Goal: Information Seeking & Learning: Learn about a topic

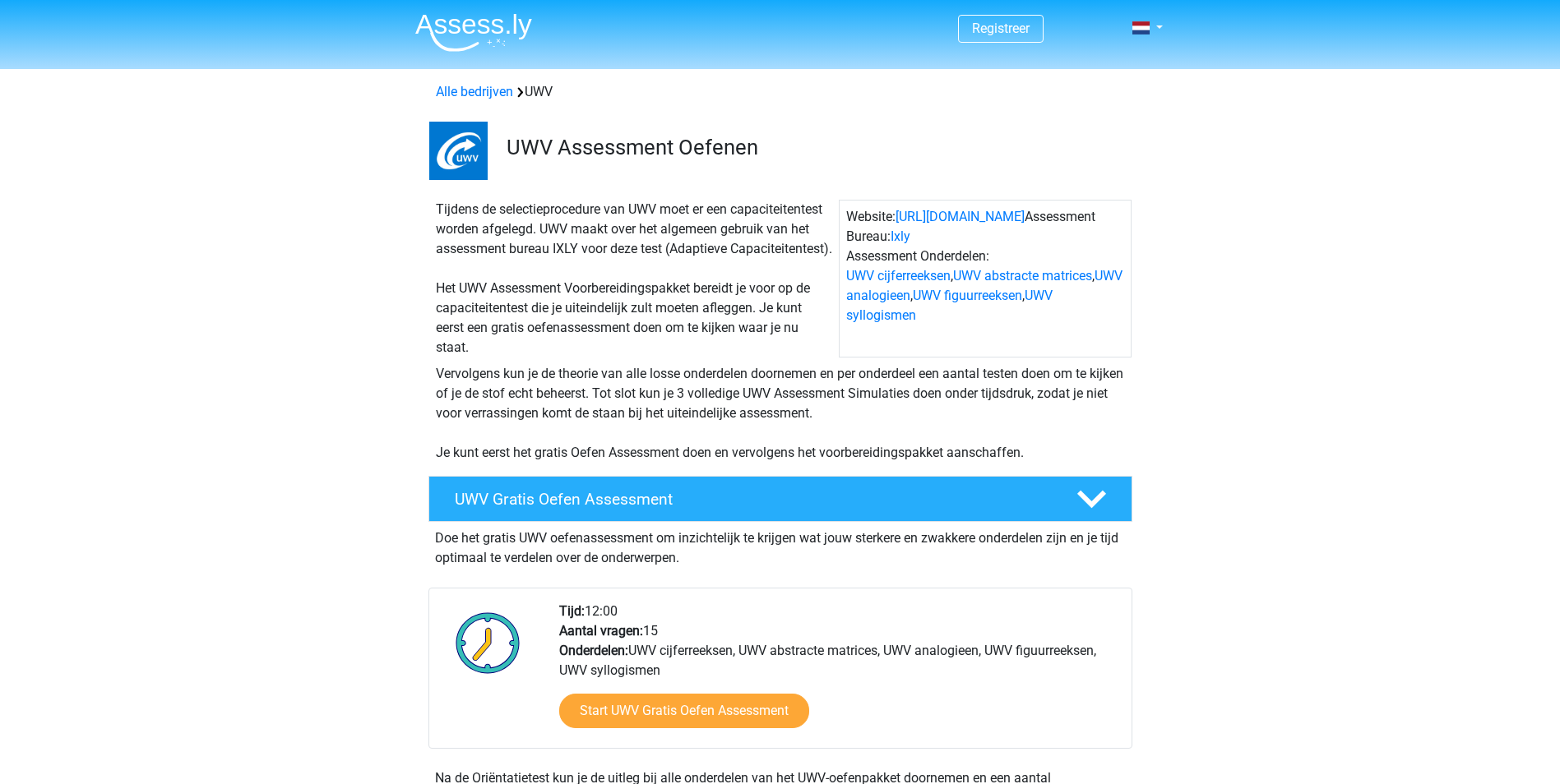
scroll to position [120, 0]
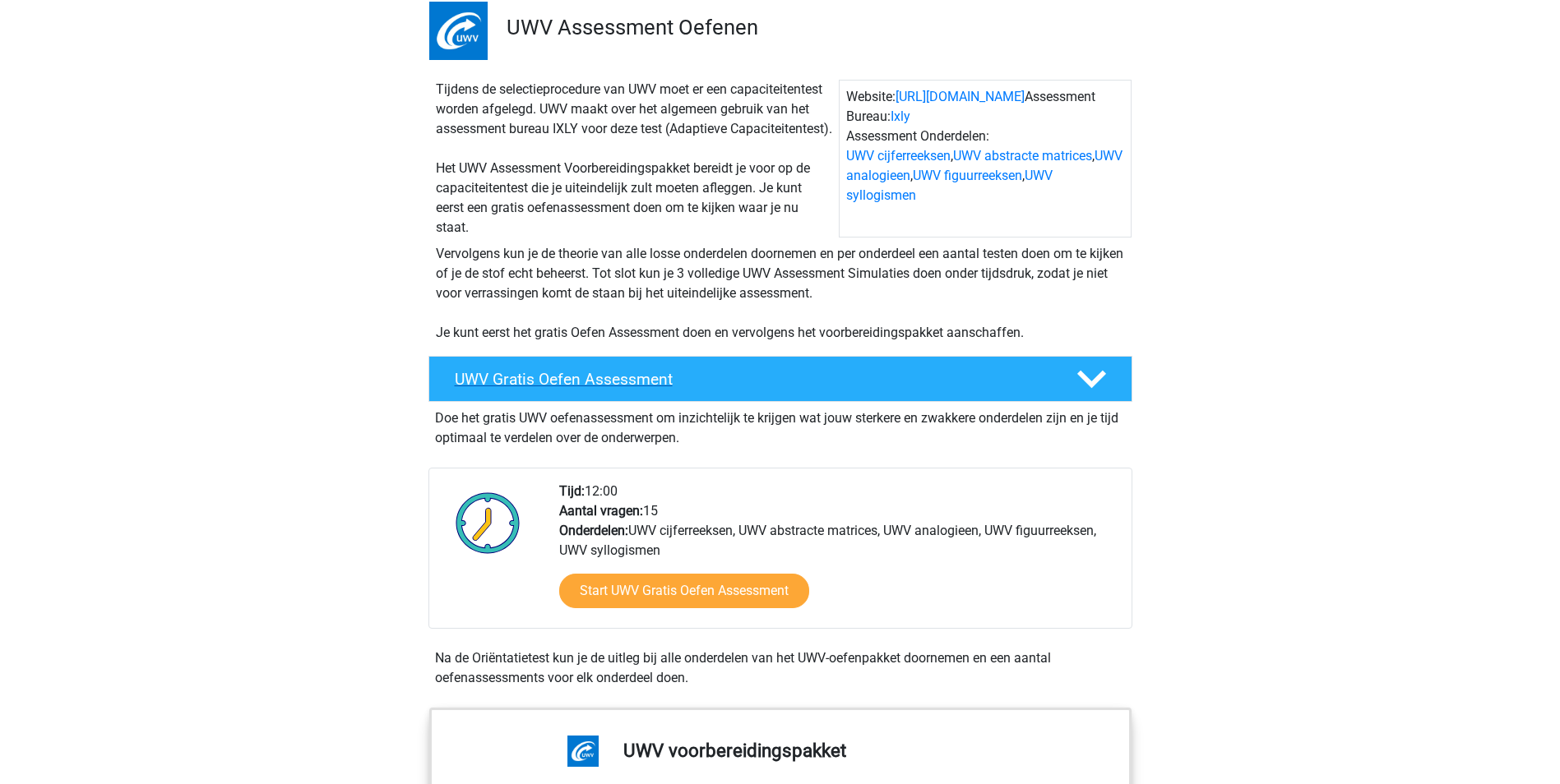
click at [1098, 389] on polygon at bounding box center [1092, 379] width 29 height 19
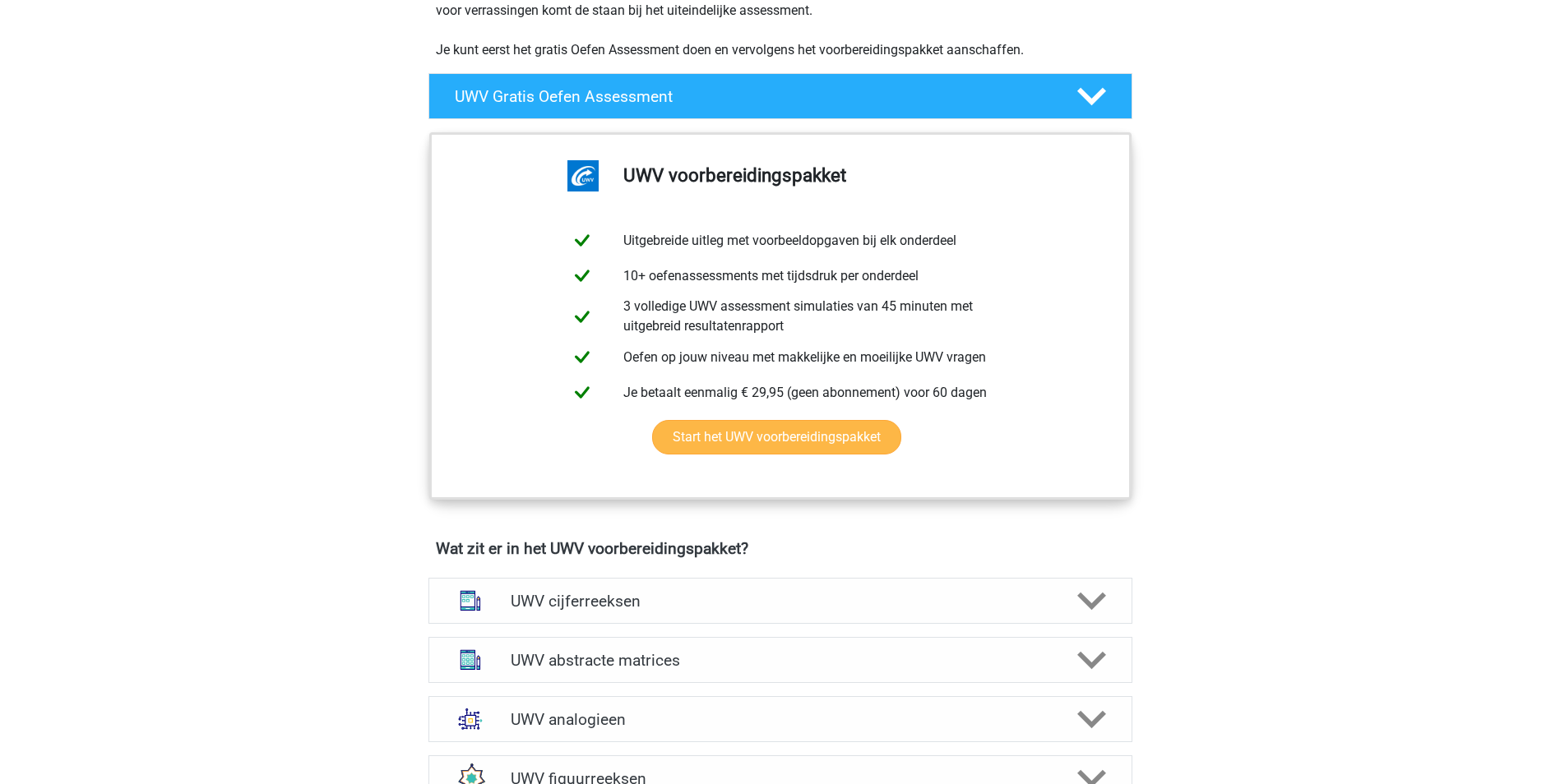
scroll to position [513, 0]
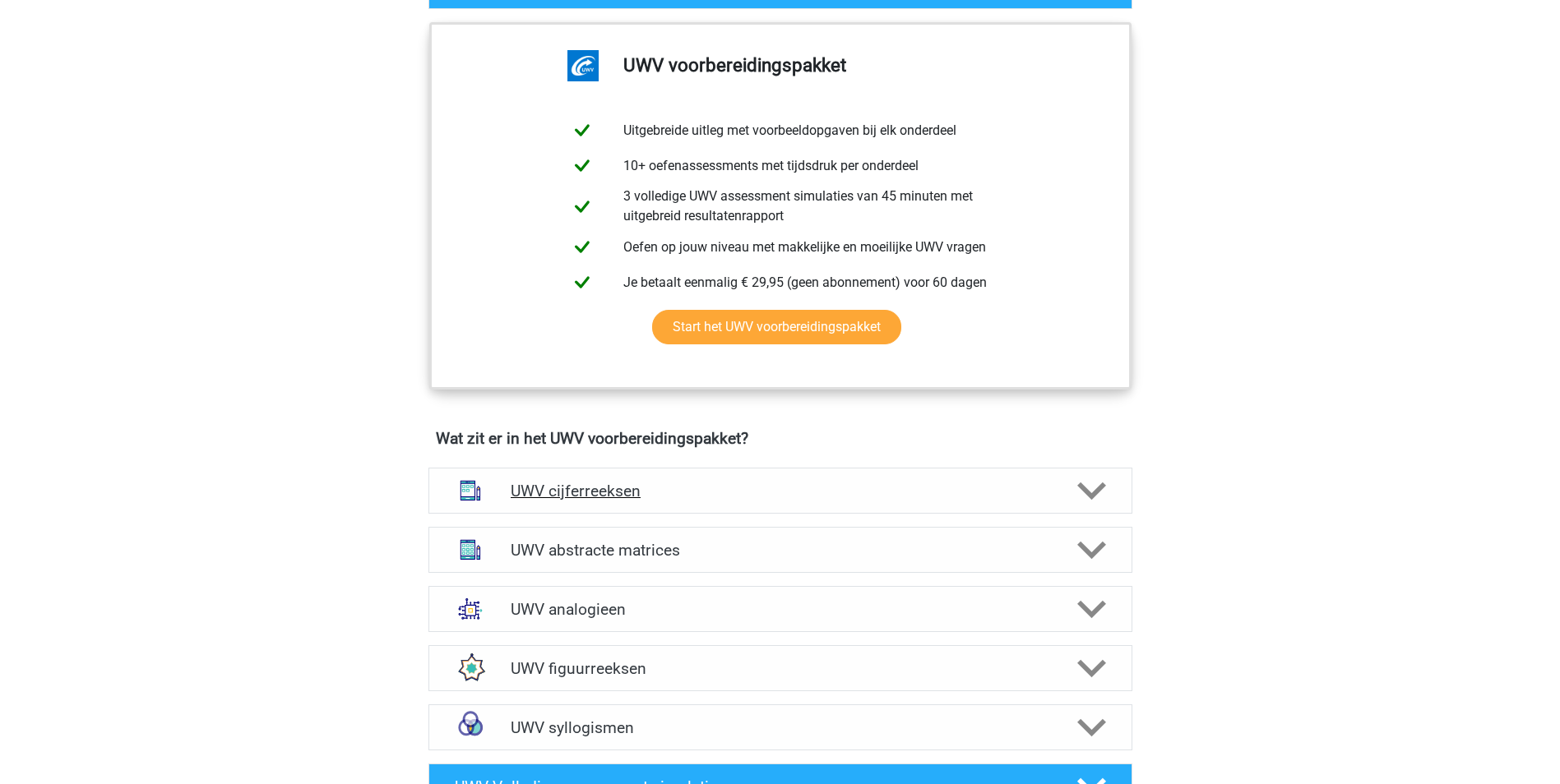
click at [599, 500] on h4 "UWV cijferreeksen" at bounding box center [780, 490] width 539 height 19
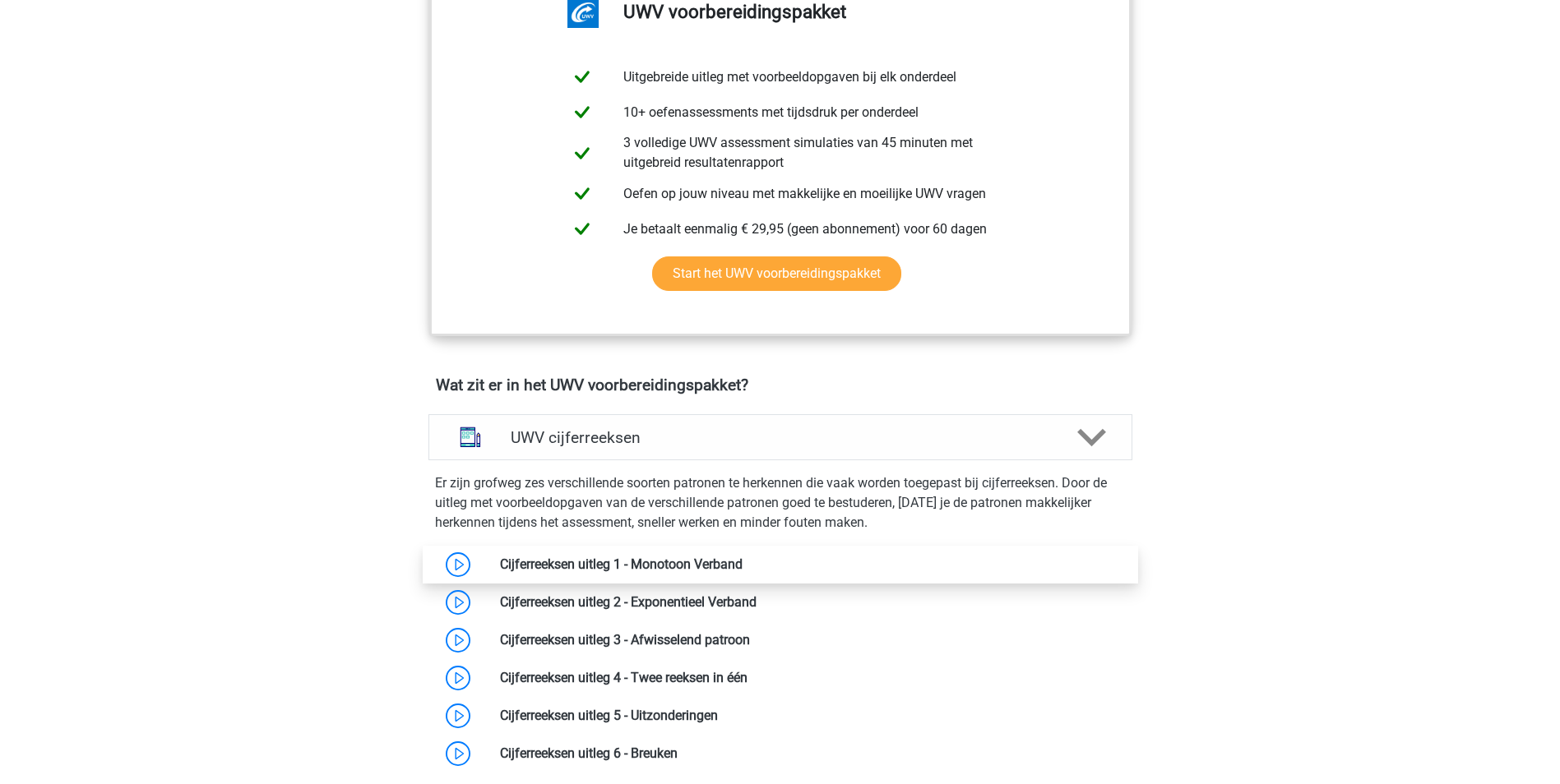
scroll to position [595, 0]
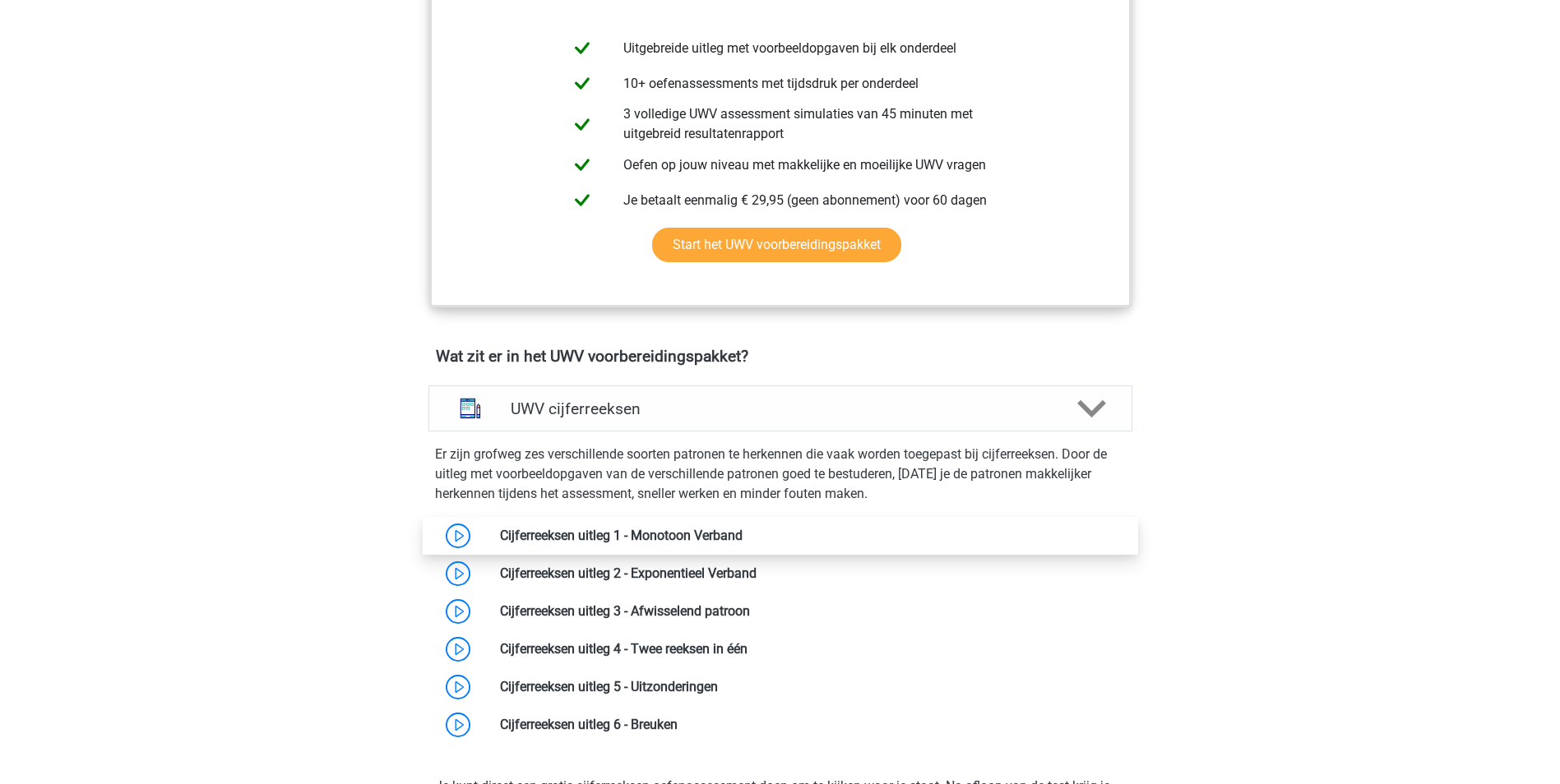
click at [742, 543] on link at bounding box center [742, 535] width 0 height 16
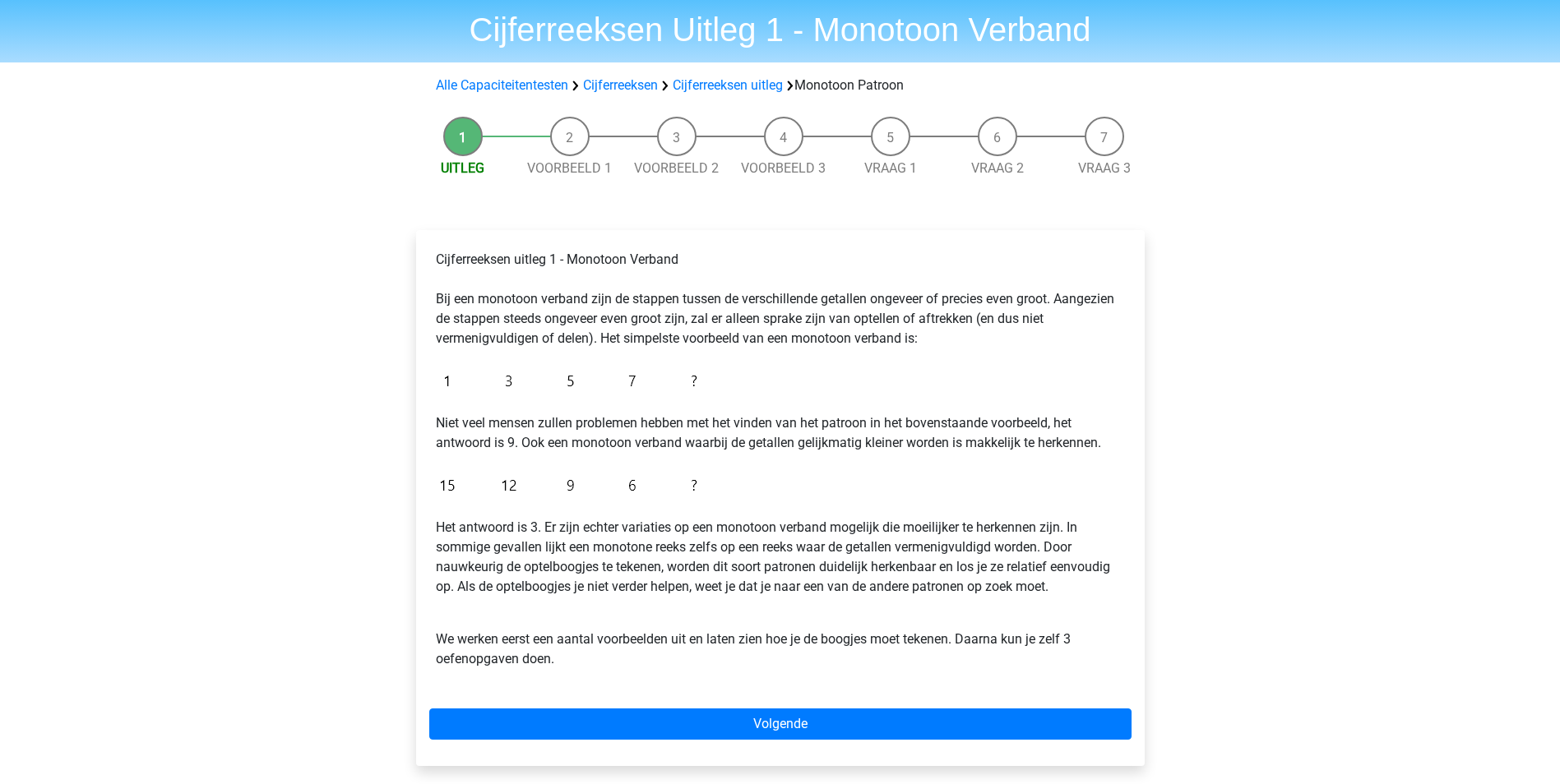
scroll to position [82, 0]
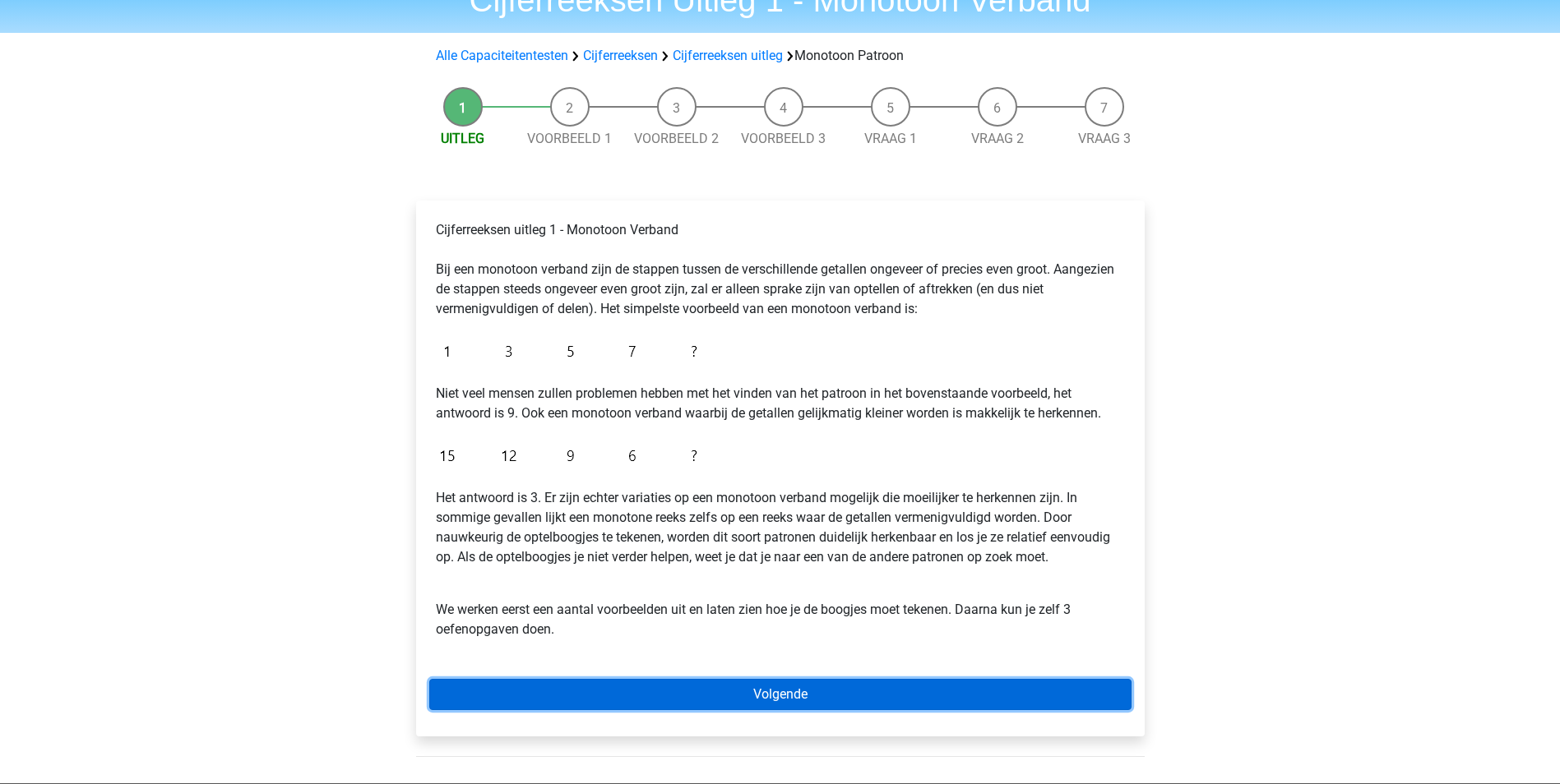
click at [725, 697] on link "Volgende" at bounding box center [780, 694] width 702 height 31
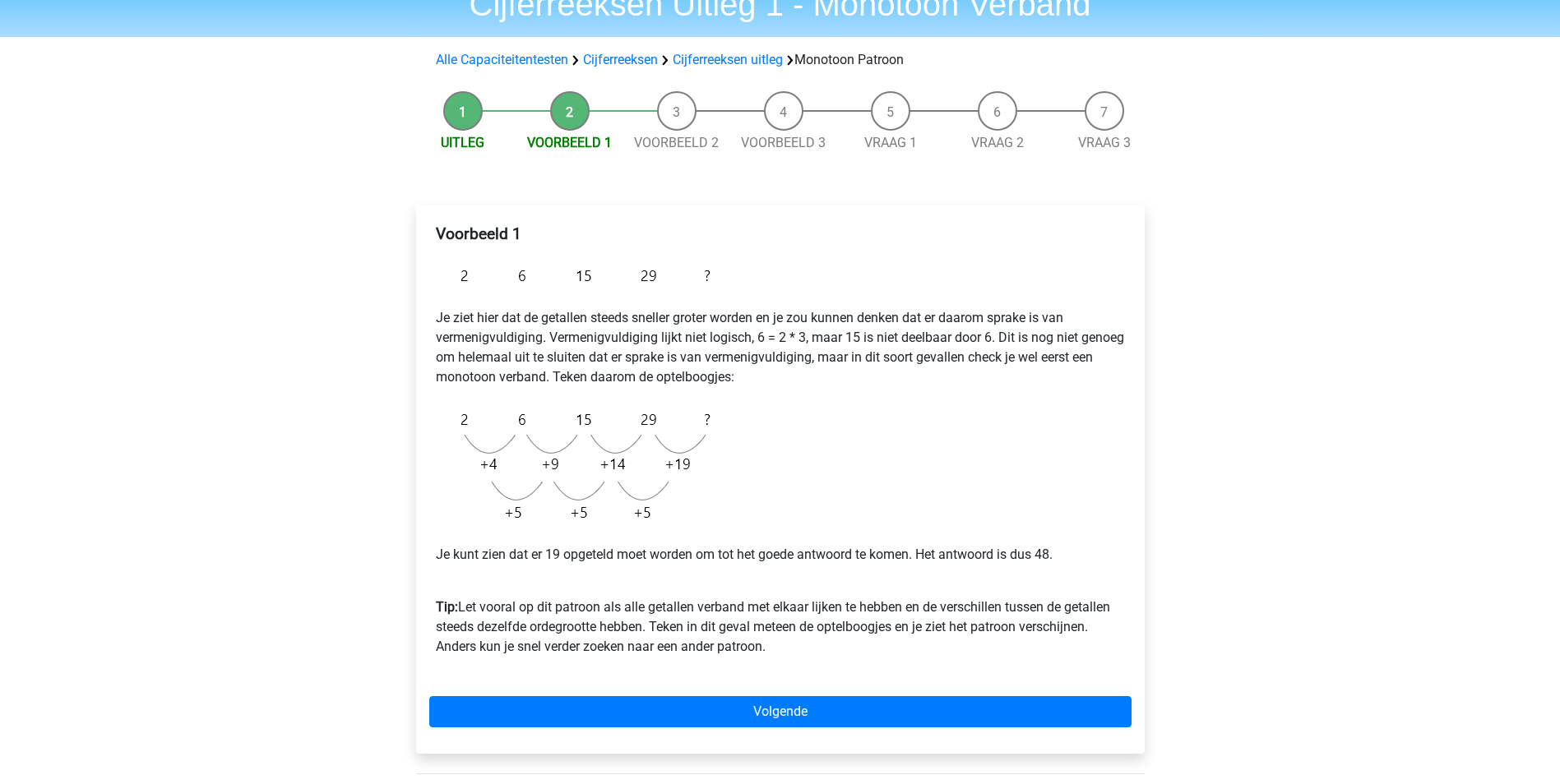
scroll to position [165, 0]
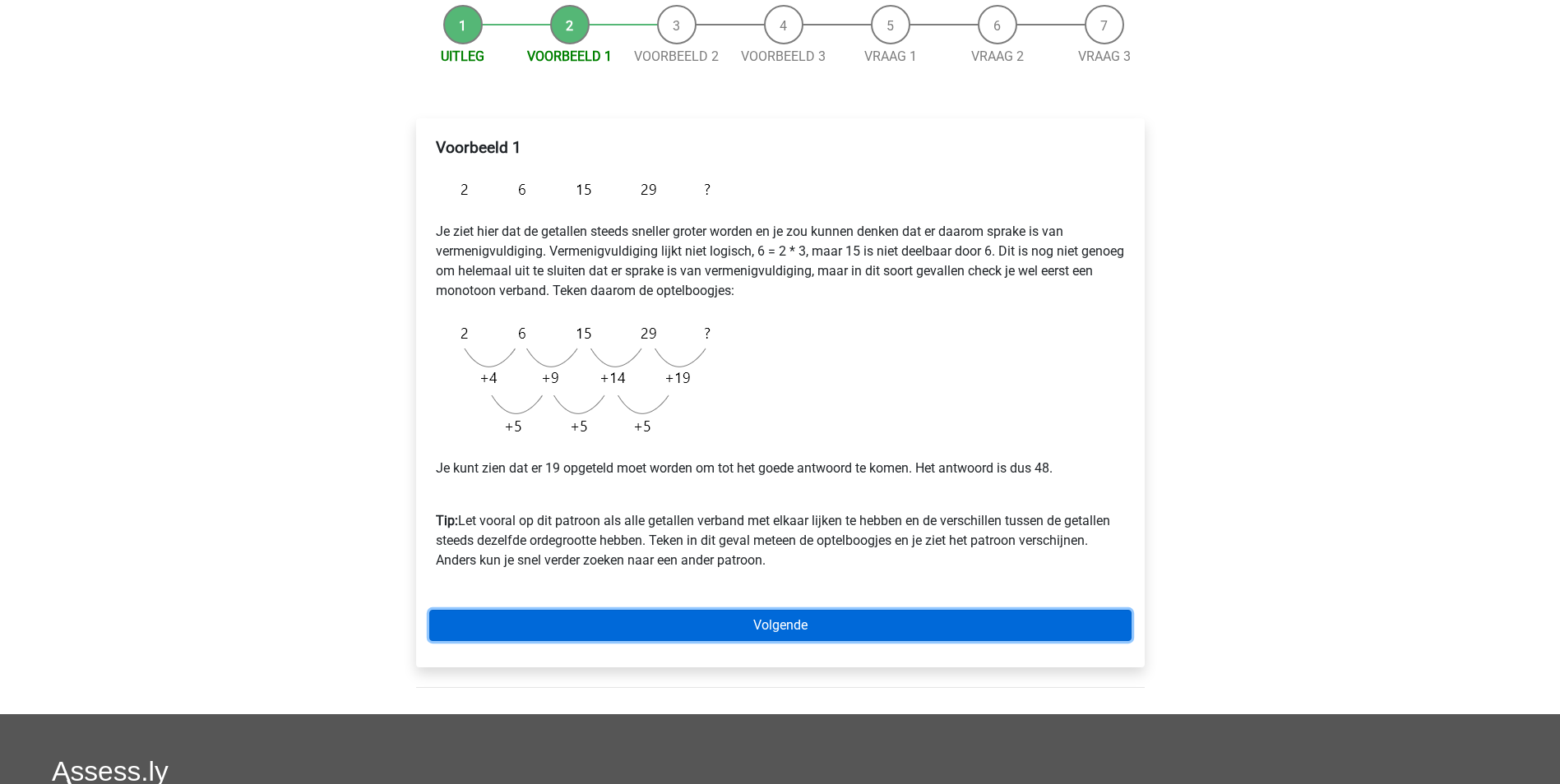
click at [813, 628] on link "Volgende" at bounding box center [780, 626] width 702 height 31
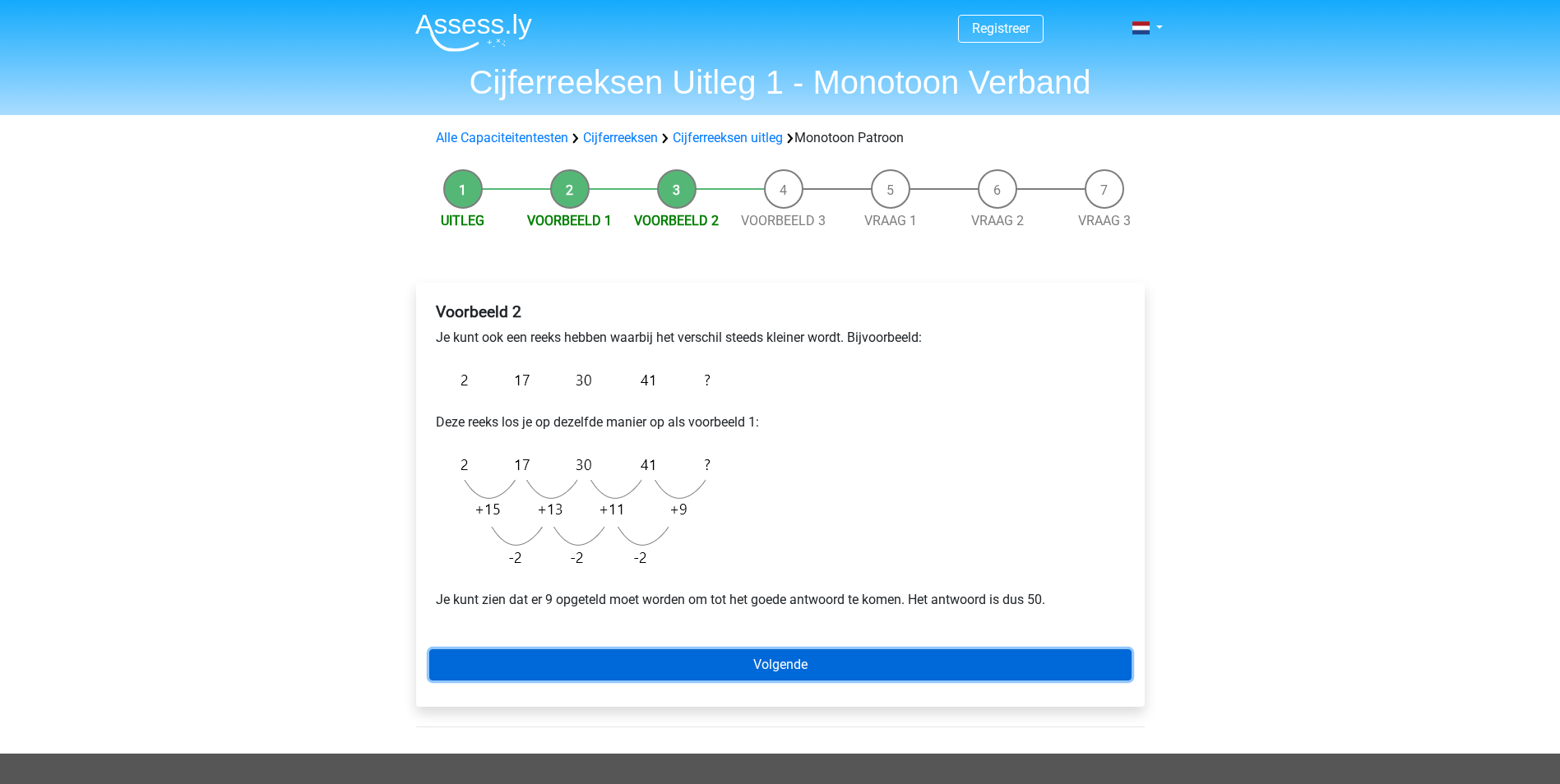
click at [936, 660] on link "Volgende" at bounding box center [780, 665] width 702 height 31
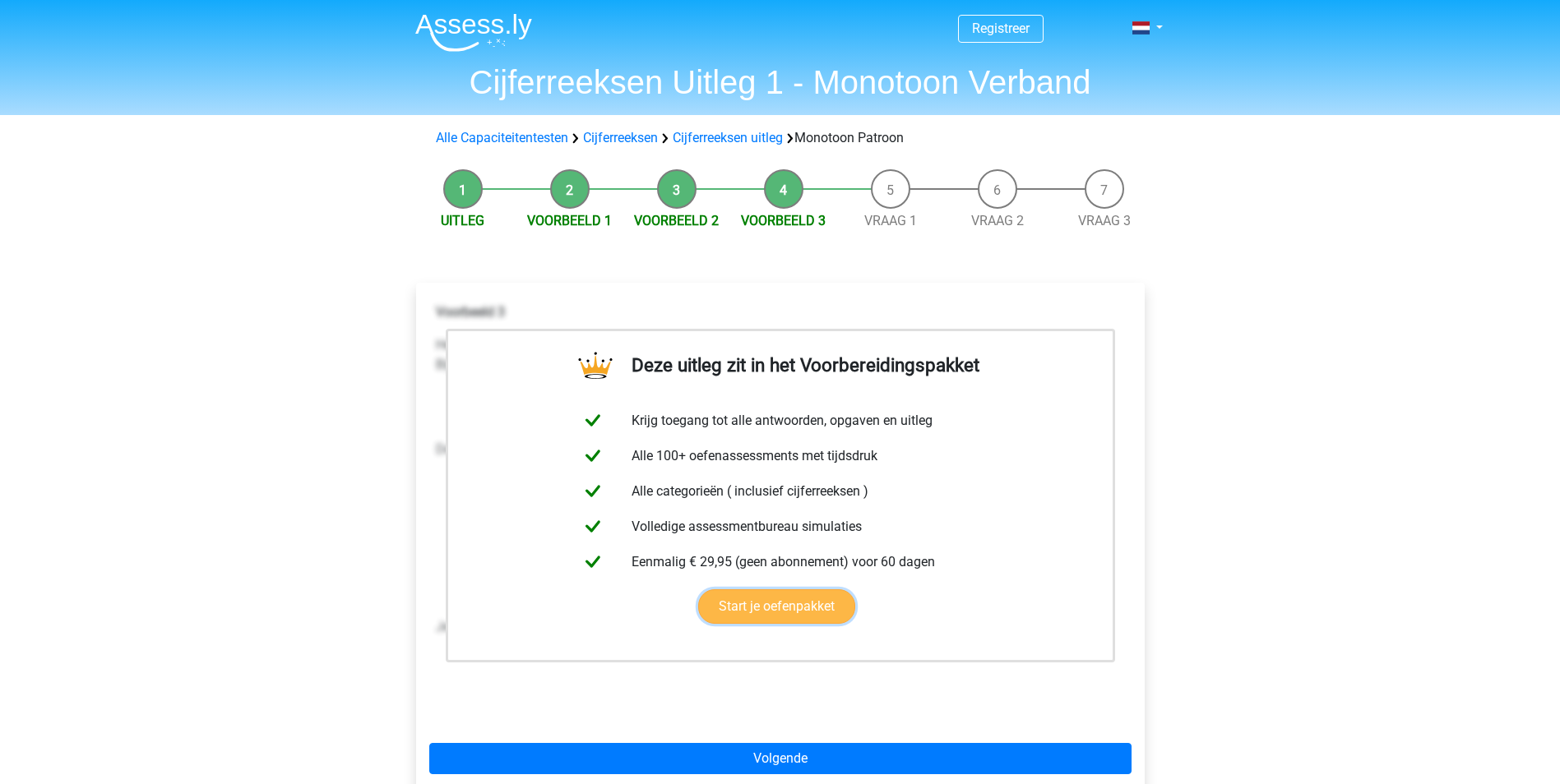
click at [776, 601] on link "Start je oefenpakket" at bounding box center [777, 606] width 157 height 34
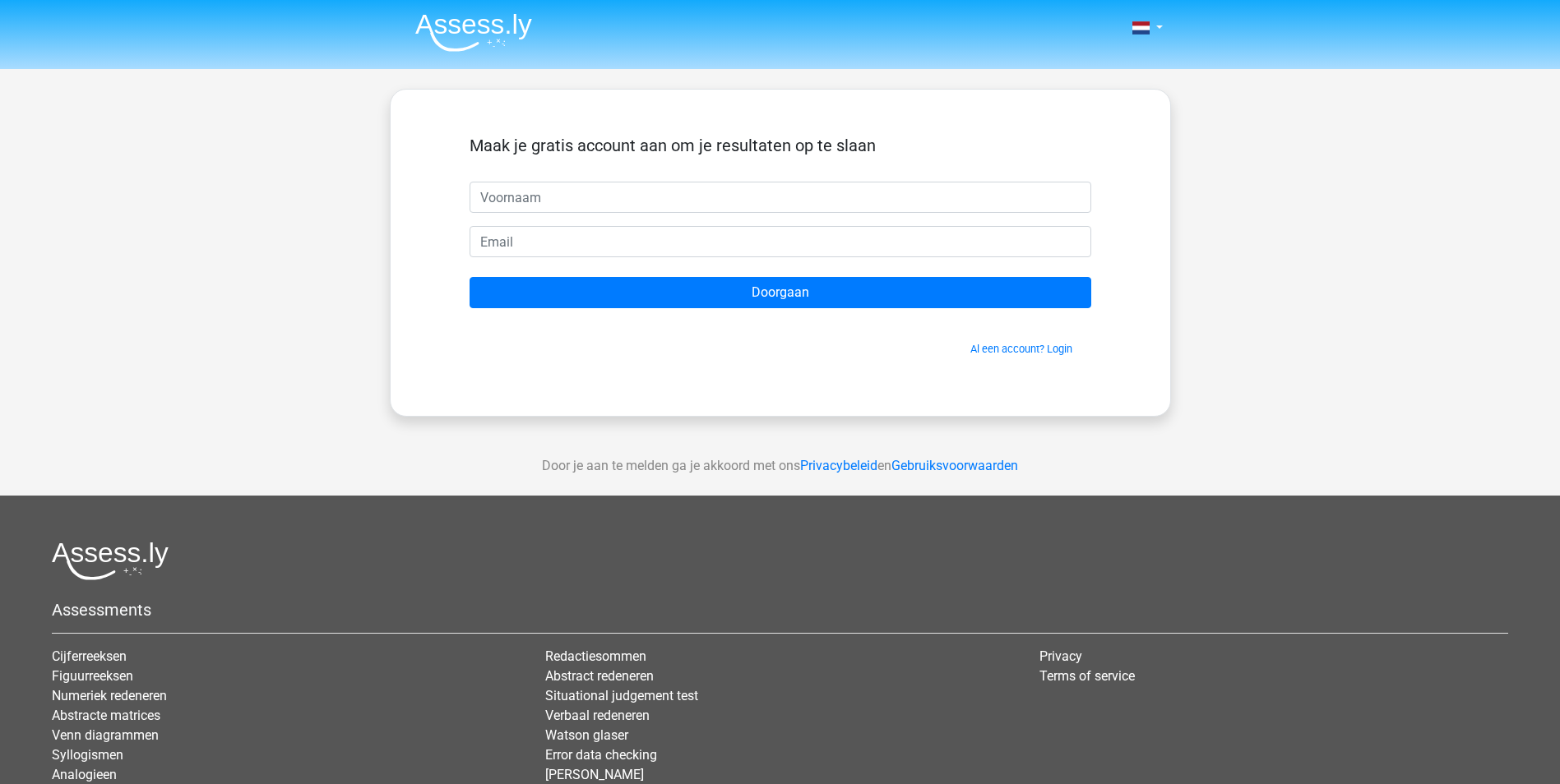
click at [713, 199] on input "text" at bounding box center [780, 197] width 621 height 31
type input "aruna"
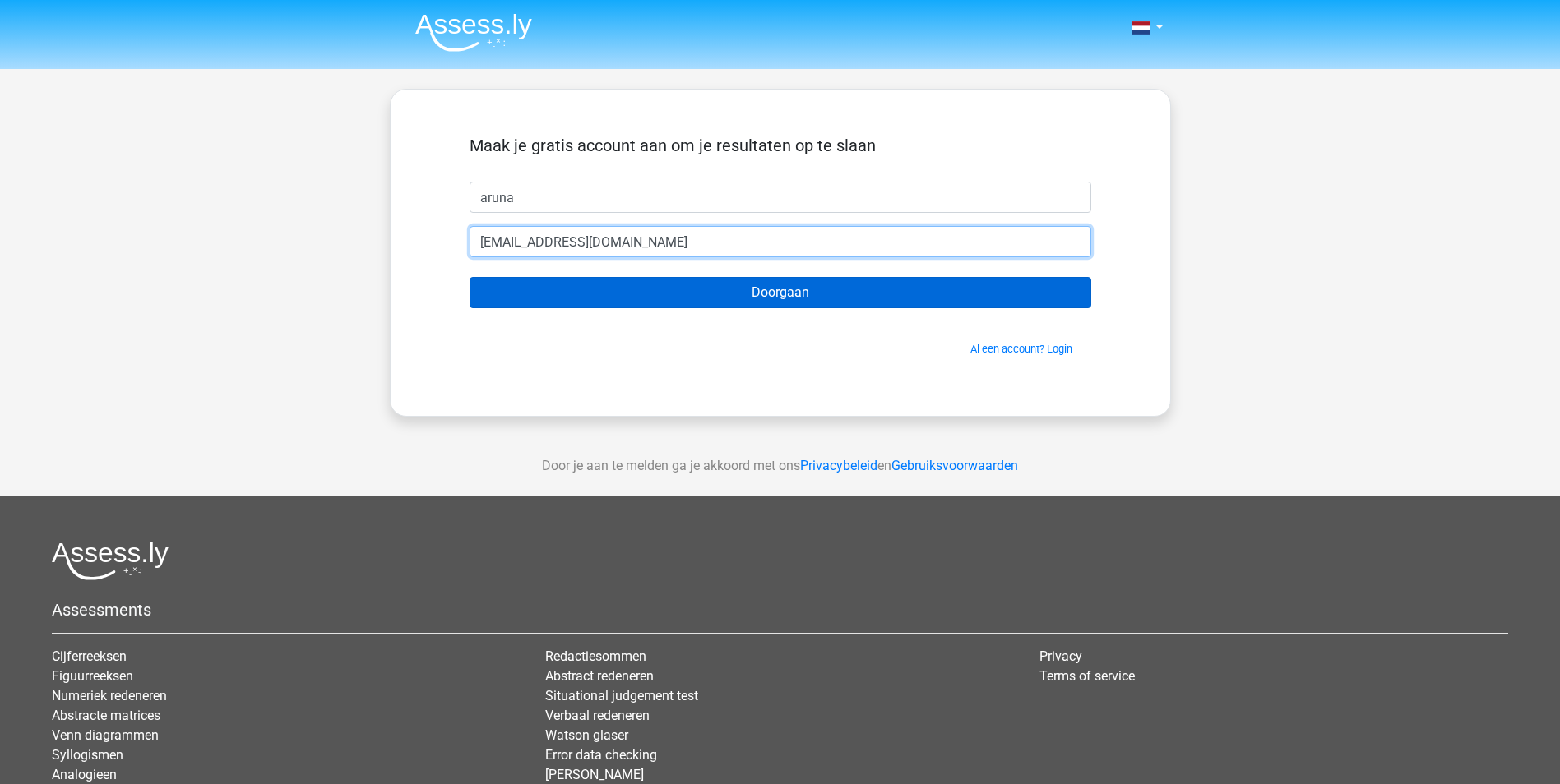
type input "[EMAIL_ADDRESS][DOMAIN_NAME]"
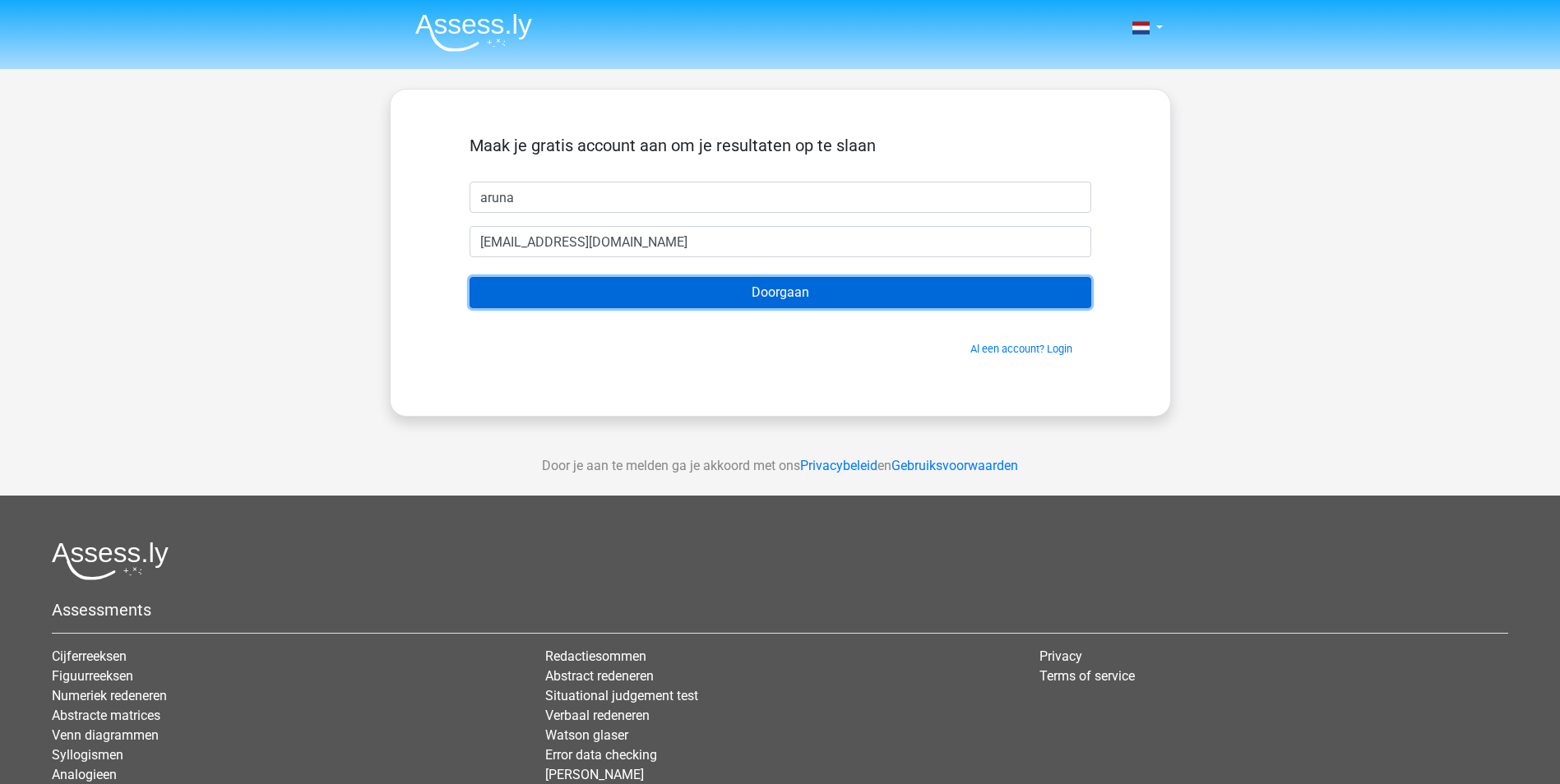
click at [735, 282] on input "Doorgaan" at bounding box center [780, 293] width 621 height 31
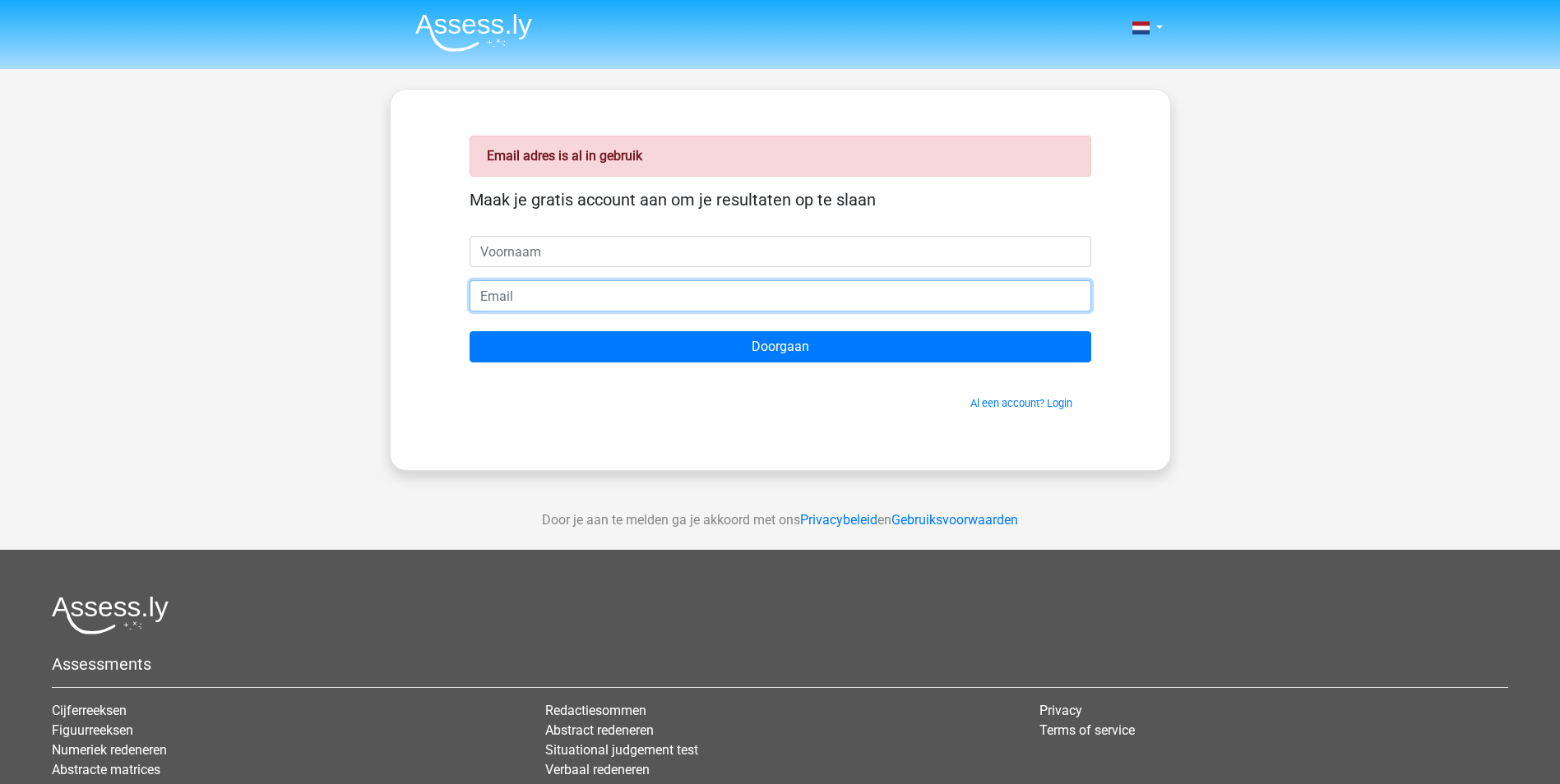
click at [570, 288] on input "email" at bounding box center [780, 295] width 621 height 31
drag, startPoint x: 1001, startPoint y: 401, endPoint x: 1022, endPoint y: 430, distance: 35.8
click at [1001, 401] on link "Al een account? Login" at bounding box center [1021, 403] width 102 height 13
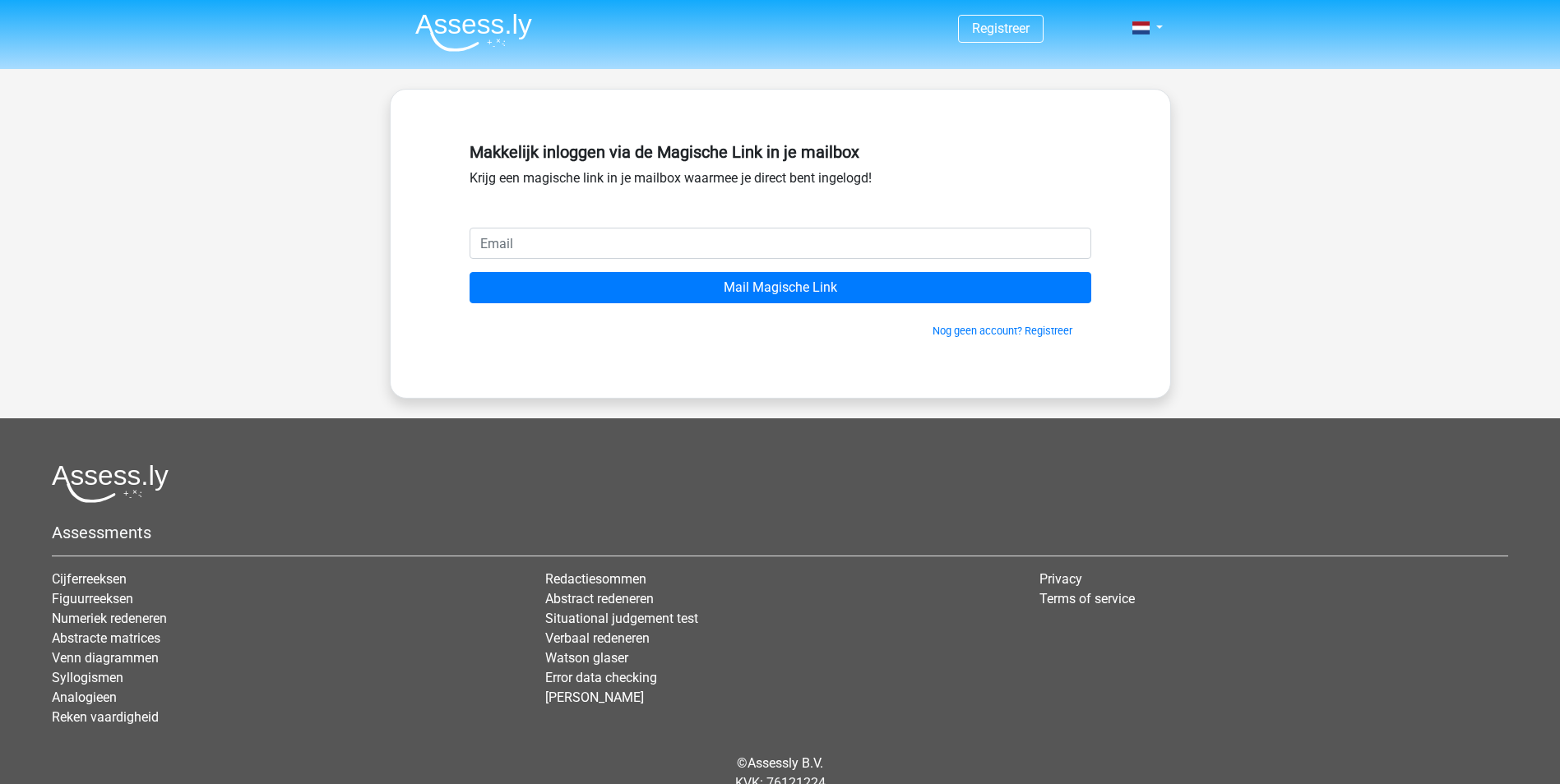
click at [701, 242] on input "email" at bounding box center [780, 244] width 621 height 31
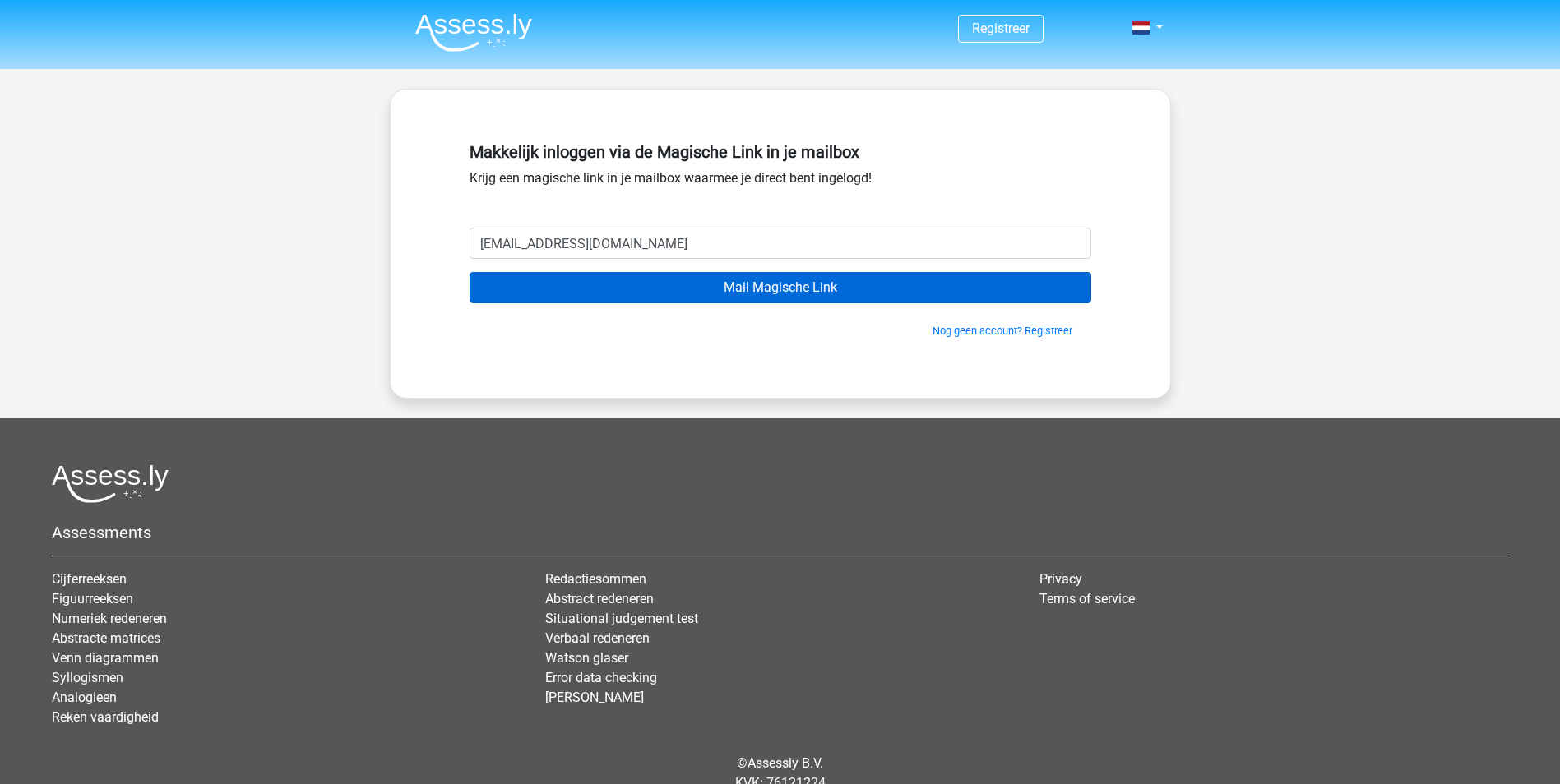
type input "aruna_hardien@hotmail.com"
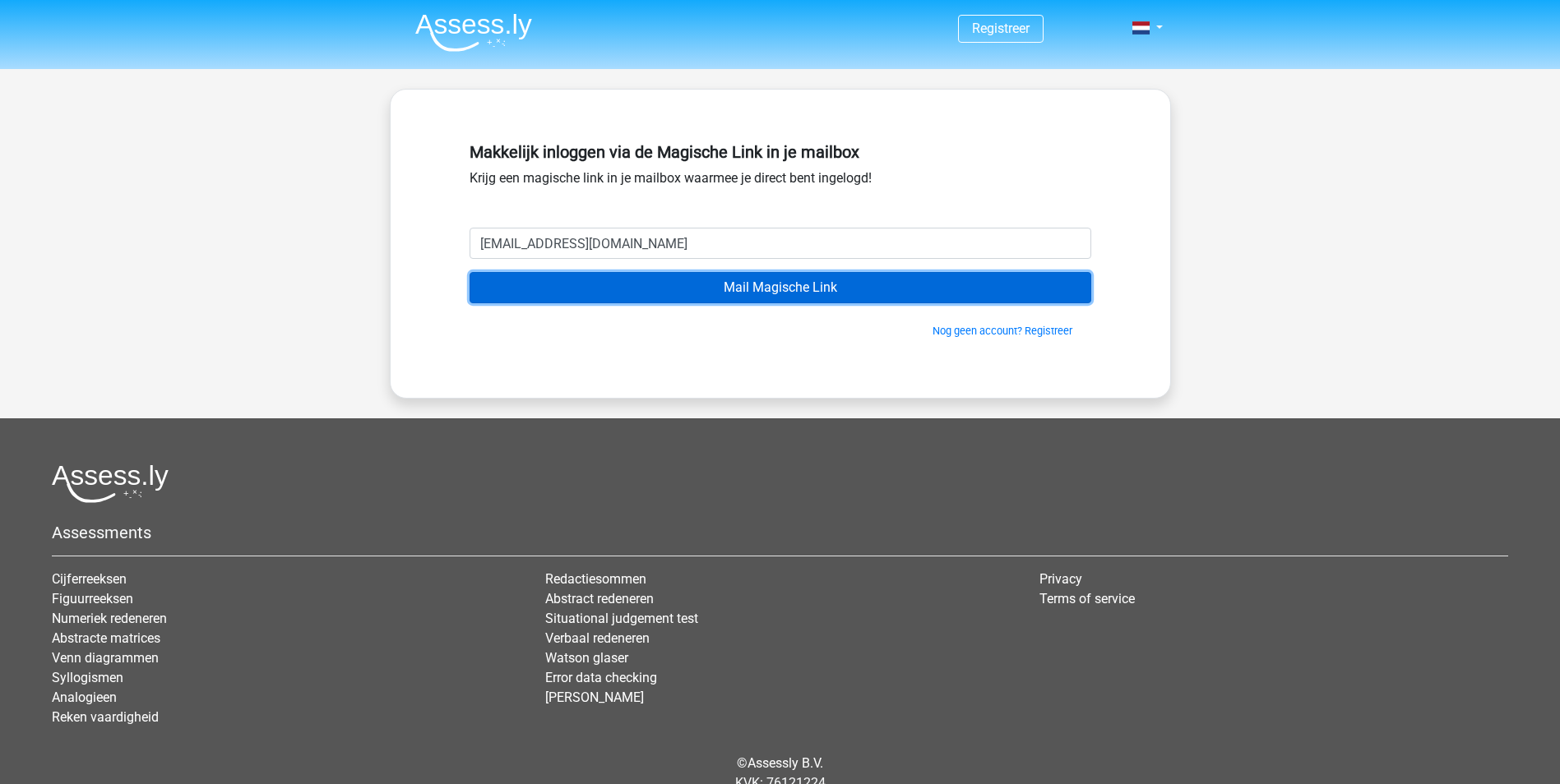
click at [707, 285] on input "Mail Magische Link" at bounding box center [780, 288] width 621 height 31
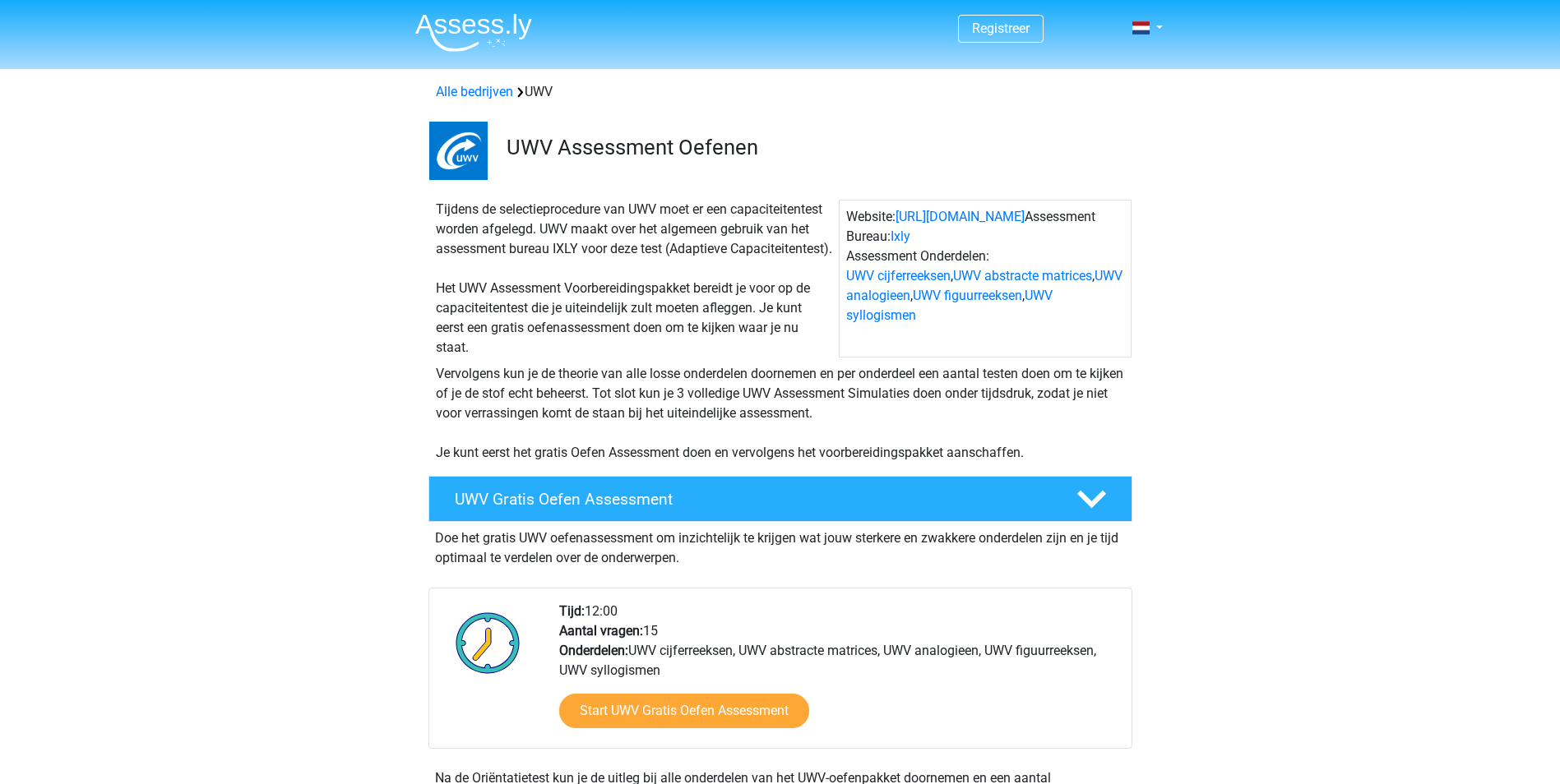
scroll to position [120, 0]
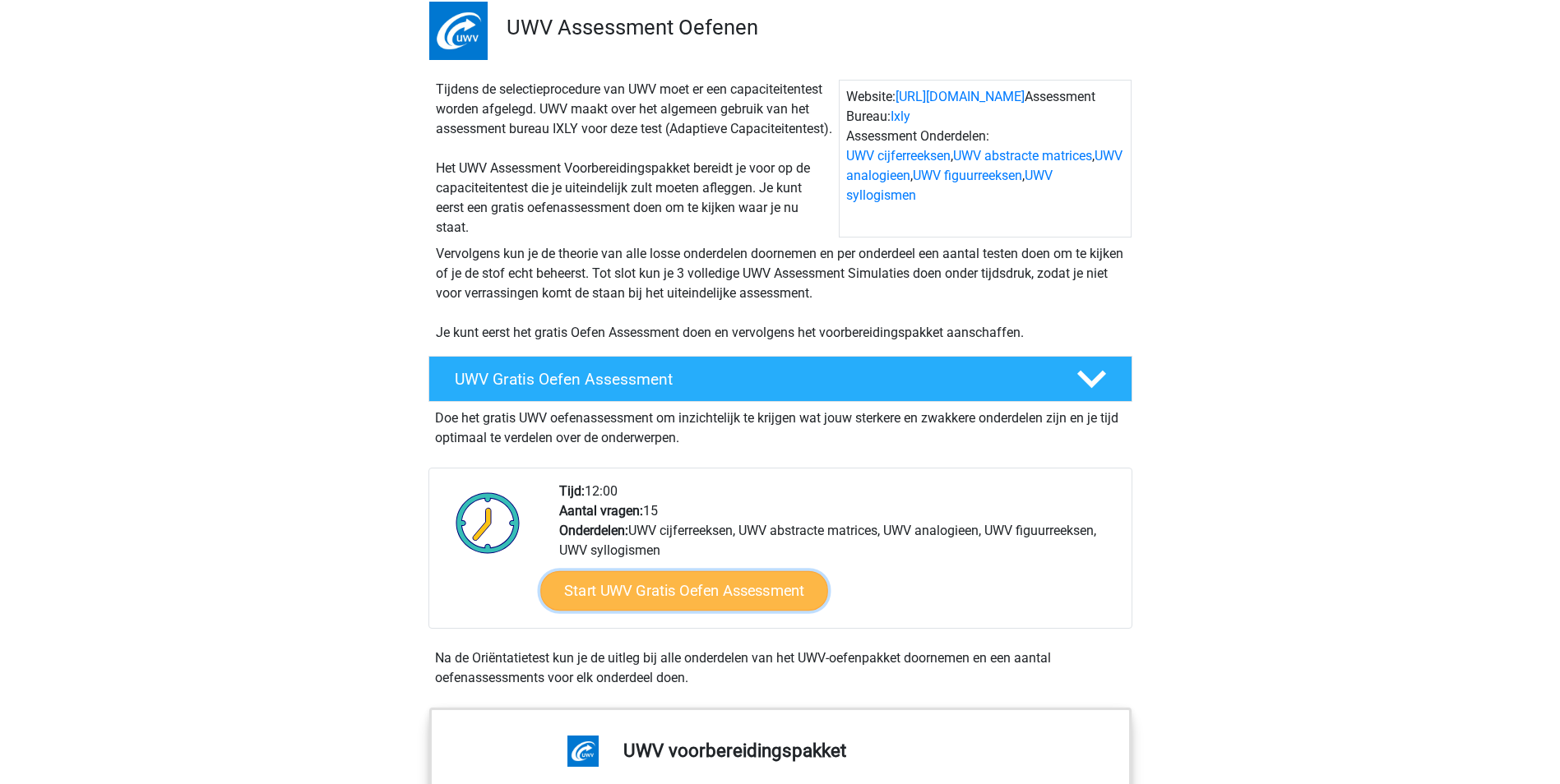
click at [768, 606] on link "Start UWV Gratis Oefen Assessment" at bounding box center [684, 591] width 288 height 39
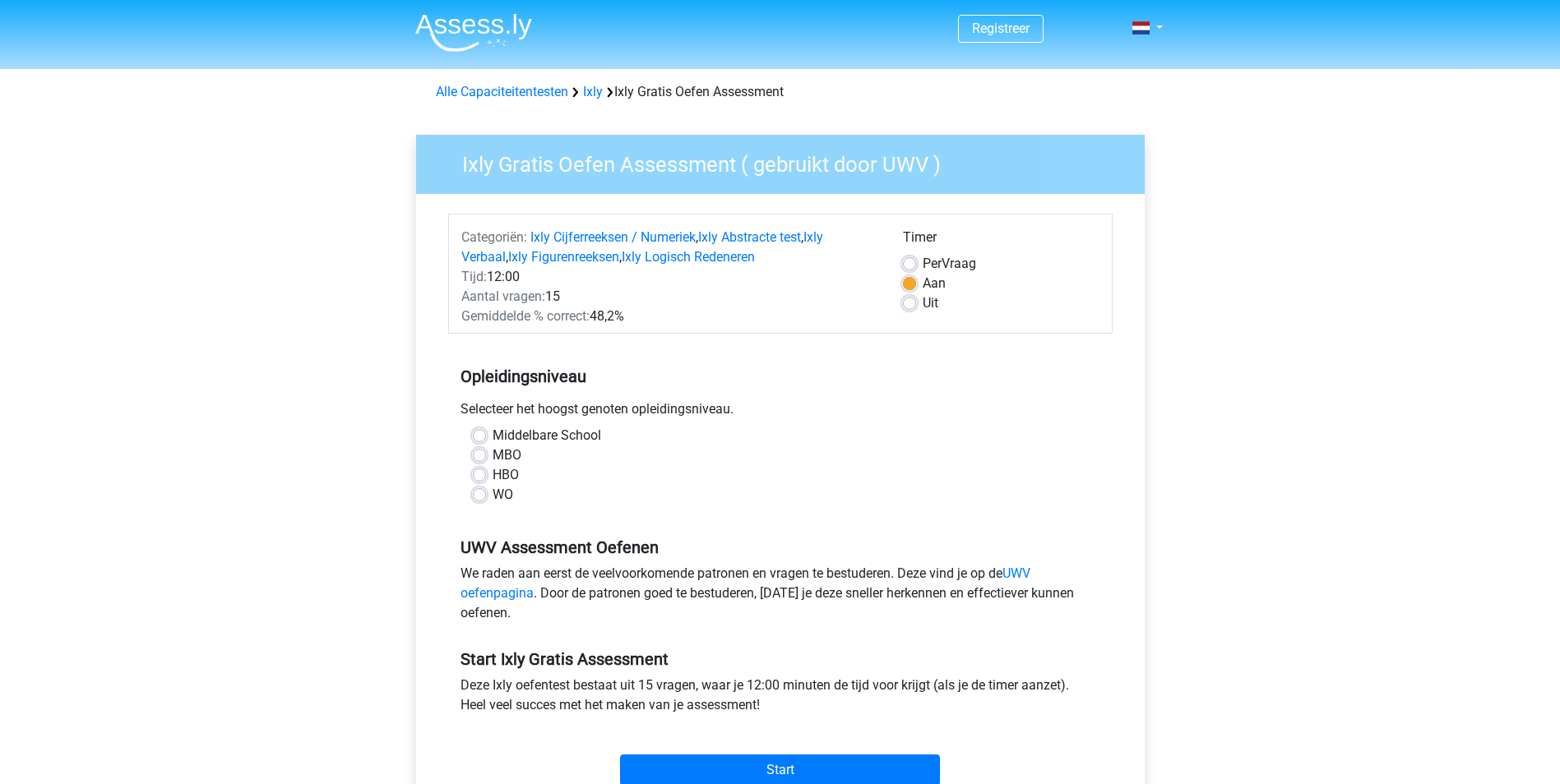
click at [493, 470] on label "HBO" at bounding box center [505, 475] width 26 height 20
click at [484, 470] on input "HBO" at bounding box center [479, 473] width 13 height 17
radio input "true"
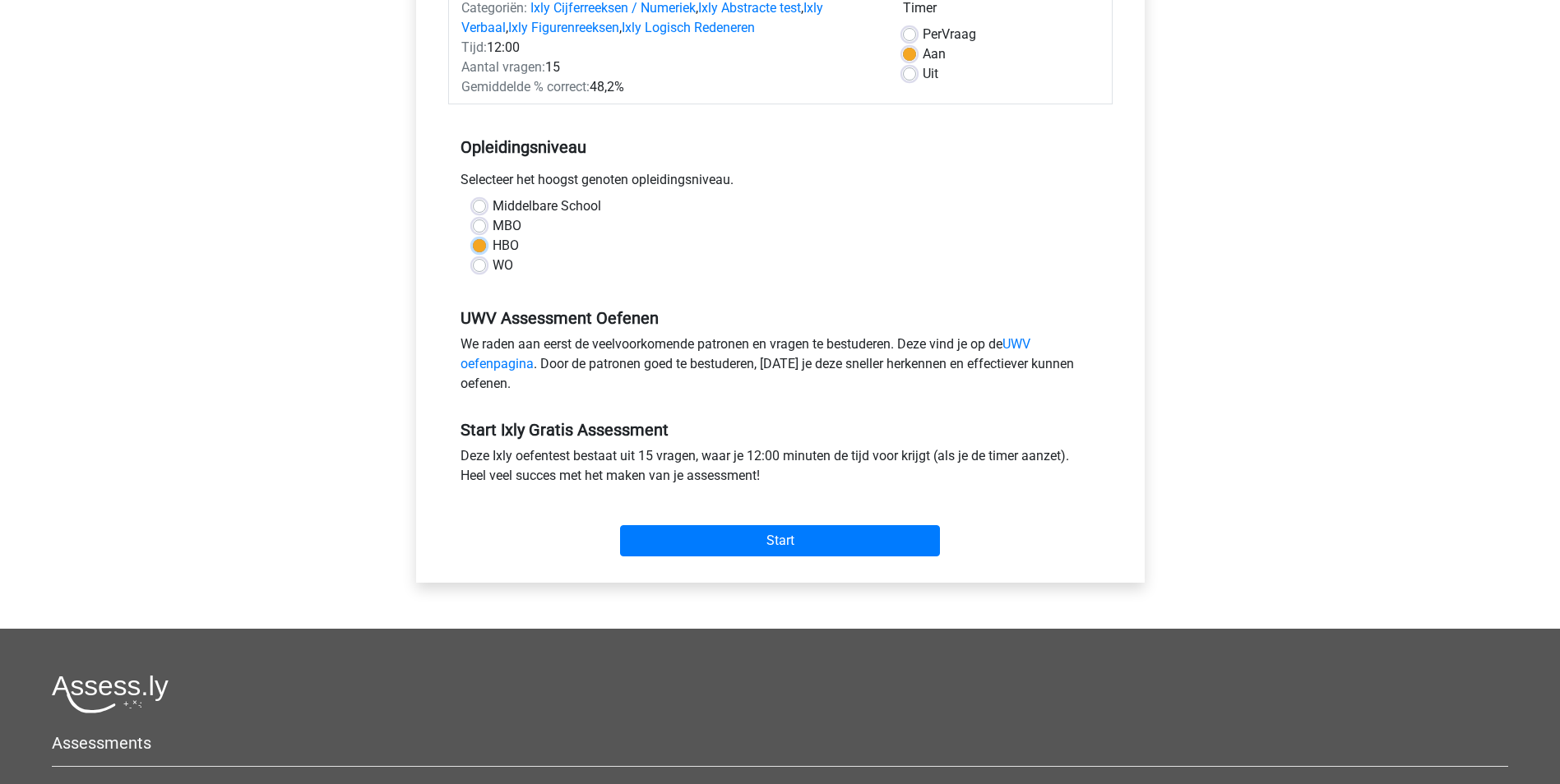
scroll to position [247, 0]
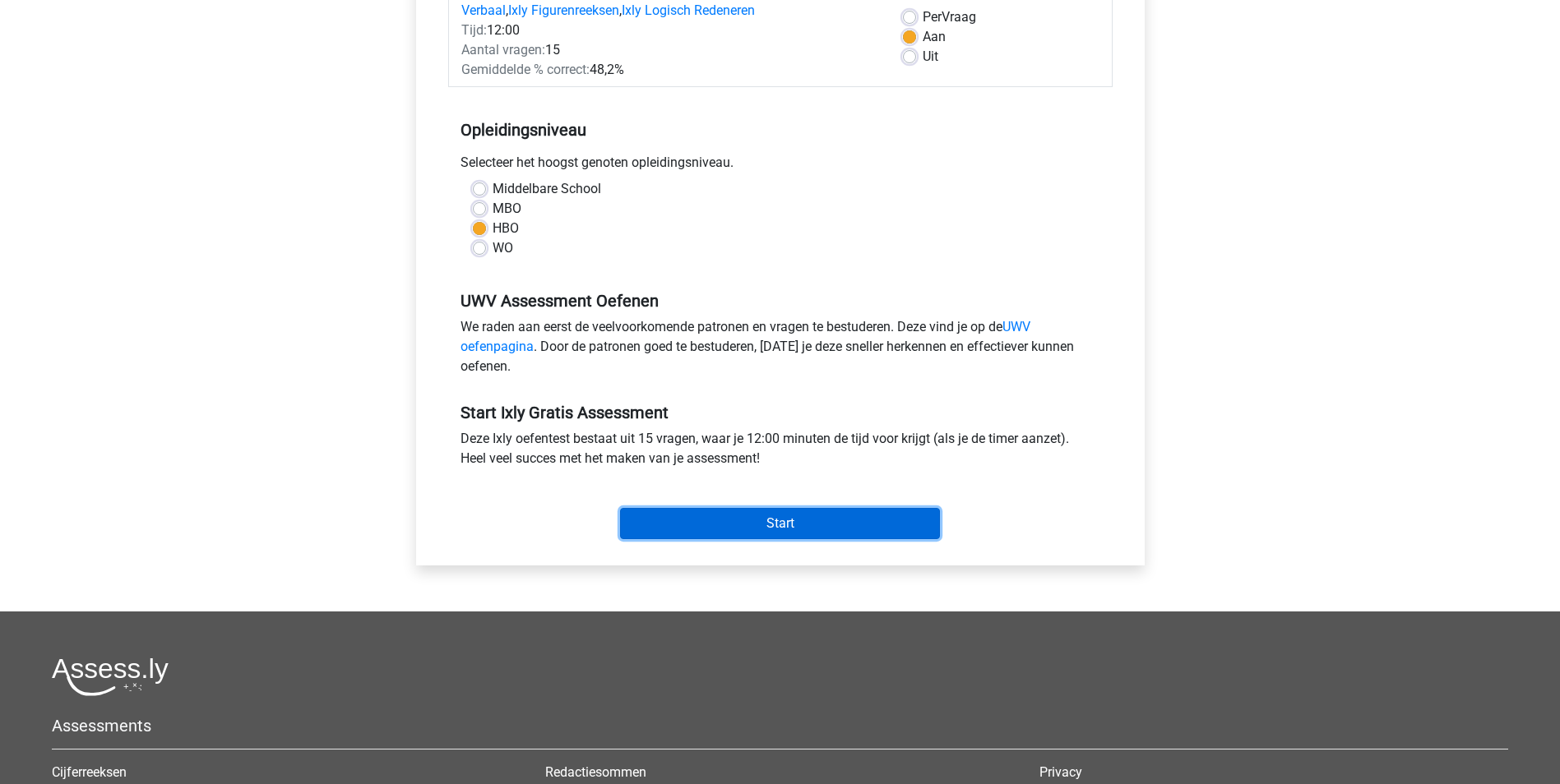
click at [842, 529] on input "Start" at bounding box center [780, 524] width 320 height 31
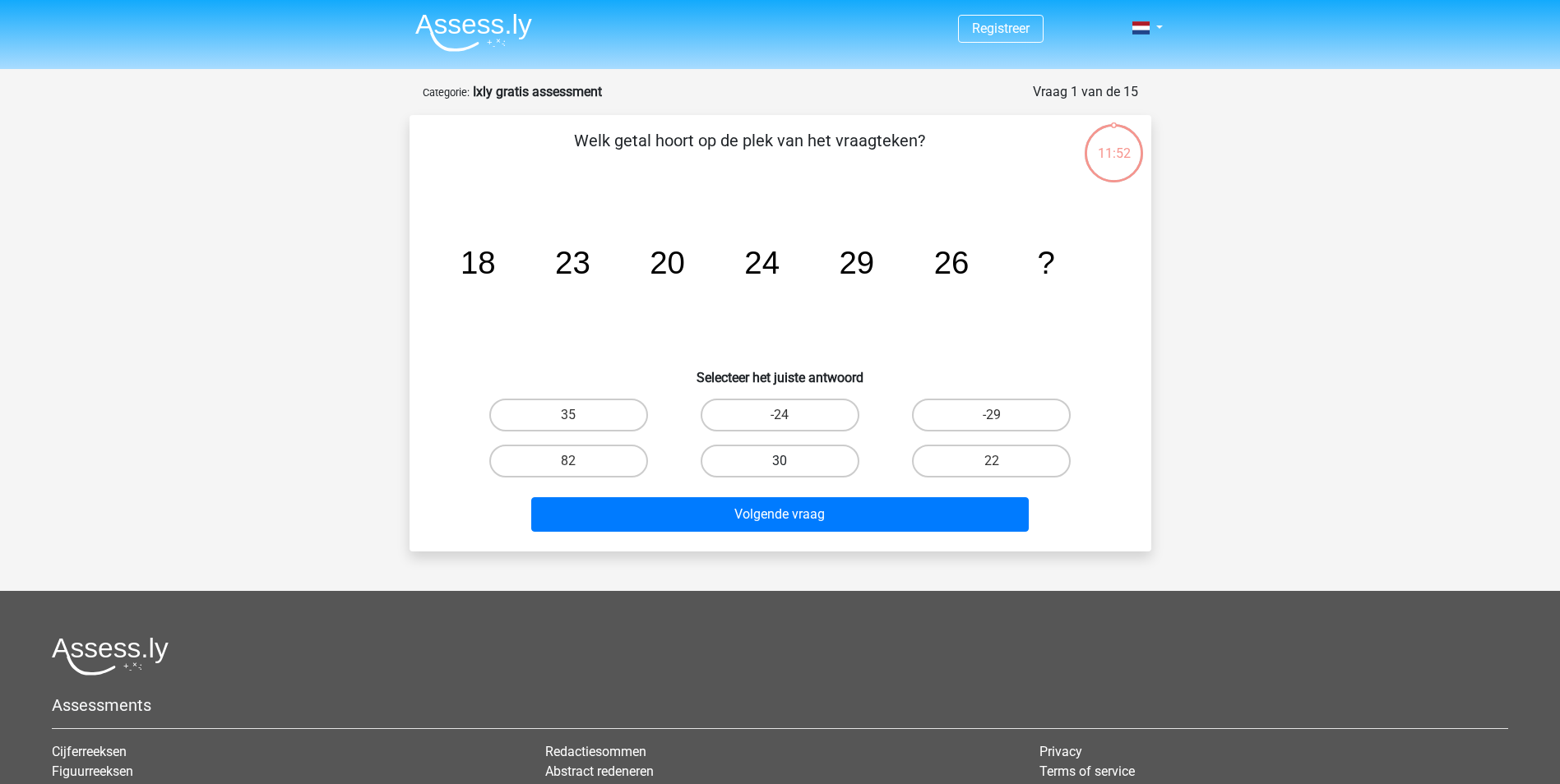
click at [794, 458] on label "30" at bounding box center [780, 461] width 159 height 33
click at [790, 461] on input "30" at bounding box center [784, 466] width 11 height 11
radio input "true"
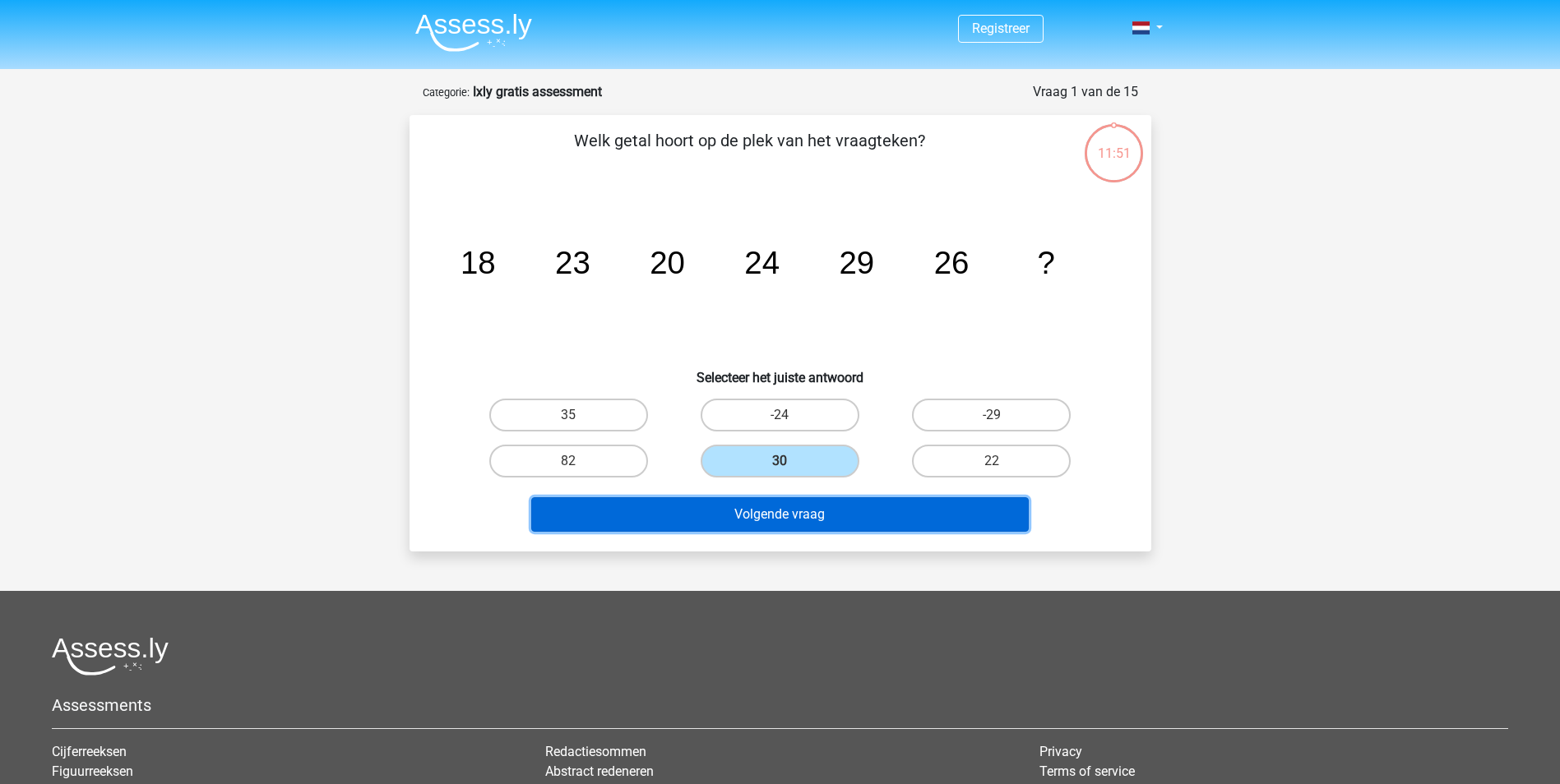
click at [799, 515] on button "Volgende vraag" at bounding box center [780, 514] width 498 height 34
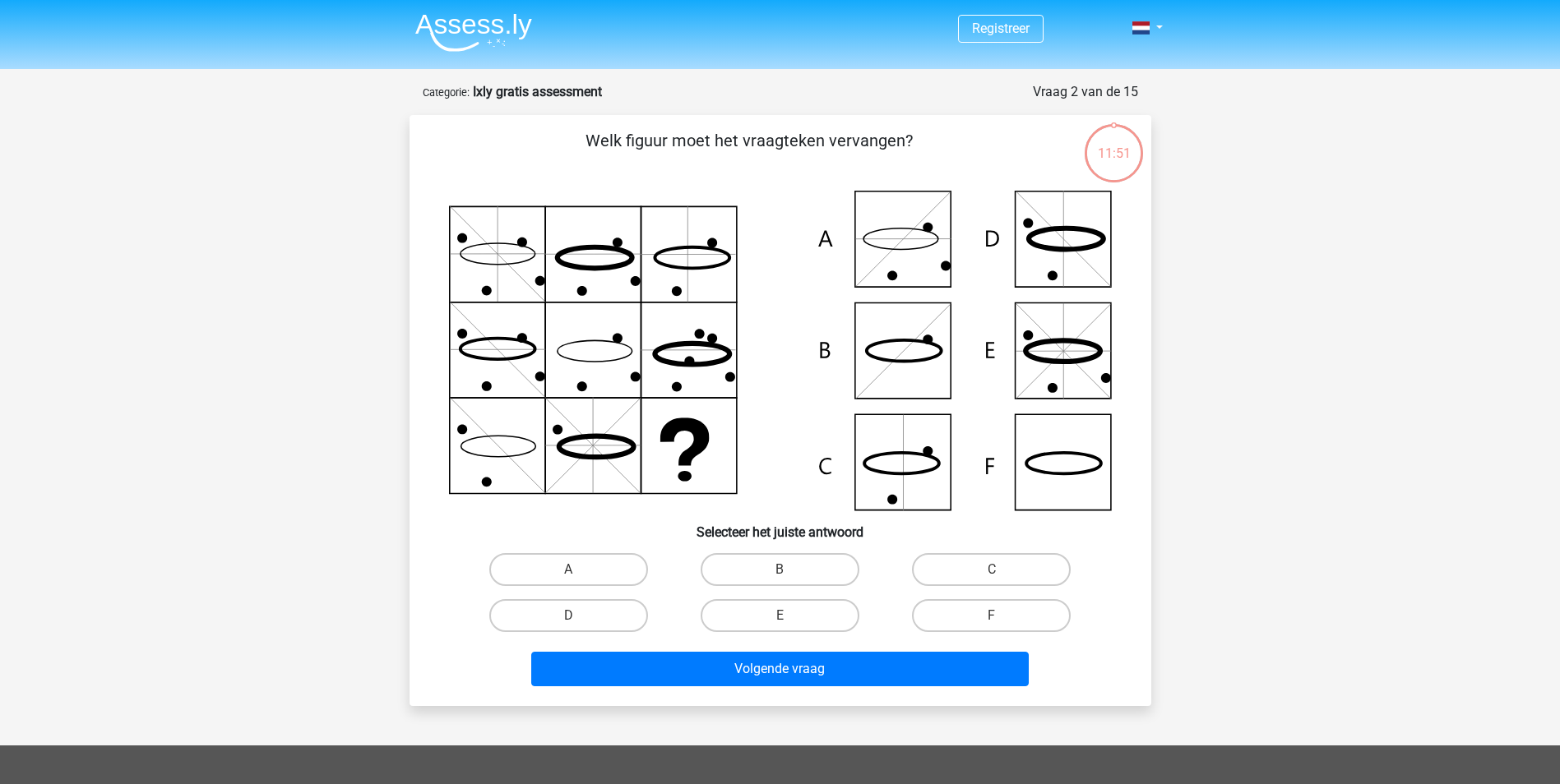
scroll to position [82, 0]
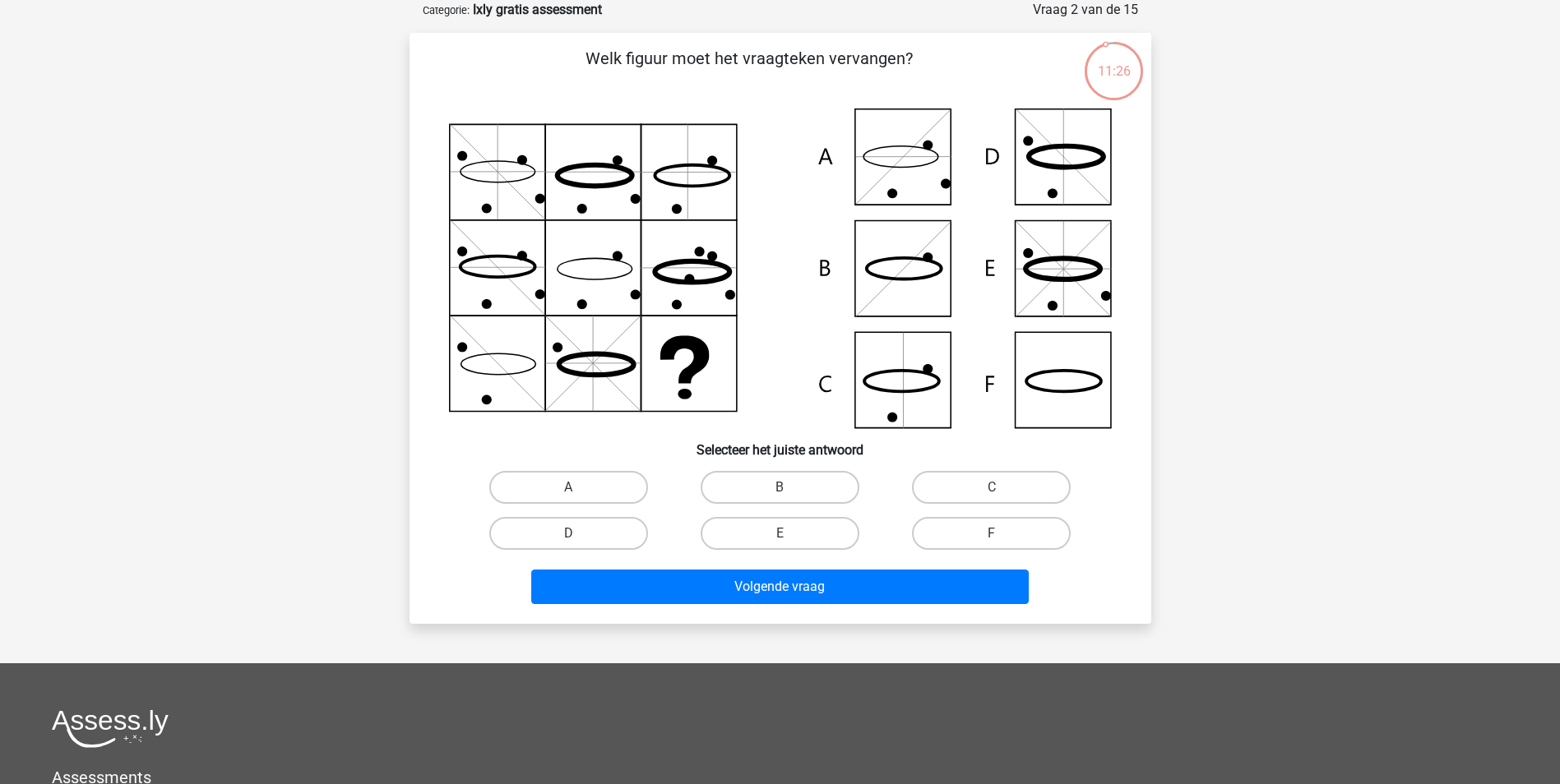
click at [942, 164] on icon at bounding box center [780, 268] width 663 height 320
click at [585, 483] on label "A" at bounding box center [569, 488] width 159 height 33
click at [580, 488] on input "A" at bounding box center [574, 492] width 11 height 11
radio input "true"
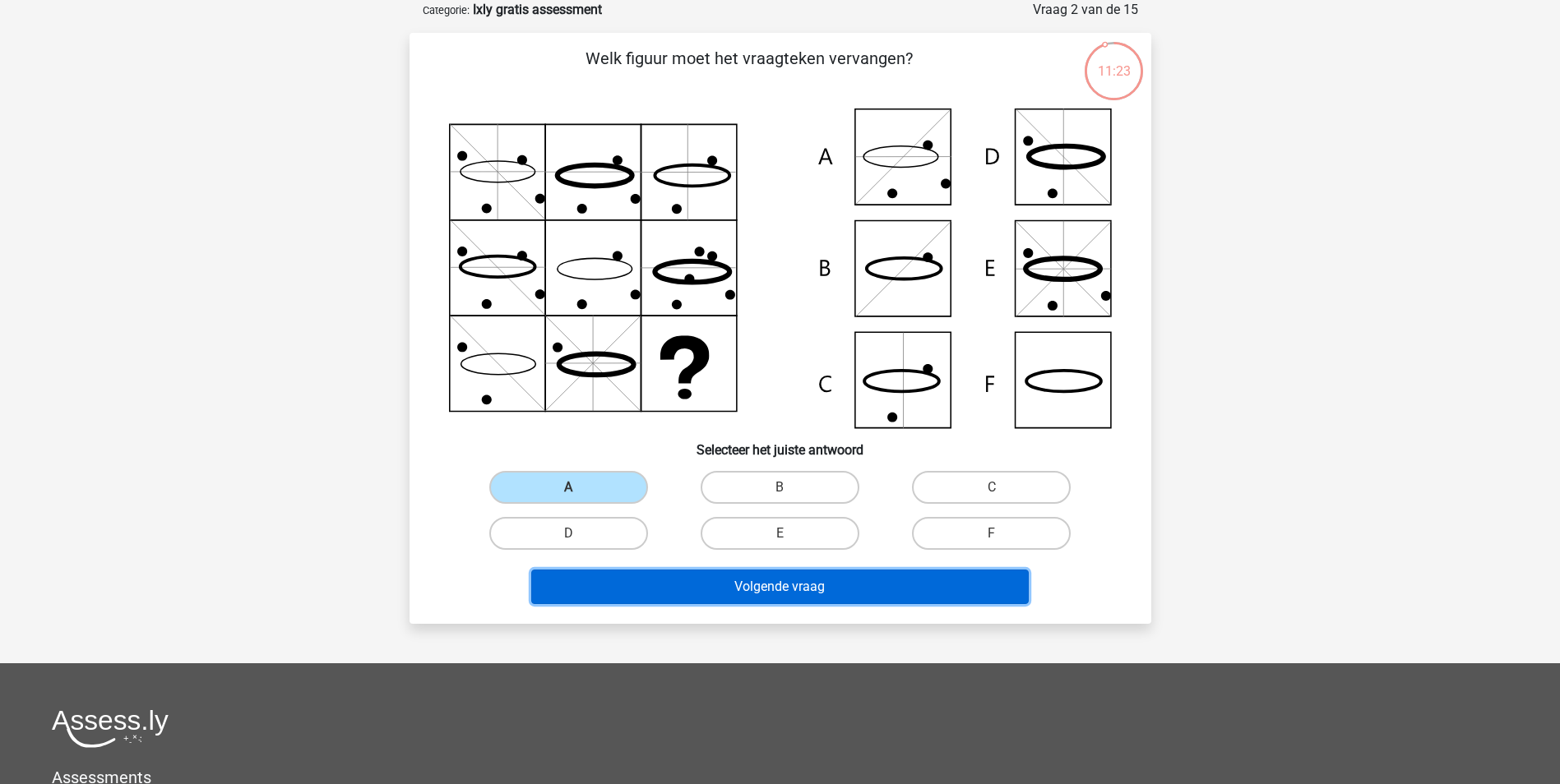
click at [648, 581] on button "Volgende vraag" at bounding box center [780, 586] width 498 height 34
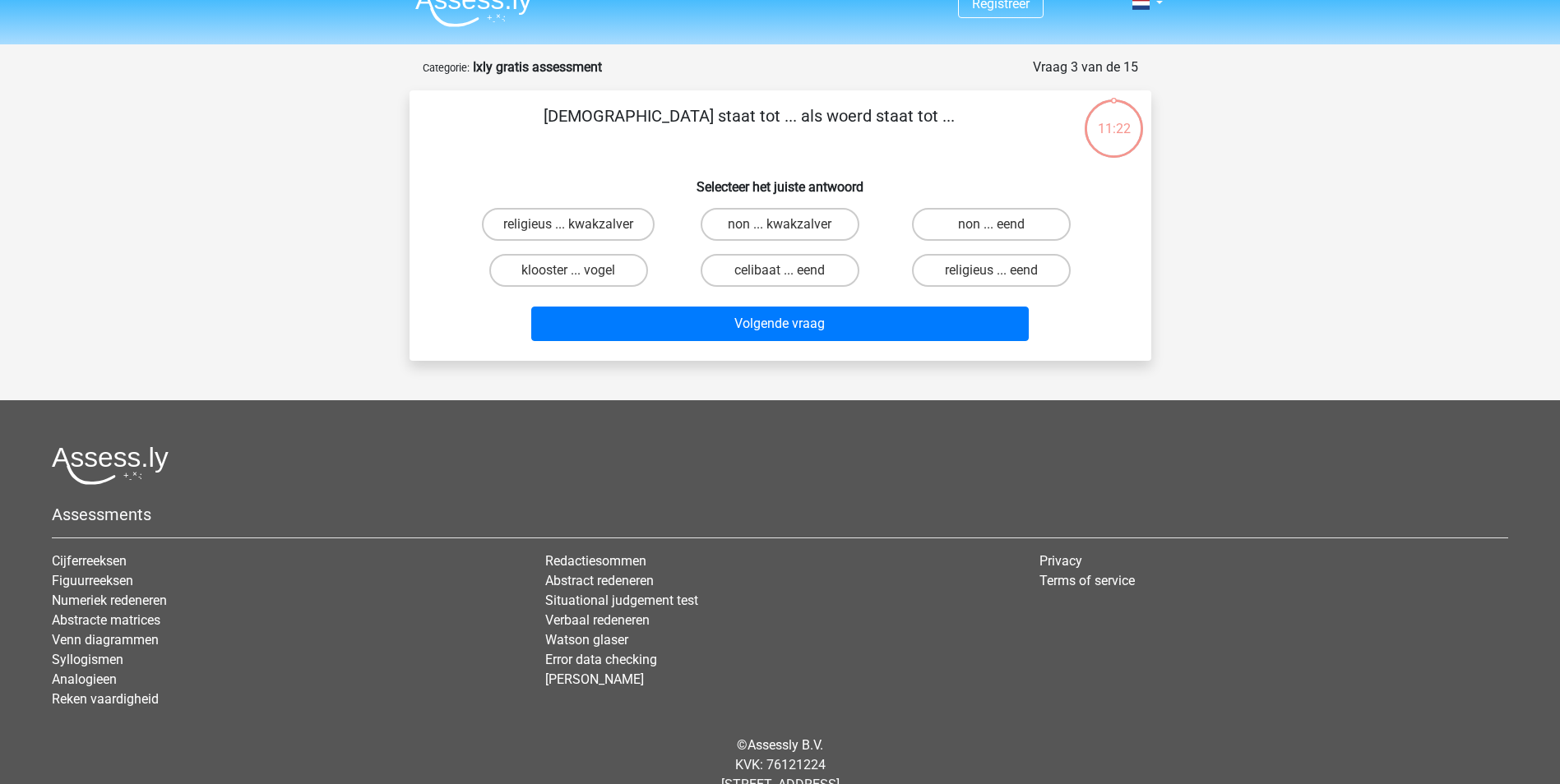
scroll to position [0, 0]
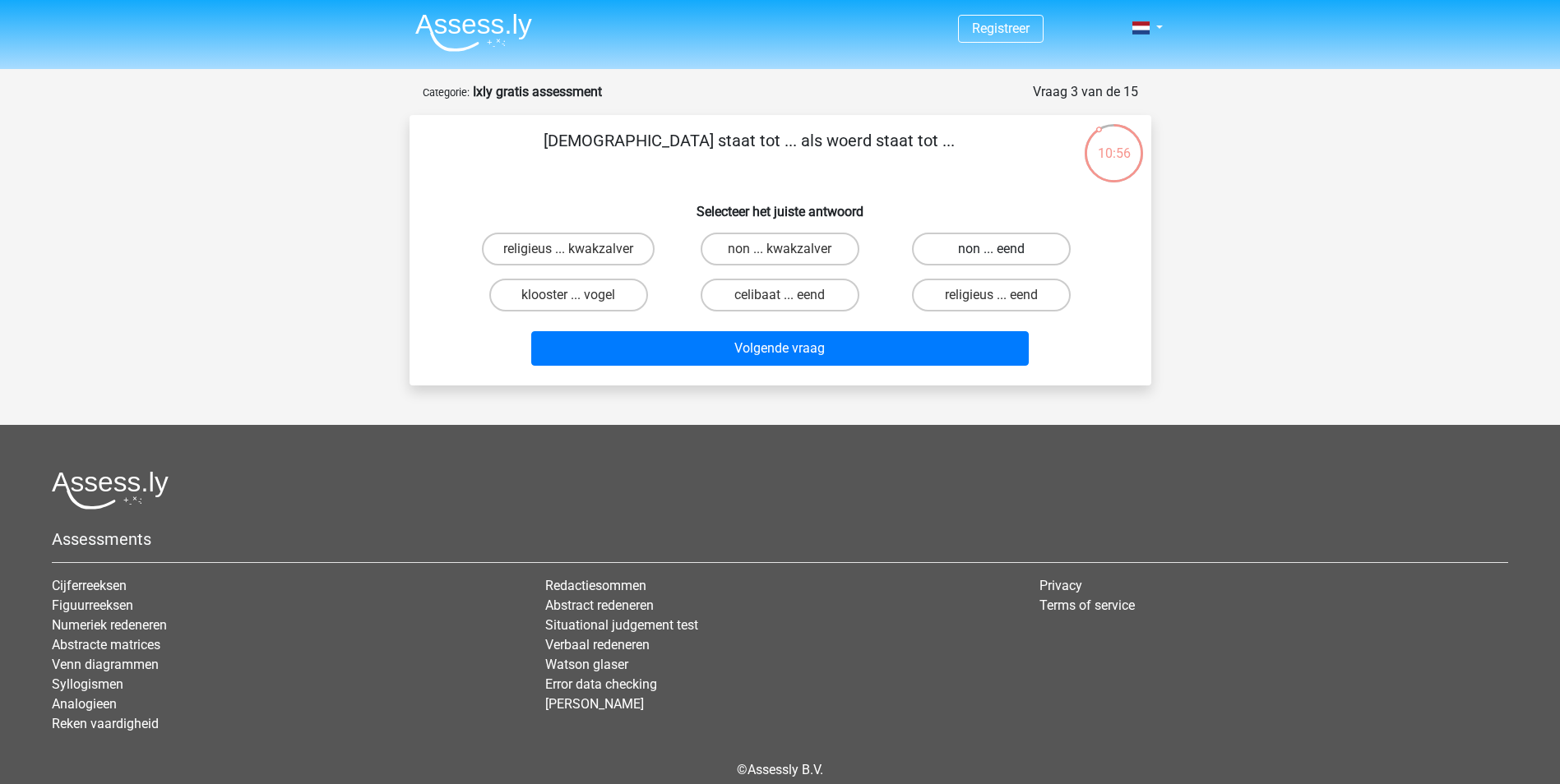
click at [953, 247] on label "non ... eend" at bounding box center [991, 250] width 159 height 33
click at [992, 249] on input "non ... eend" at bounding box center [997, 254] width 11 height 11
radio input "true"
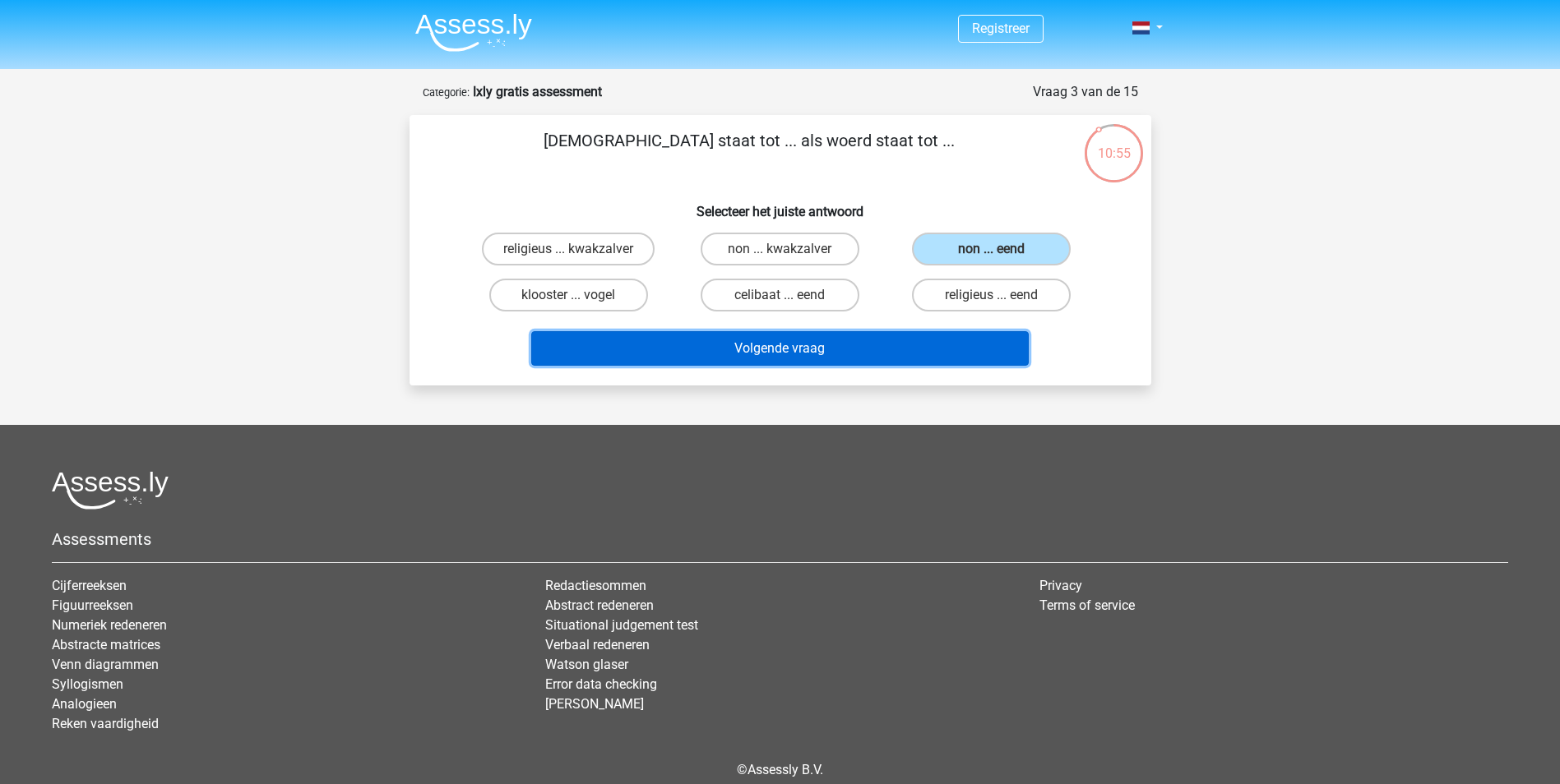
drag, startPoint x: 871, startPoint y: 347, endPoint x: 942, endPoint y: 458, distance: 131.8
click at [871, 348] on button "Volgende vraag" at bounding box center [780, 348] width 498 height 34
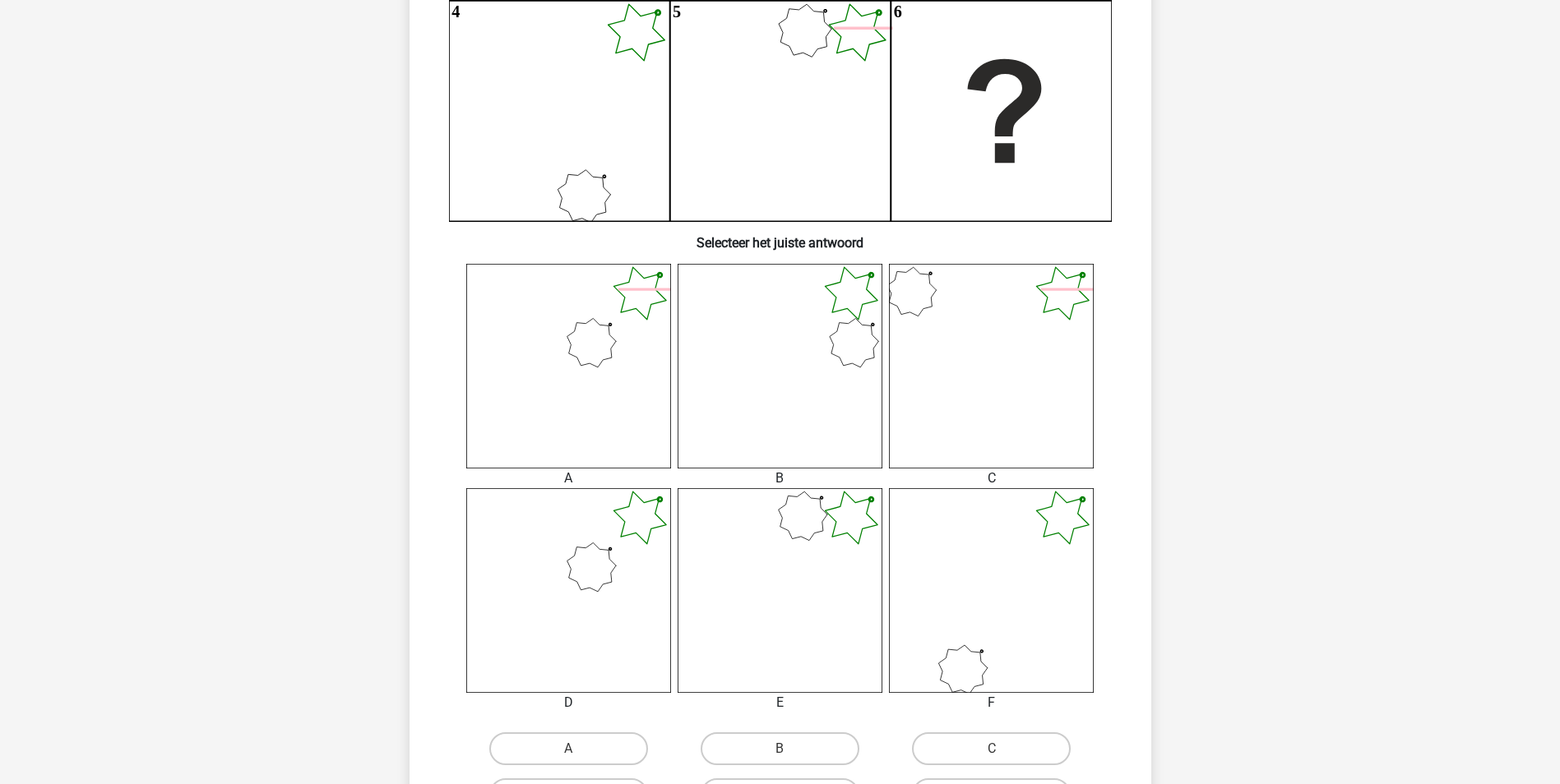
scroll to position [329, 0]
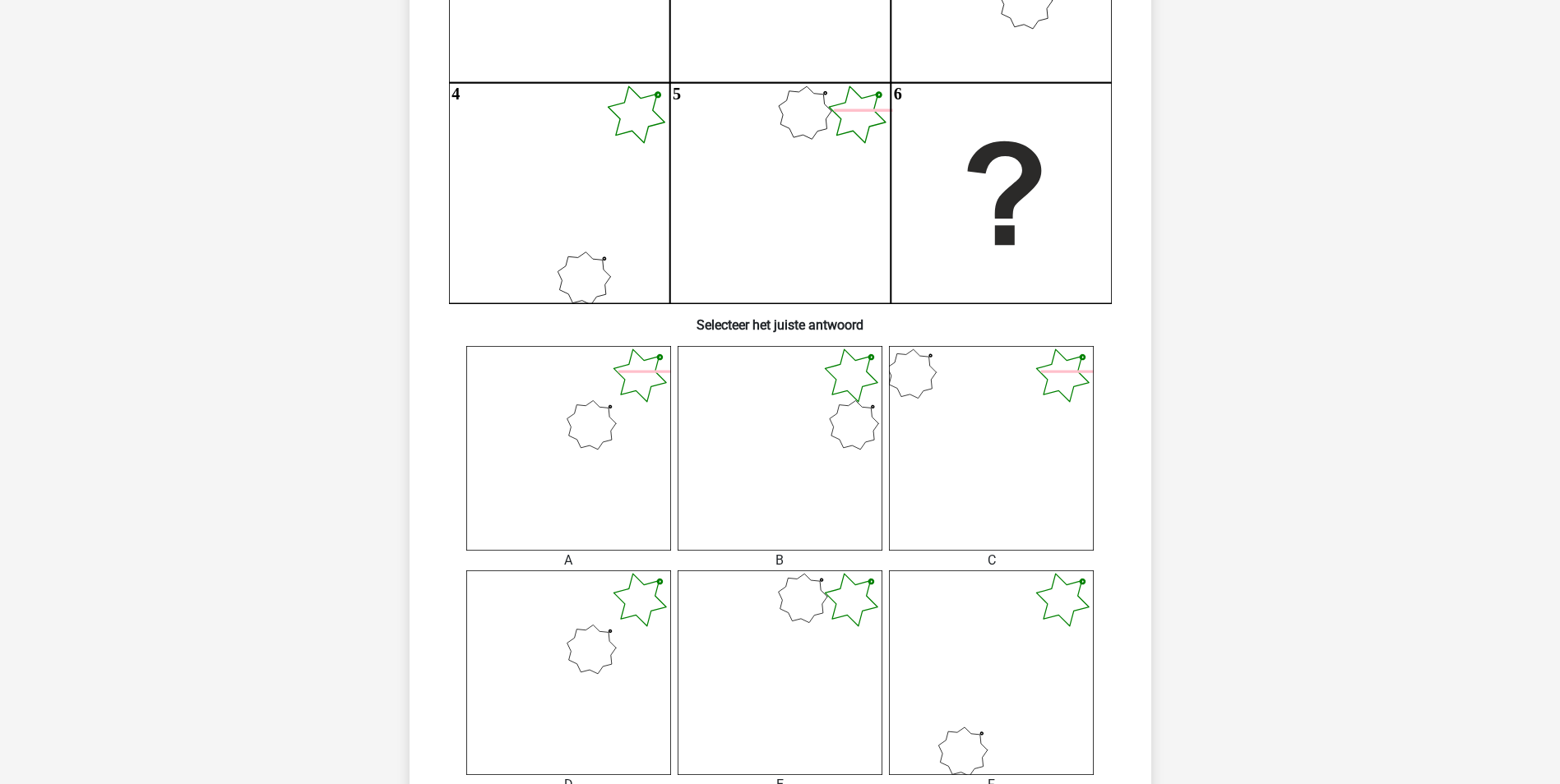
click at [868, 378] on icon at bounding box center [780, 449] width 205 height 205
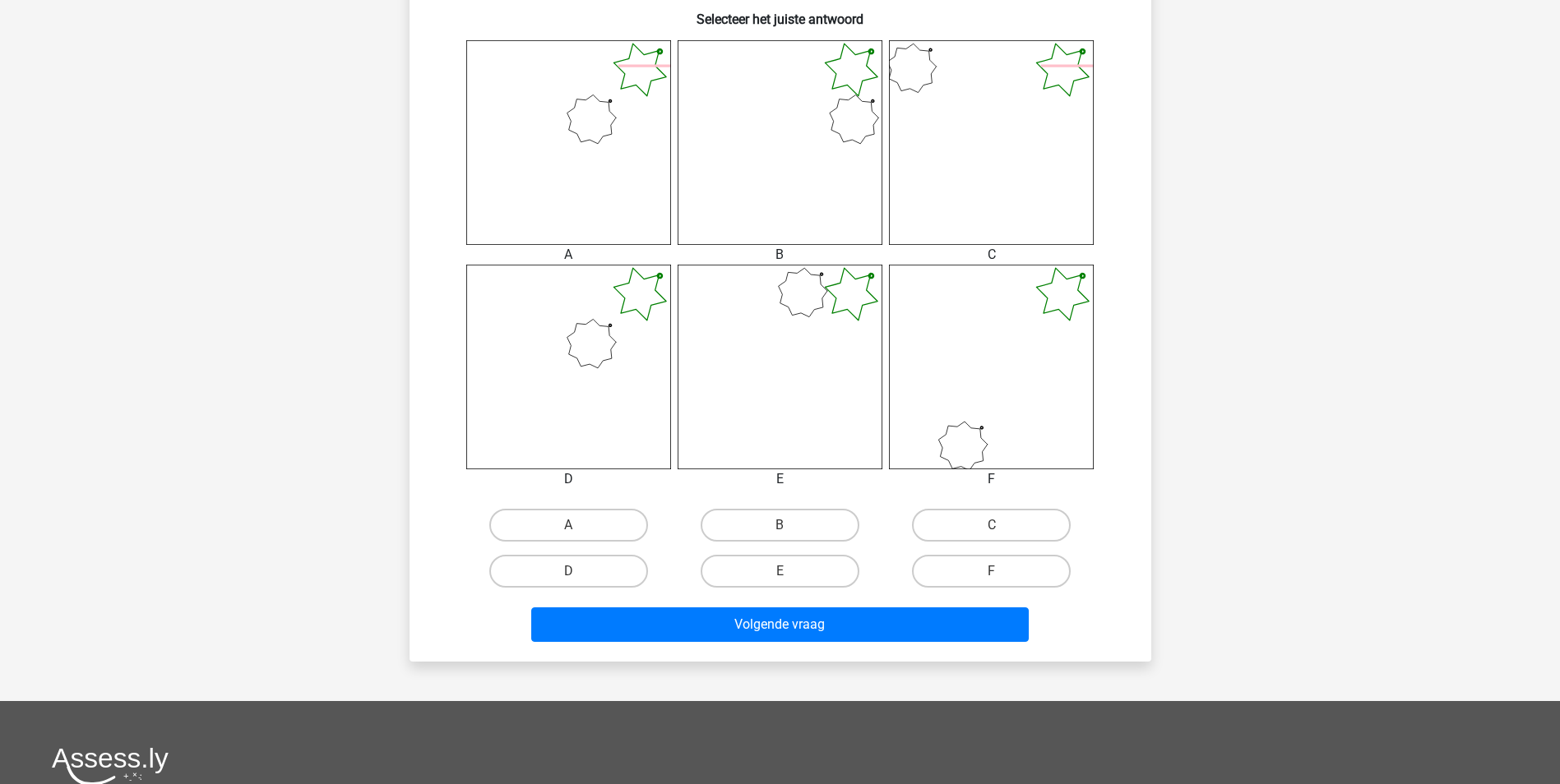
scroll to position [657, 0]
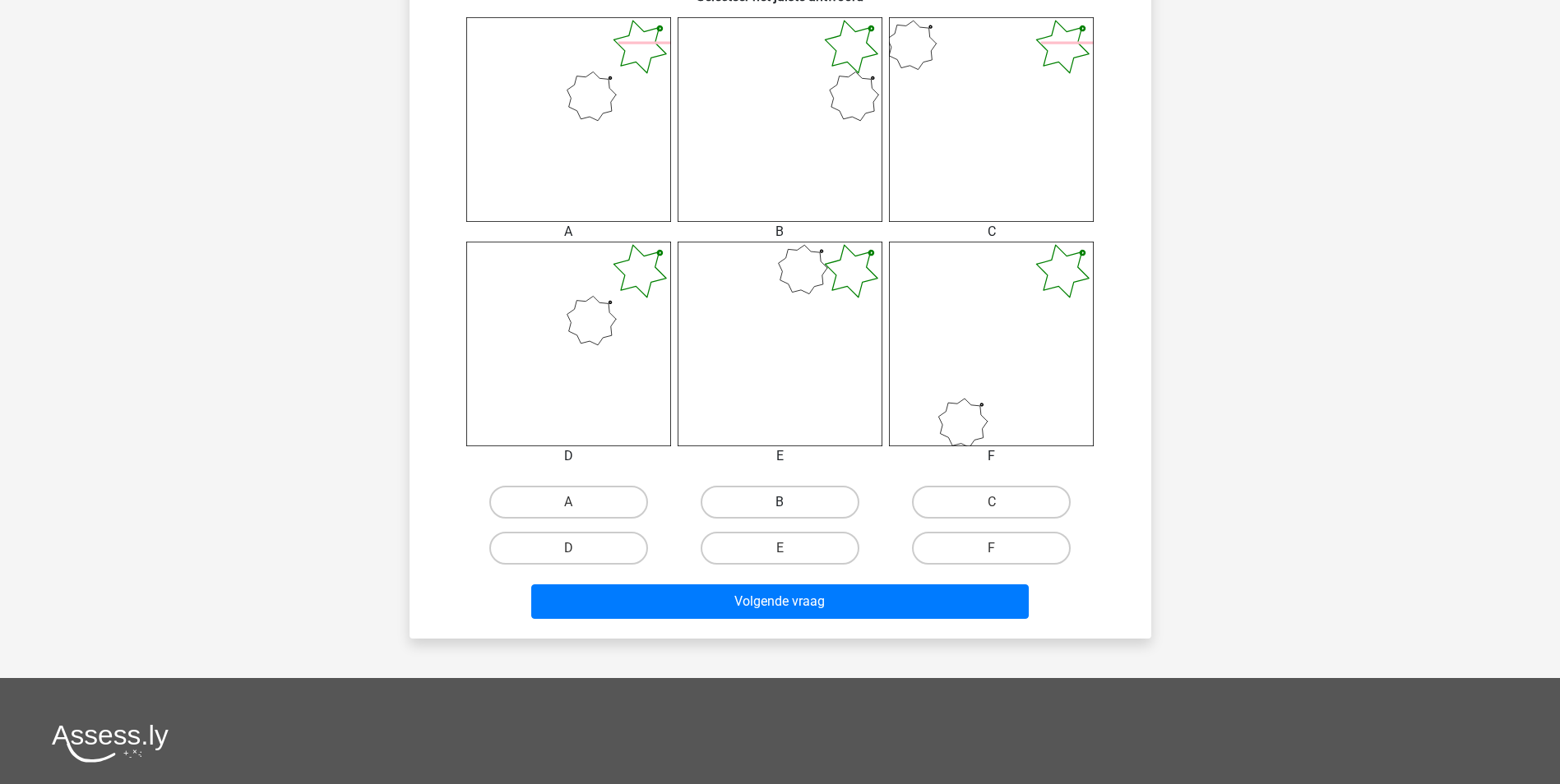
click at [743, 488] on label "B" at bounding box center [780, 502] width 159 height 33
click at [780, 502] on input "B" at bounding box center [784, 507] width 11 height 11
radio input "true"
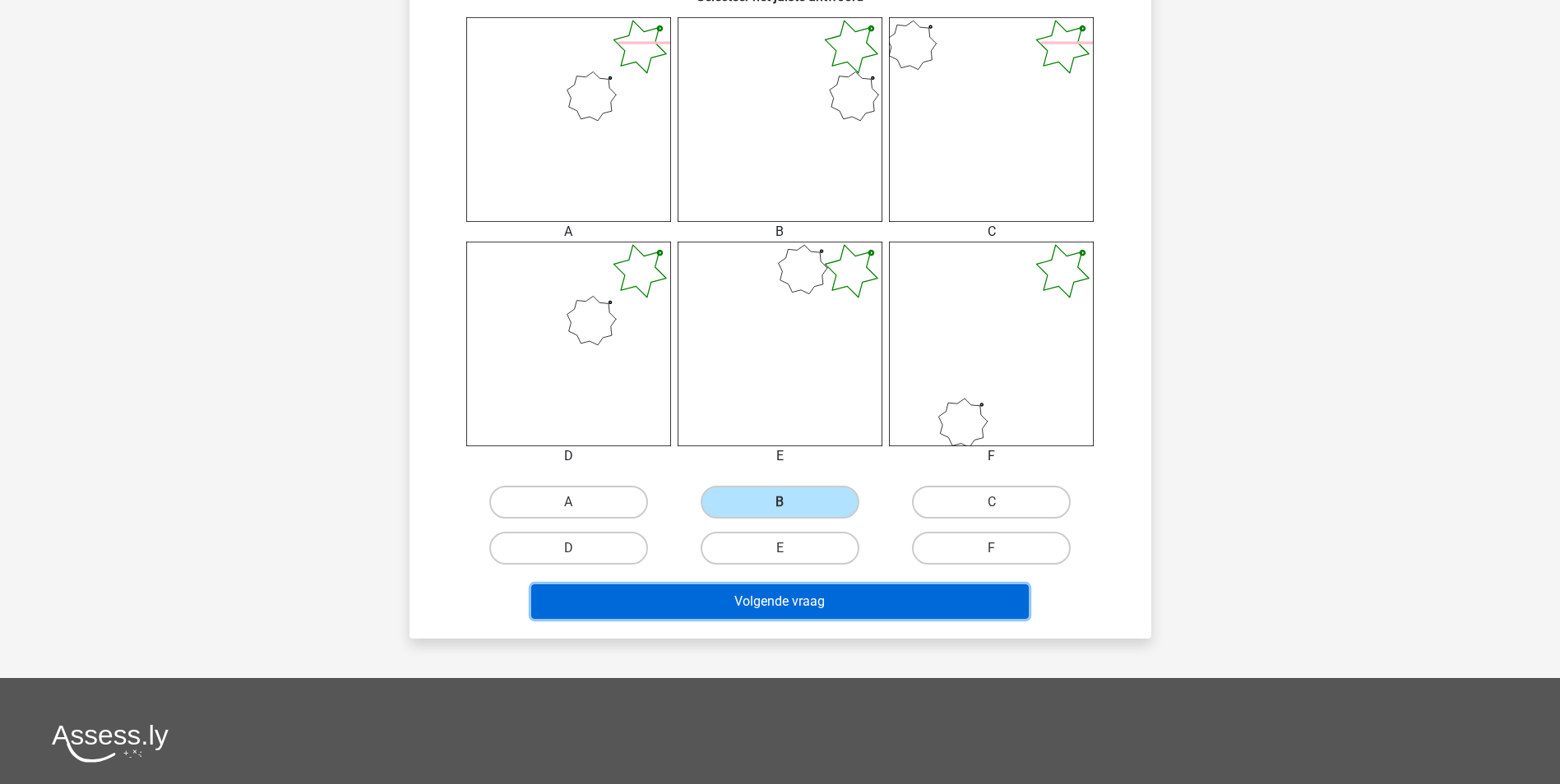
click at [796, 606] on button "Volgende vraag" at bounding box center [780, 601] width 498 height 34
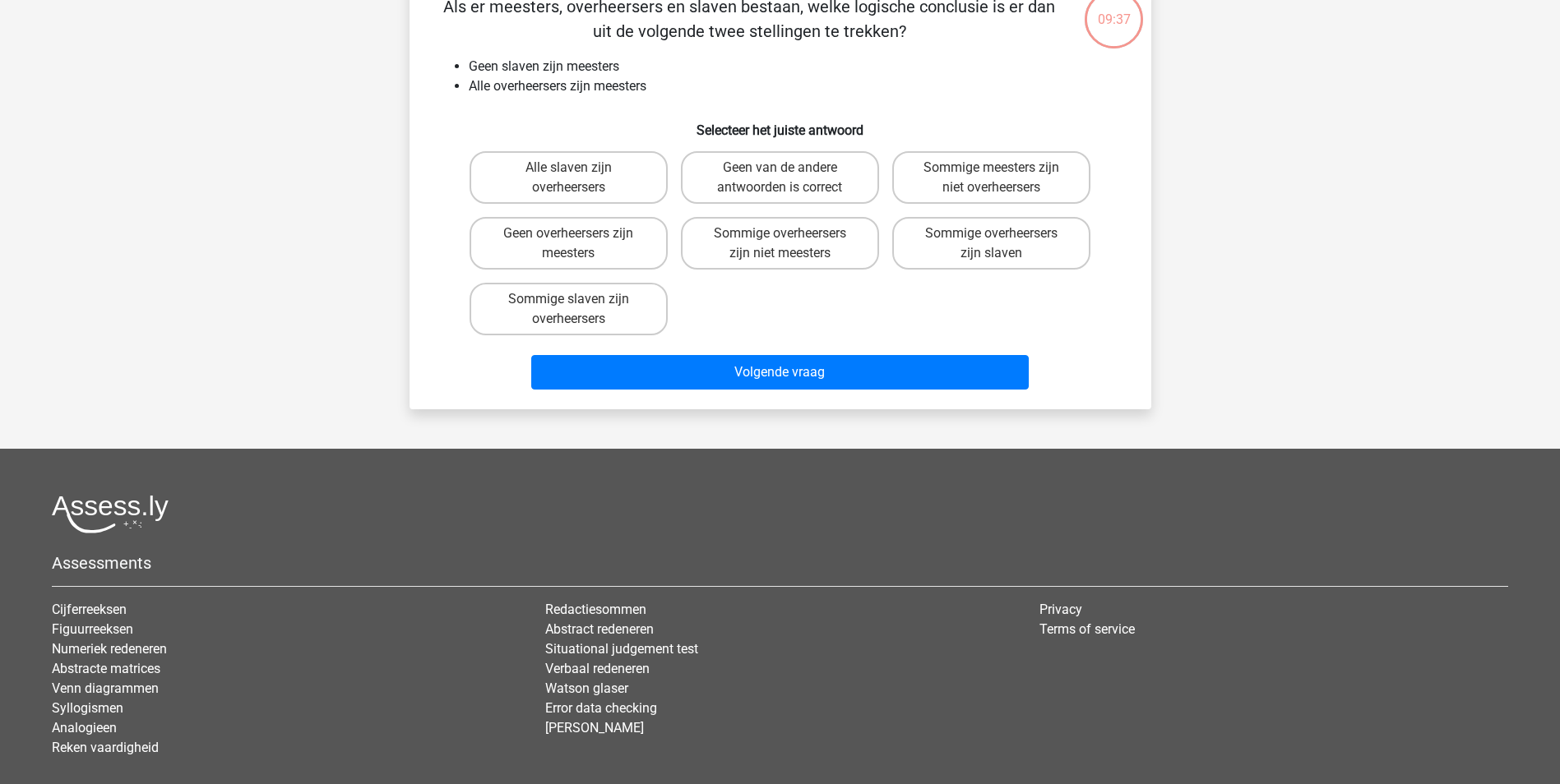
scroll to position [82, 0]
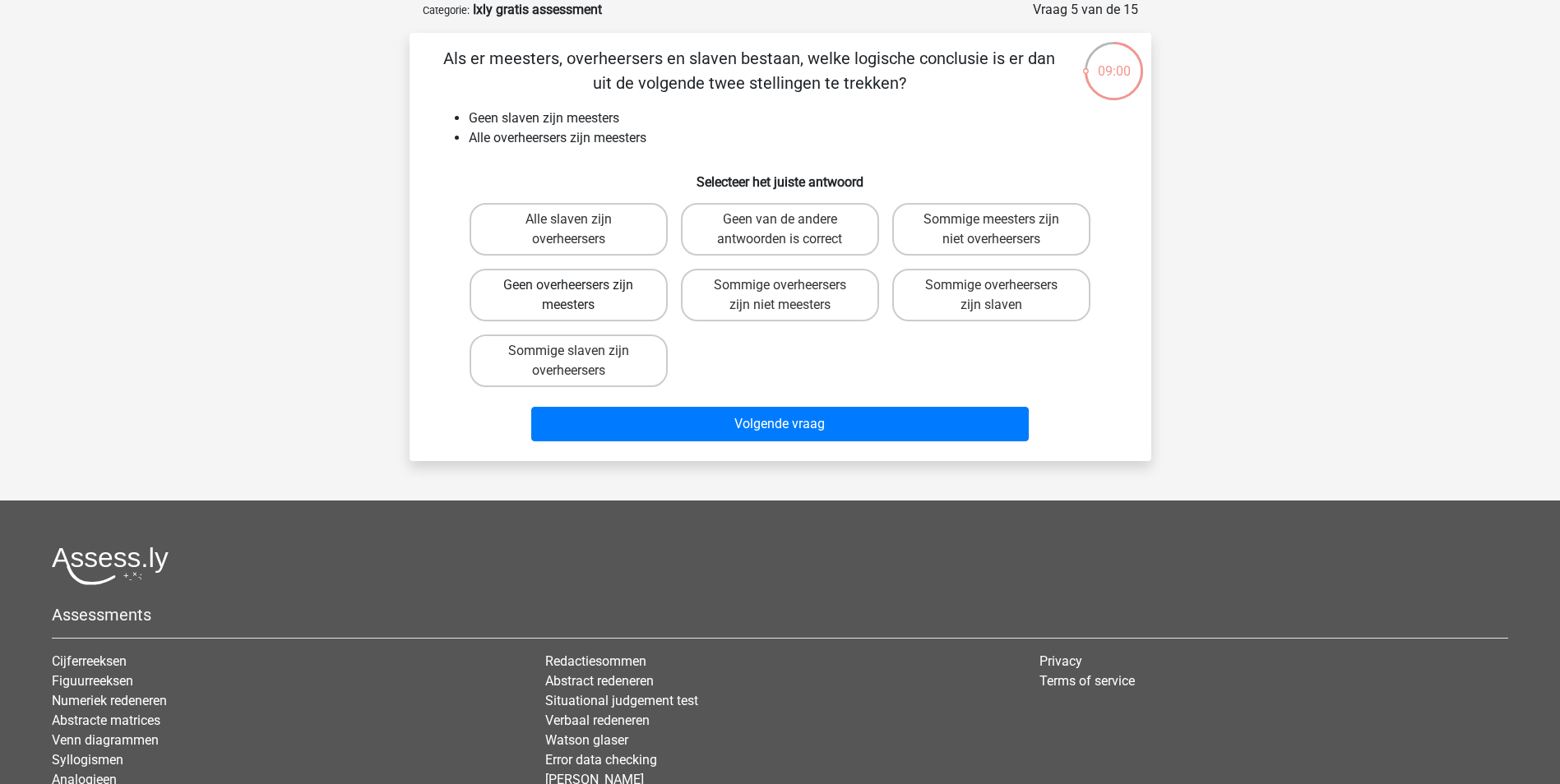
click at [628, 294] on label "Geen overheersers zijn meesters" at bounding box center [568, 295] width 198 height 53
click at [580, 294] on input "Geen overheersers zijn meesters" at bounding box center [574, 291] width 11 height 11
radio input "true"
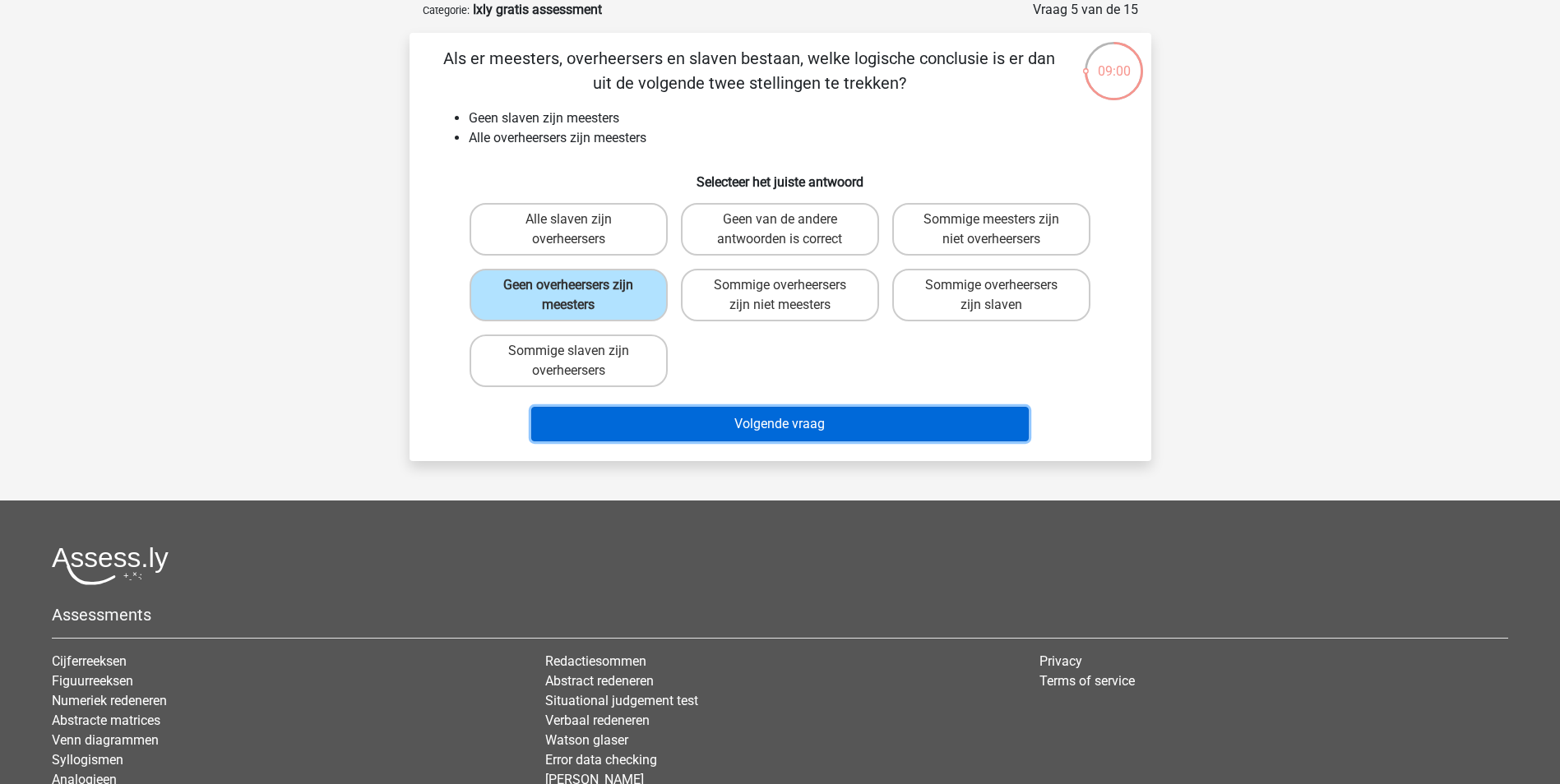
click at [782, 417] on button "Volgende vraag" at bounding box center [780, 423] width 498 height 34
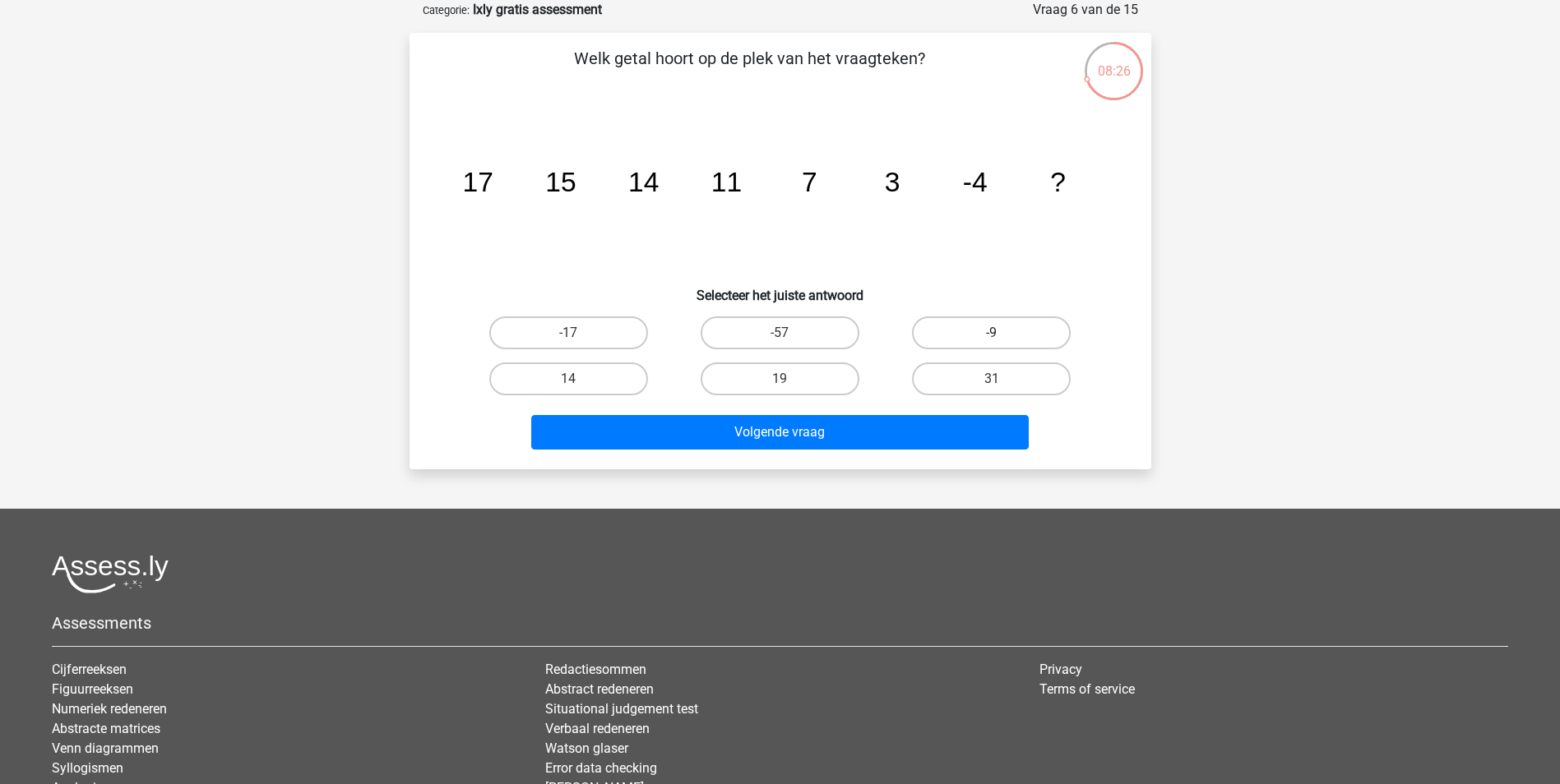
click at [1049, 333] on label "-9" at bounding box center [991, 333] width 159 height 33
click at [1003, 333] on input "-9" at bounding box center [997, 337] width 11 height 11
radio input "true"
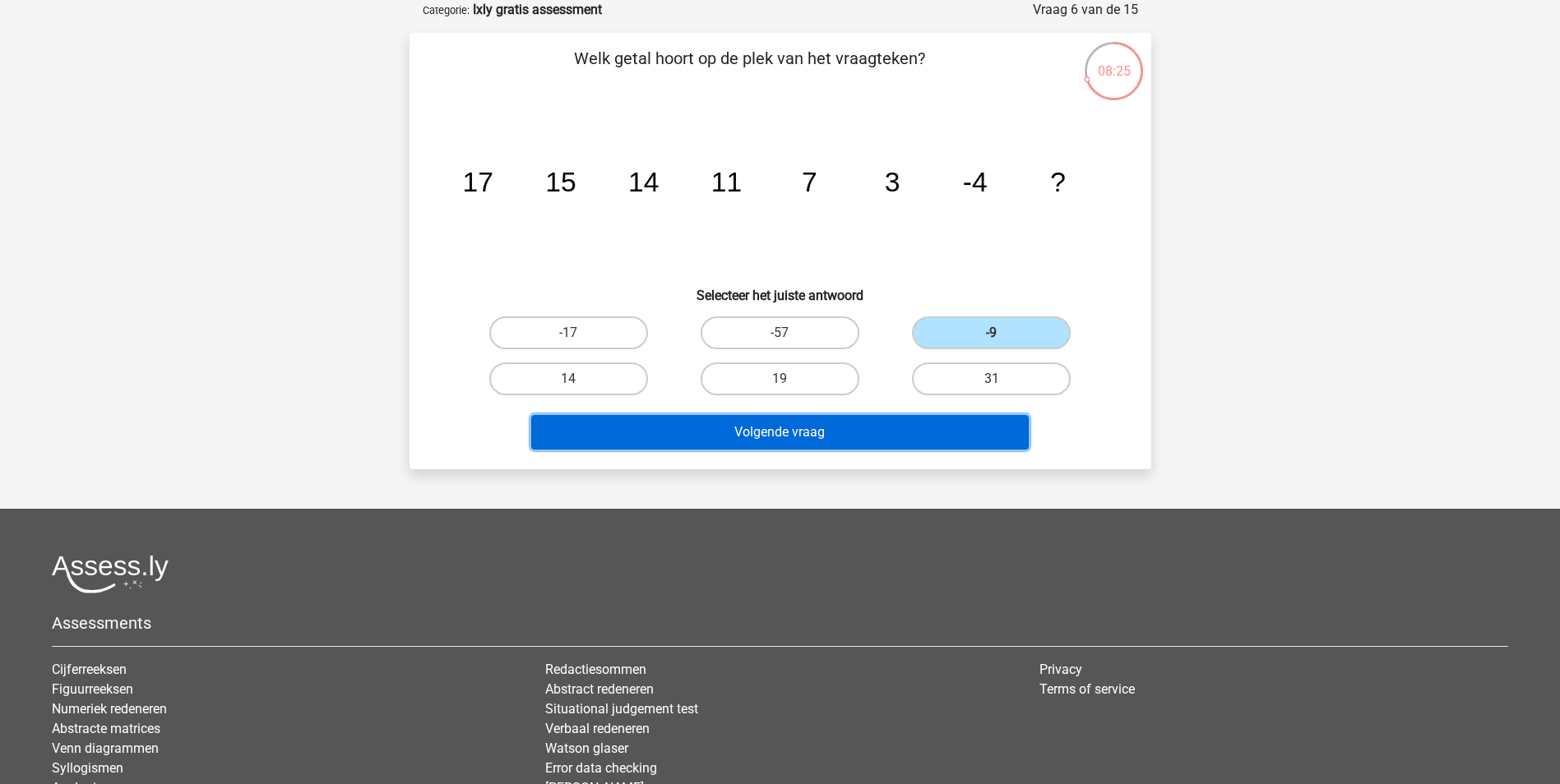
click at [999, 428] on button "Volgende vraag" at bounding box center [780, 432] width 498 height 34
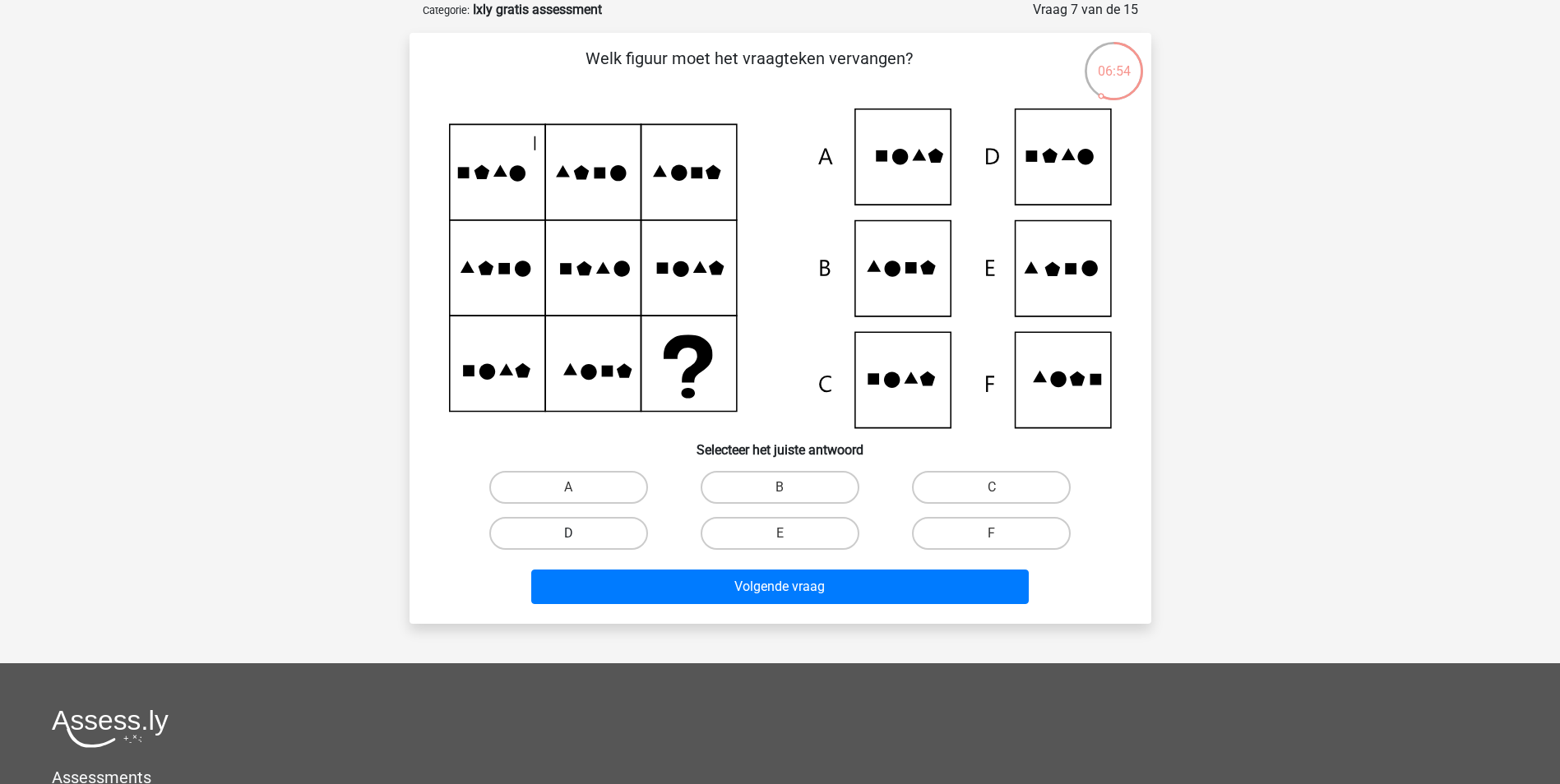
click at [648, 537] on label "D" at bounding box center [569, 533] width 159 height 33
click at [580, 537] on input "D" at bounding box center [574, 538] width 11 height 11
radio input "true"
click at [627, 537] on label "D" at bounding box center [569, 533] width 159 height 33
click at [580, 537] on input "D" at bounding box center [574, 538] width 11 height 11
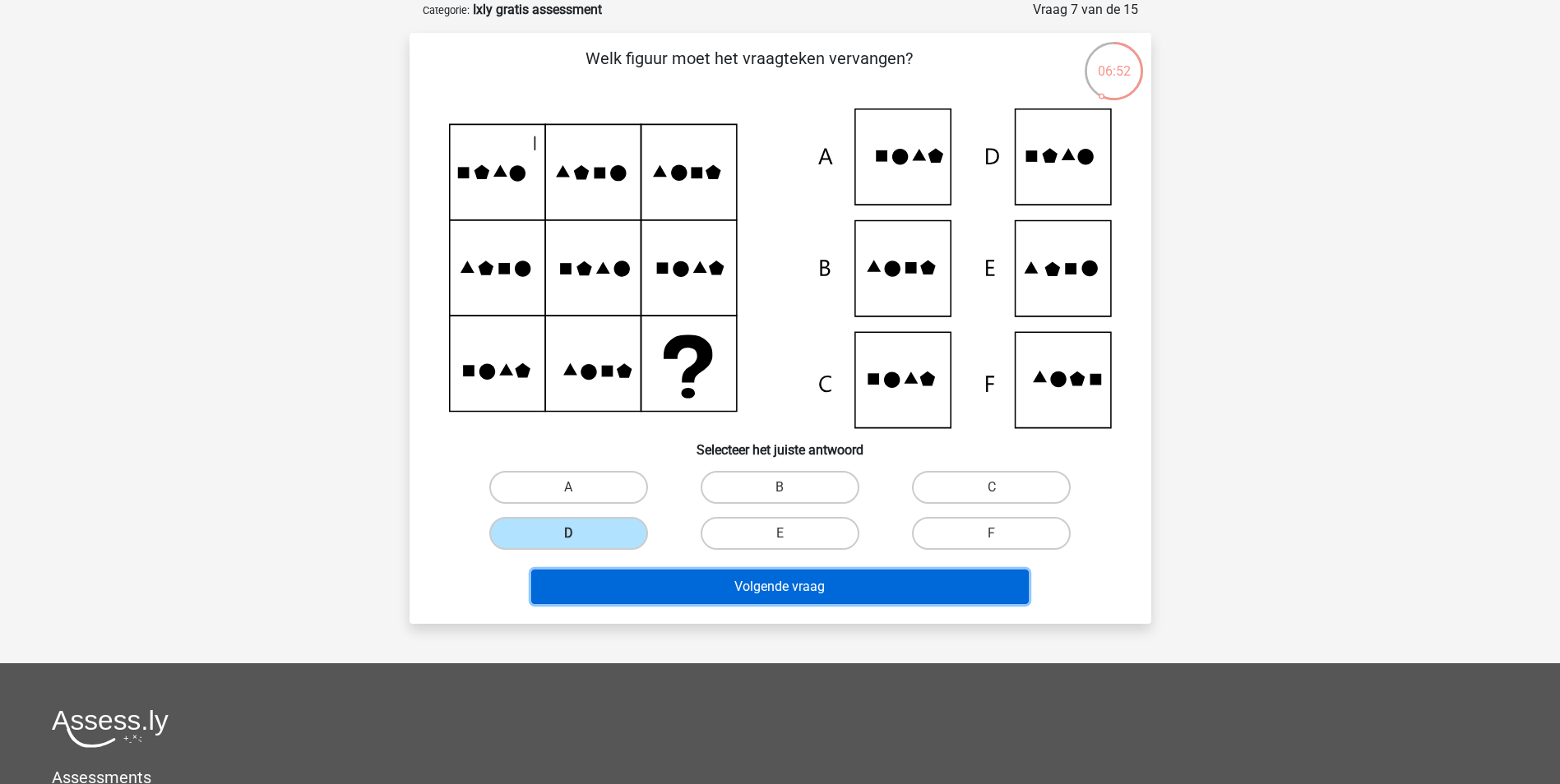
click at [674, 585] on button "Volgende vraag" at bounding box center [780, 586] width 498 height 34
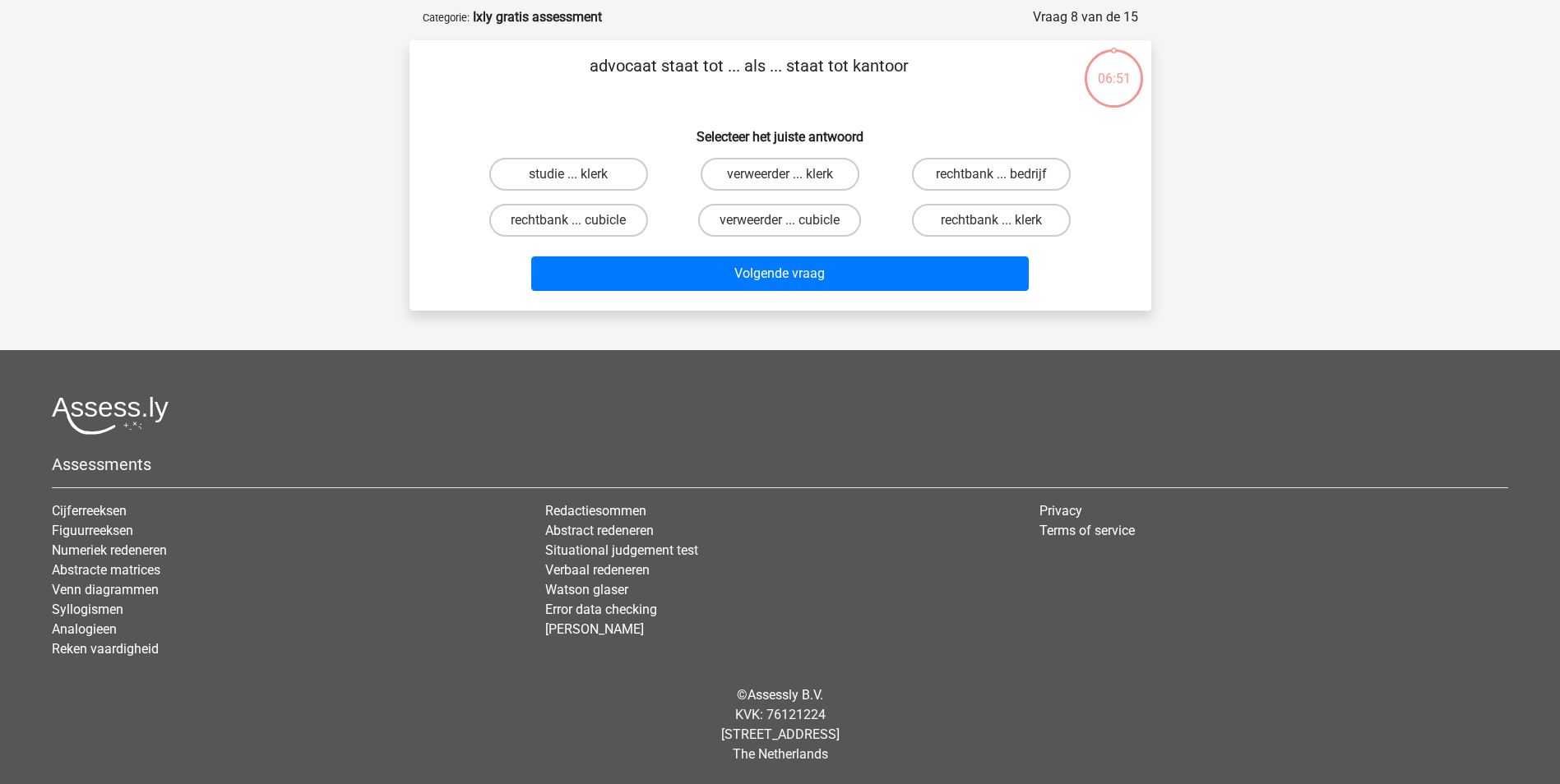
scroll to position [75, 0]
drag, startPoint x: 976, startPoint y: 227, endPoint x: 958, endPoint y: 250, distance: 29.2
click at [977, 227] on label "rechtbank ... klerk" at bounding box center [991, 220] width 159 height 33
click at [992, 227] on input "rechtbank ... klerk" at bounding box center [997, 225] width 11 height 11
radio input "true"
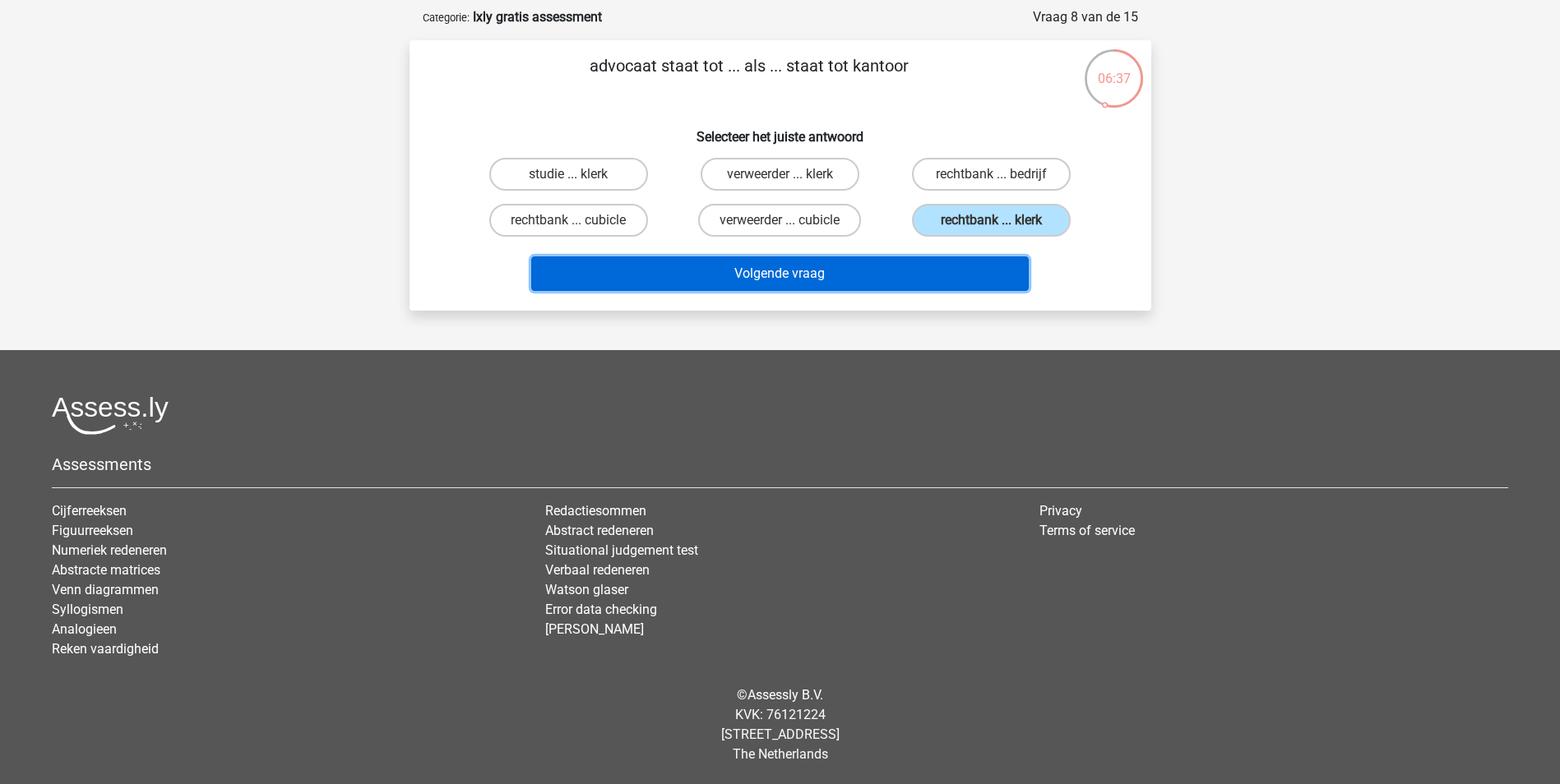
click at [927, 280] on button "Volgende vraag" at bounding box center [780, 273] width 498 height 34
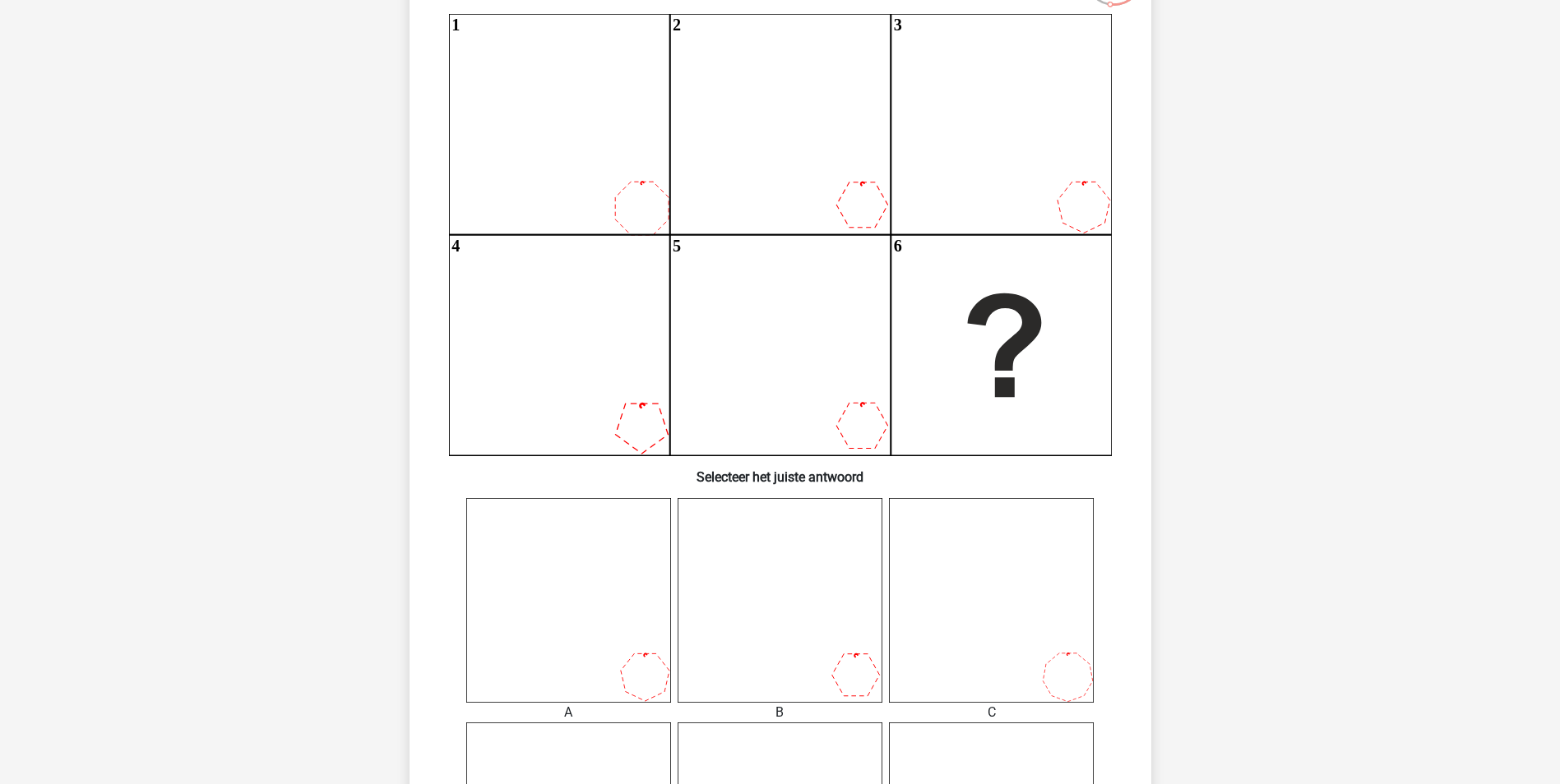
scroll to position [493, 0]
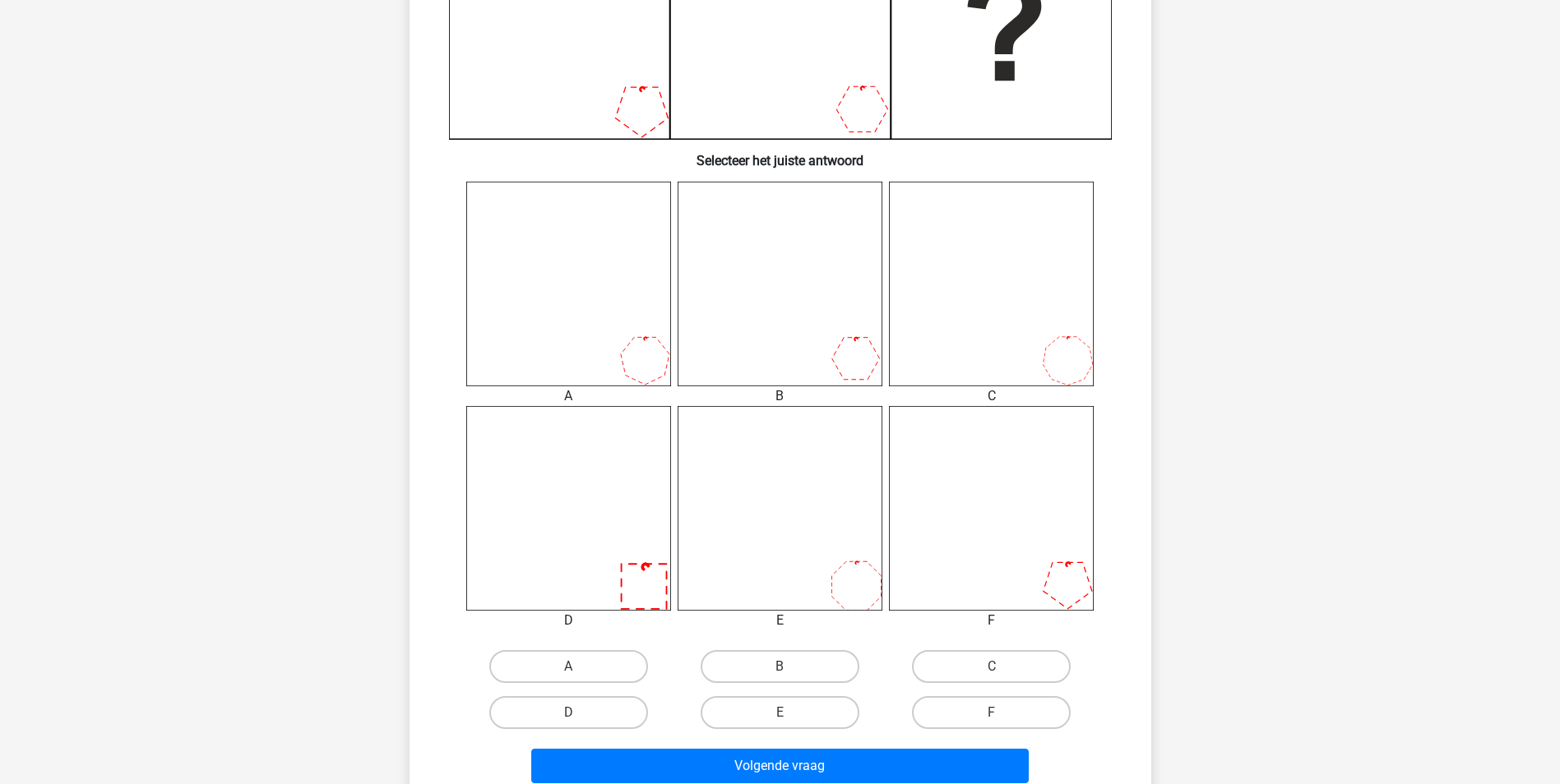
click at [1047, 571] on icon at bounding box center [991, 508] width 205 height 205
click at [1014, 699] on label "F" at bounding box center [991, 713] width 159 height 33
click at [1003, 713] on input "F" at bounding box center [997, 718] width 11 height 11
radio input "true"
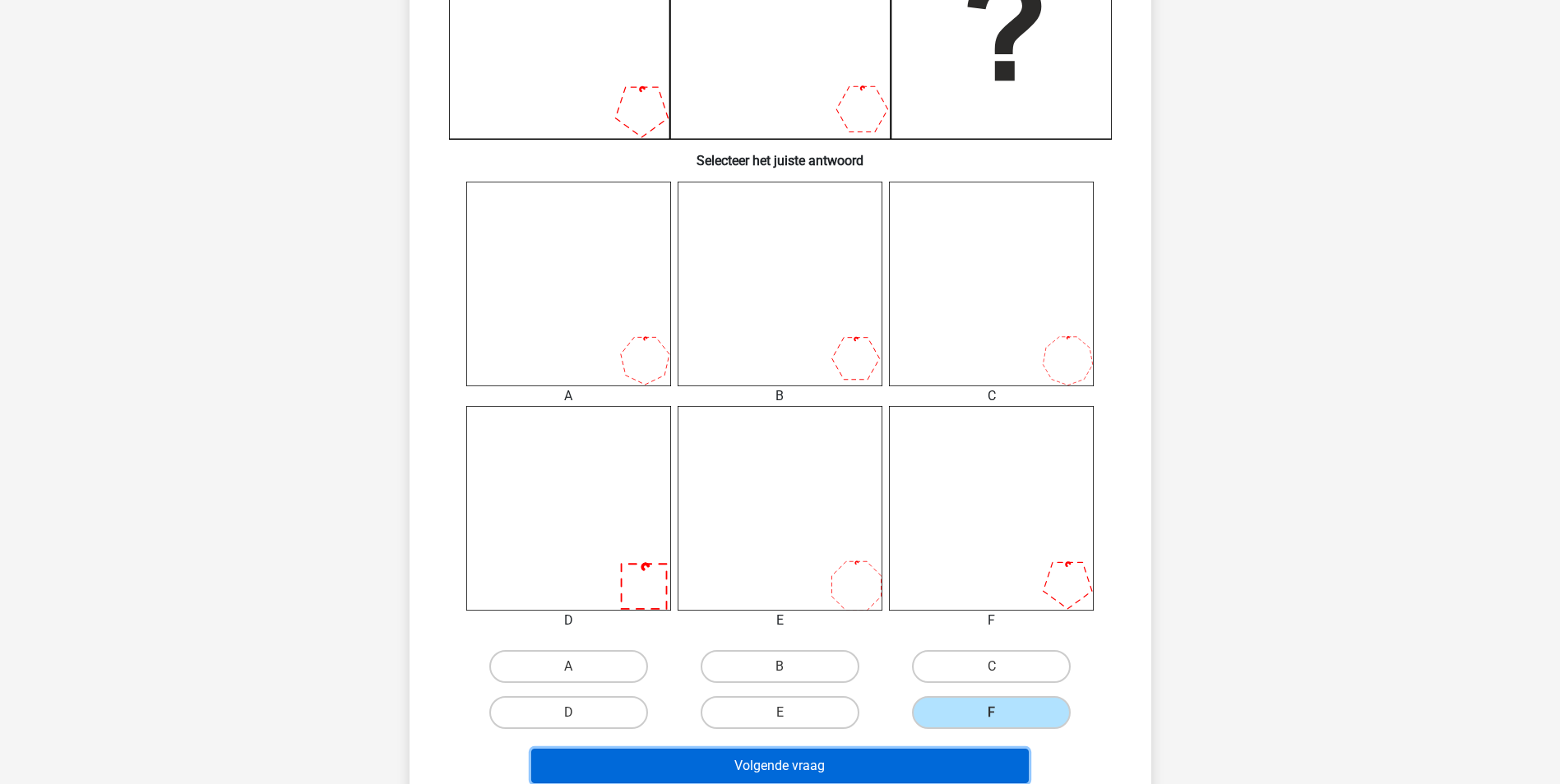
click at [968, 766] on button "Volgende vraag" at bounding box center [780, 765] width 498 height 34
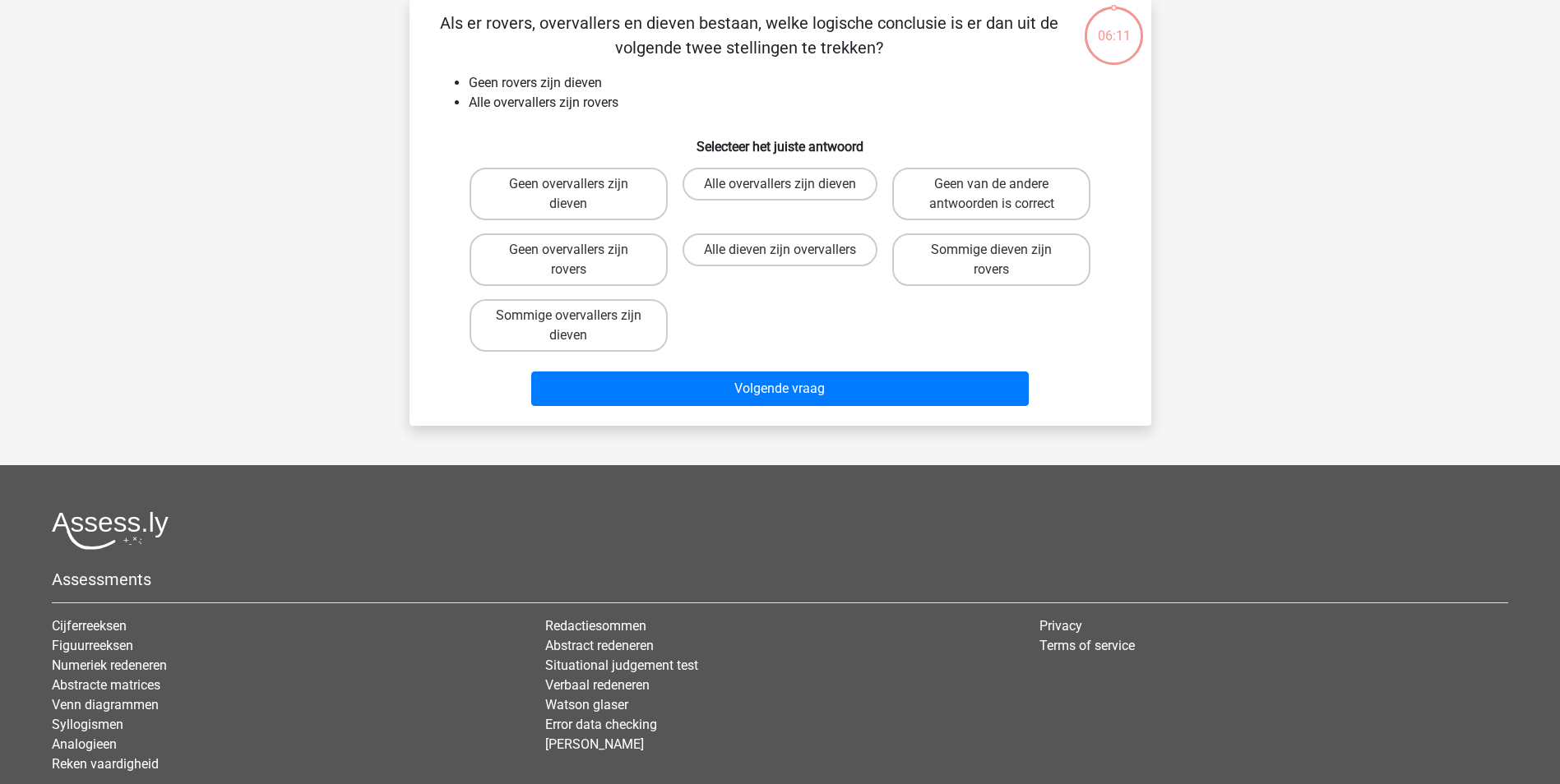
scroll to position [82, 0]
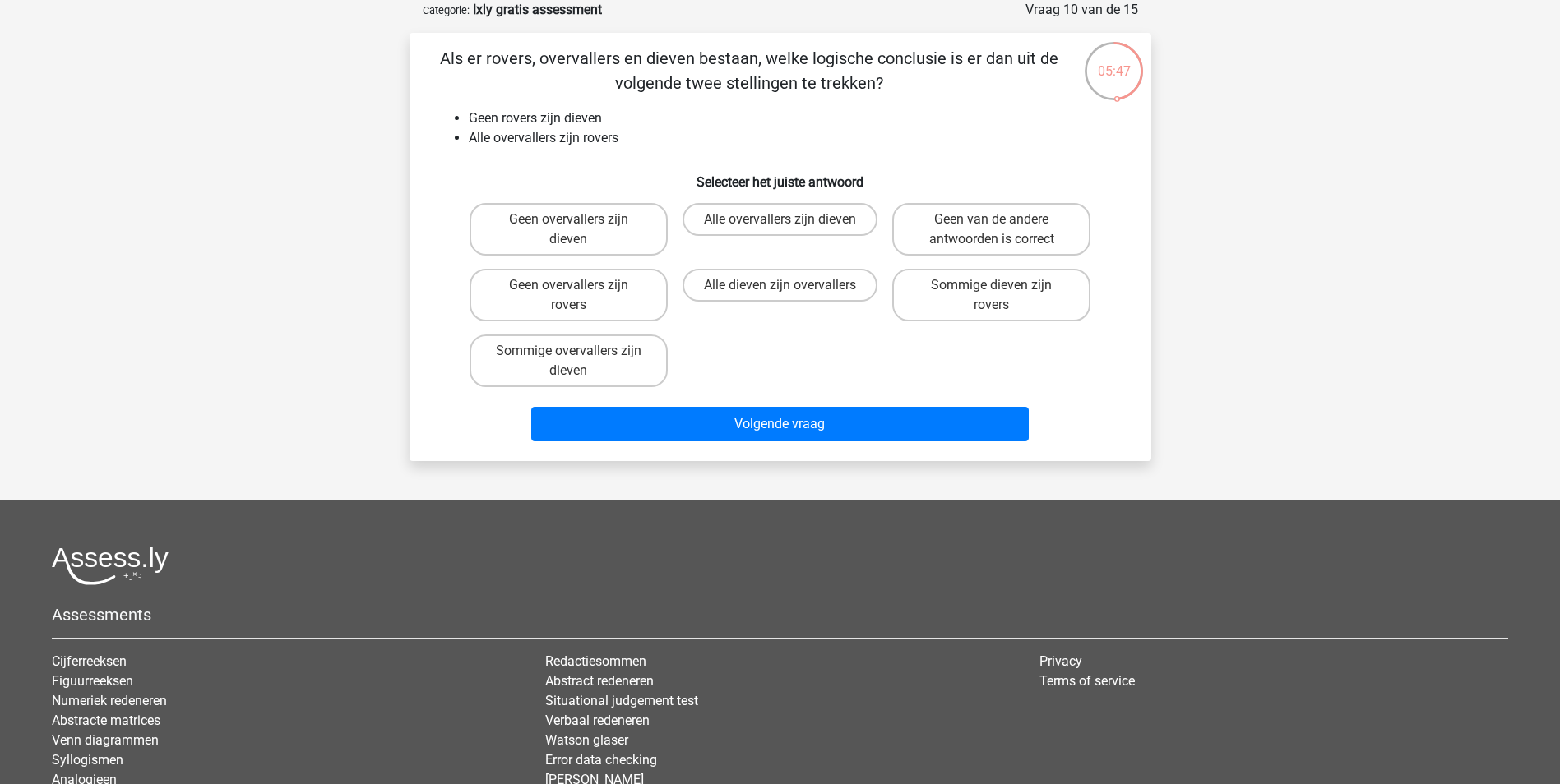
drag, startPoint x: 639, startPoint y: 359, endPoint x: 679, endPoint y: 406, distance: 61.7
click at [641, 359] on label "Sommige overvallers zijn dieven" at bounding box center [568, 361] width 198 height 53
click at [580, 359] on input "Sommige overvallers zijn dieven" at bounding box center [574, 356] width 11 height 11
radio input "true"
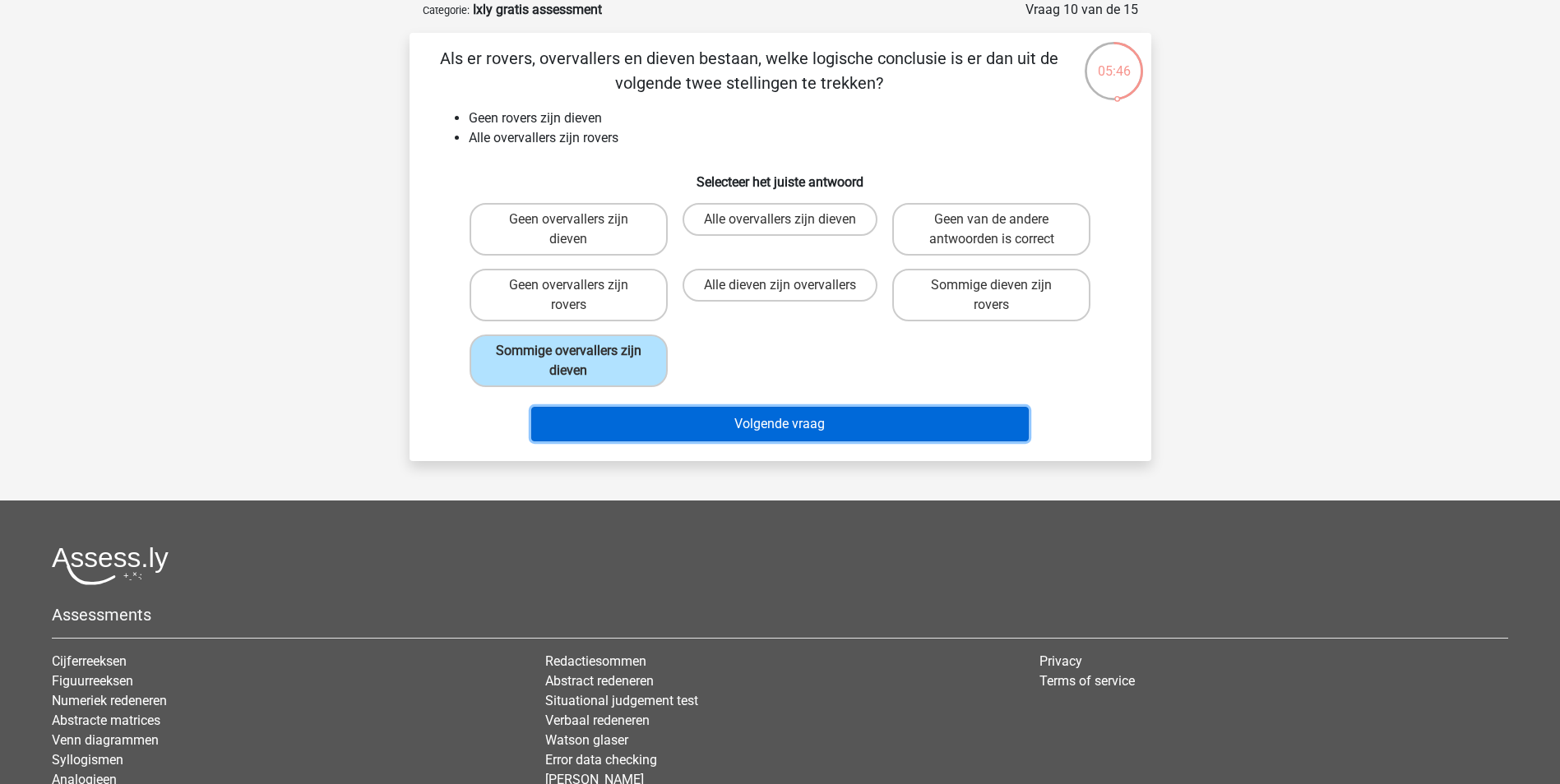
click at [690, 415] on button "Volgende vraag" at bounding box center [780, 423] width 498 height 34
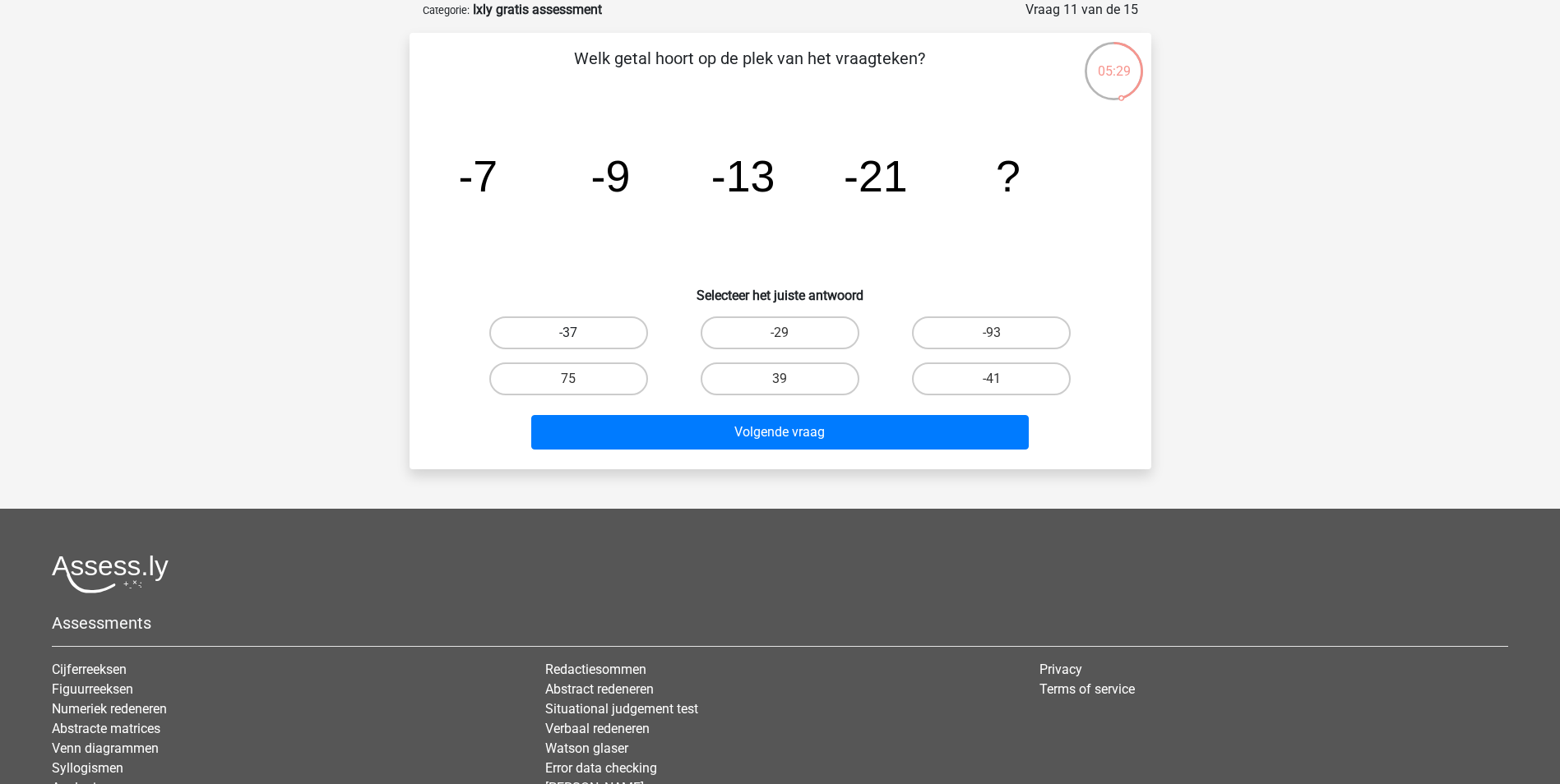
click at [581, 332] on label "-37" at bounding box center [569, 333] width 159 height 33
click at [580, 333] on input "-37" at bounding box center [574, 337] width 11 height 11
radio input "true"
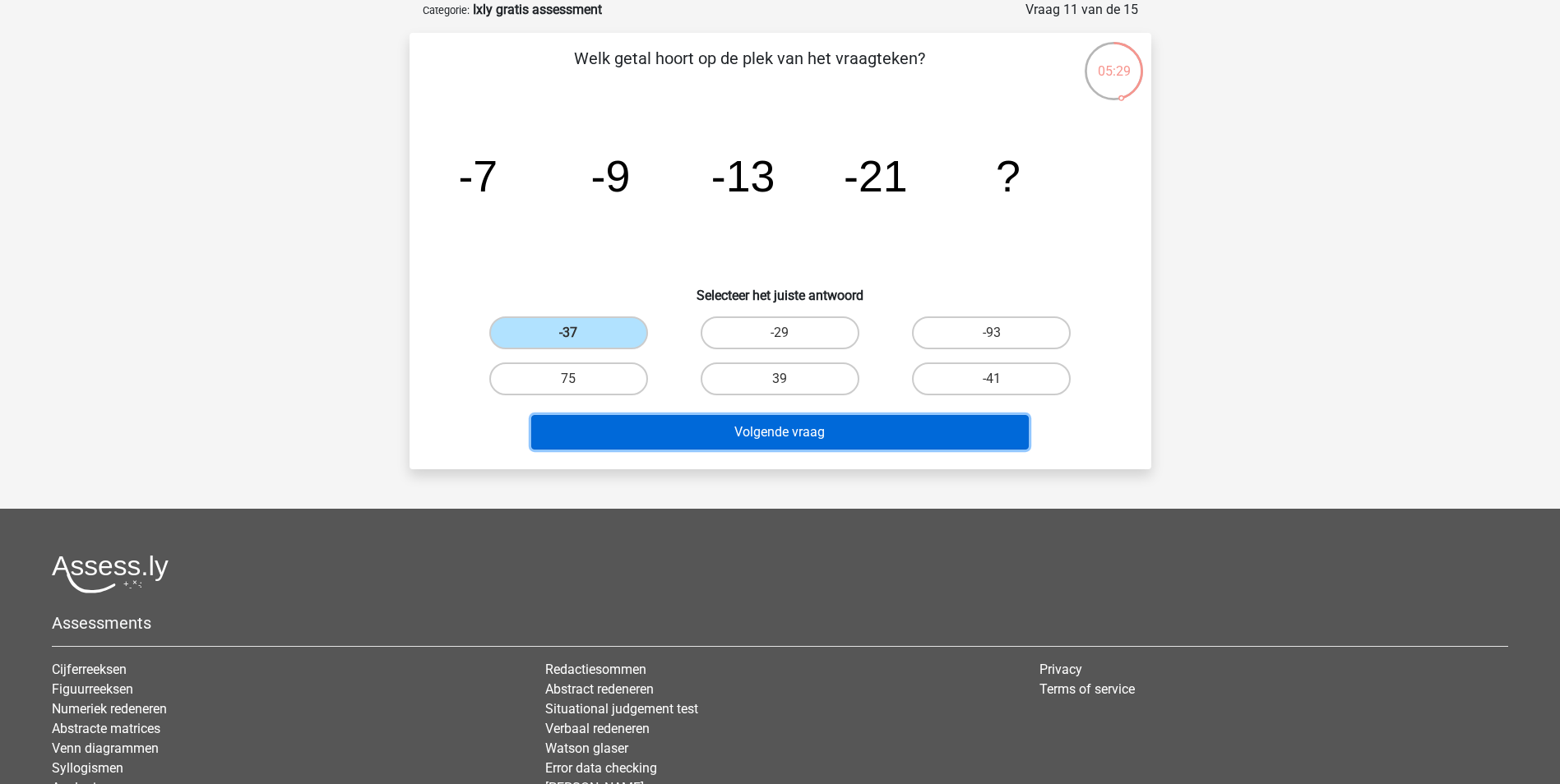
click at [706, 431] on button "Volgende vraag" at bounding box center [780, 432] width 498 height 34
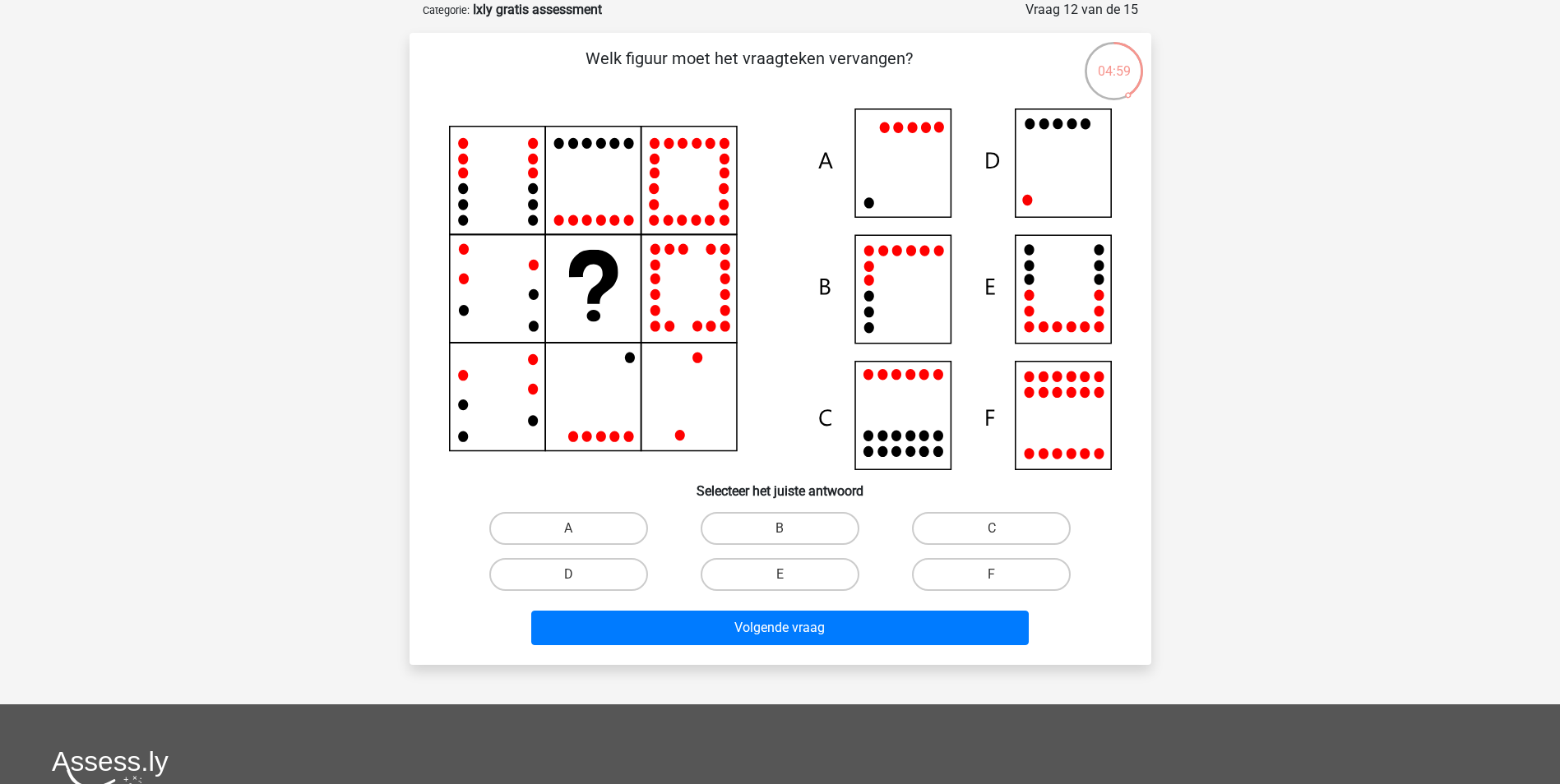
drag, startPoint x: 969, startPoint y: 527, endPoint x: 960, endPoint y: 605, distance: 78.5
click at [970, 528] on label "C" at bounding box center [991, 529] width 159 height 33
click at [992, 529] on input "C" at bounding box center [997, 533] width 11 height 11
radio input "true"
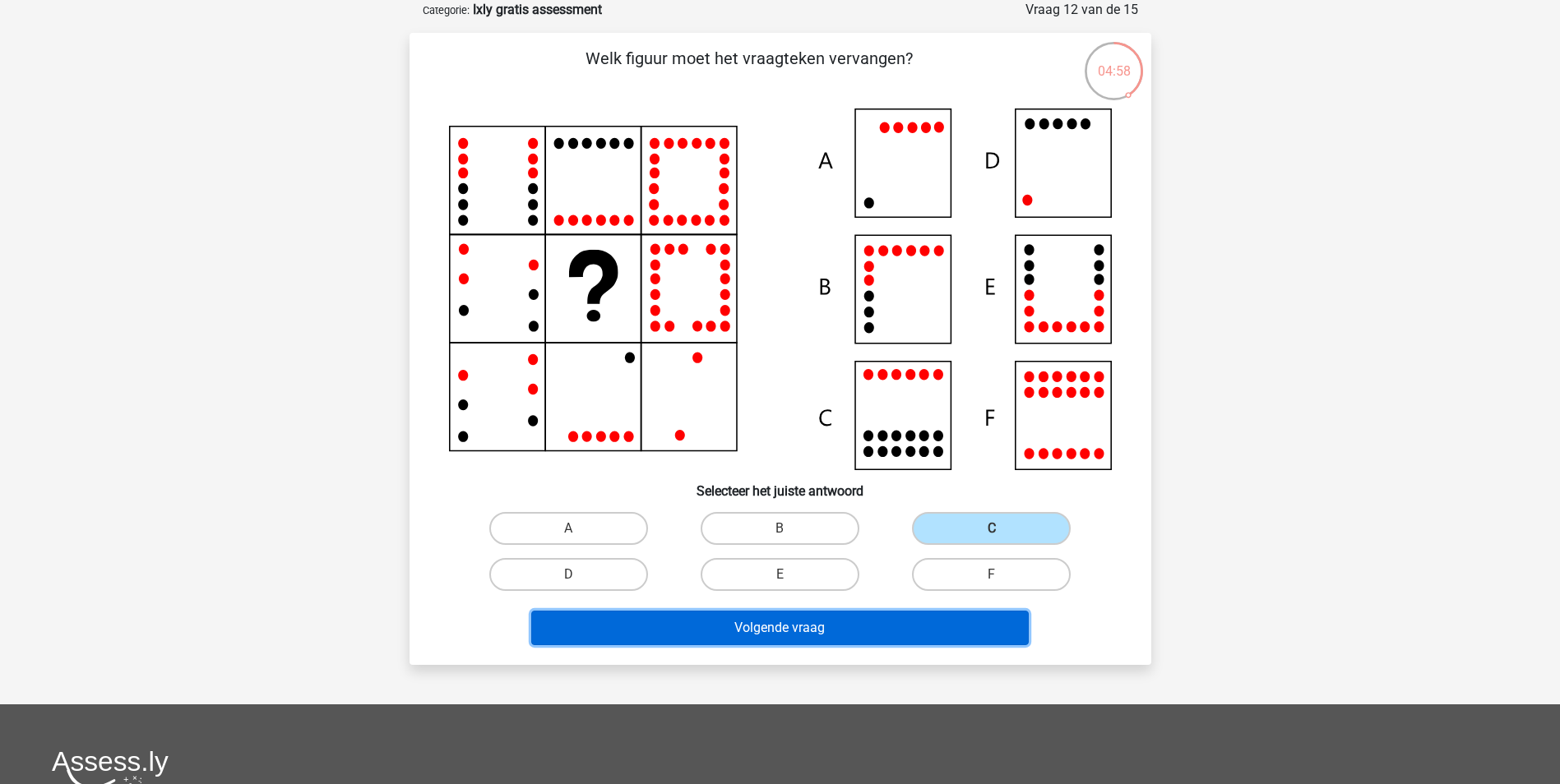
click at [969, 621] on button "Volgende vraag" at bounding box center [780, 627] width 498 height 34
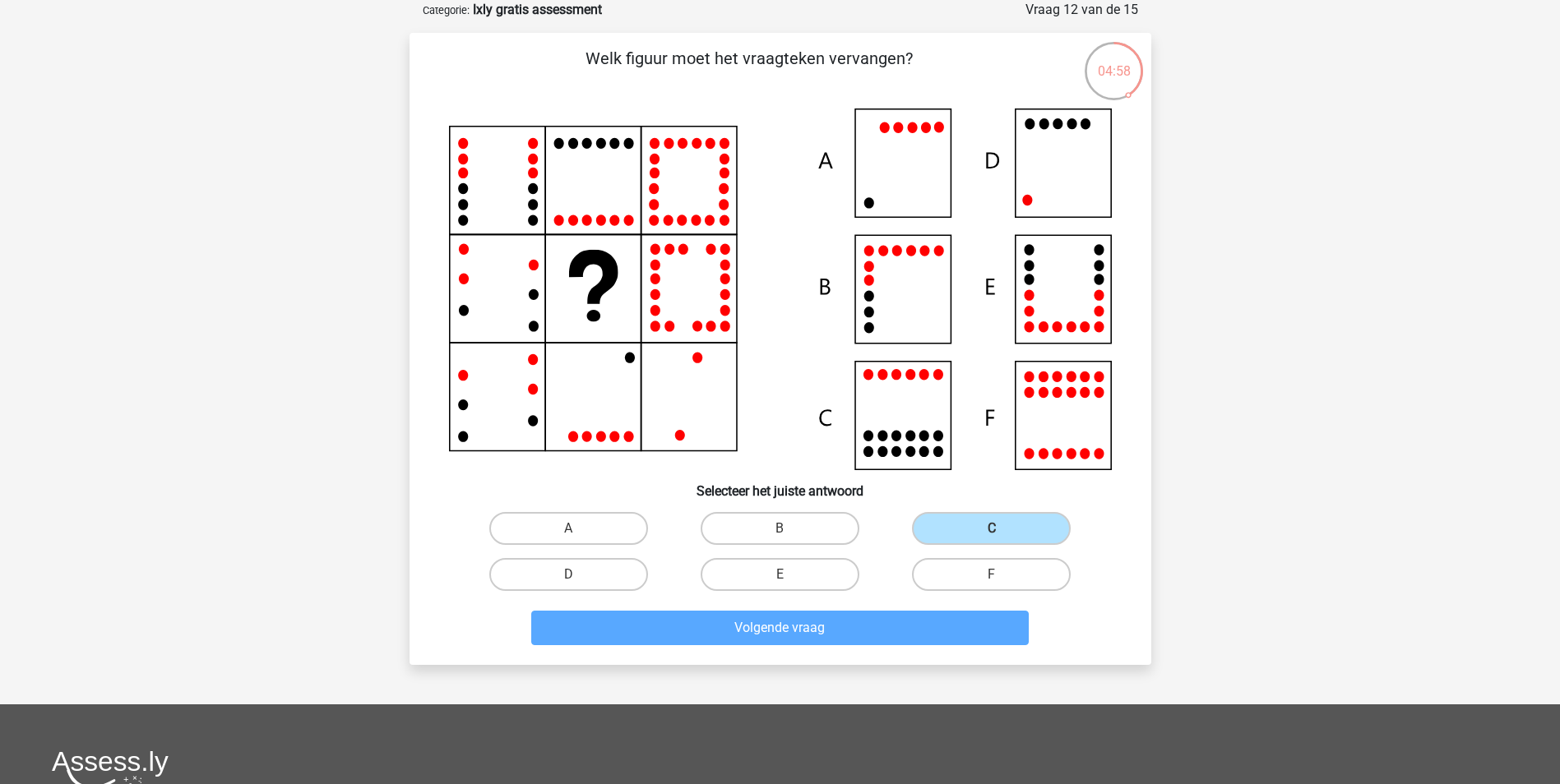
scroll to position [75, 0]
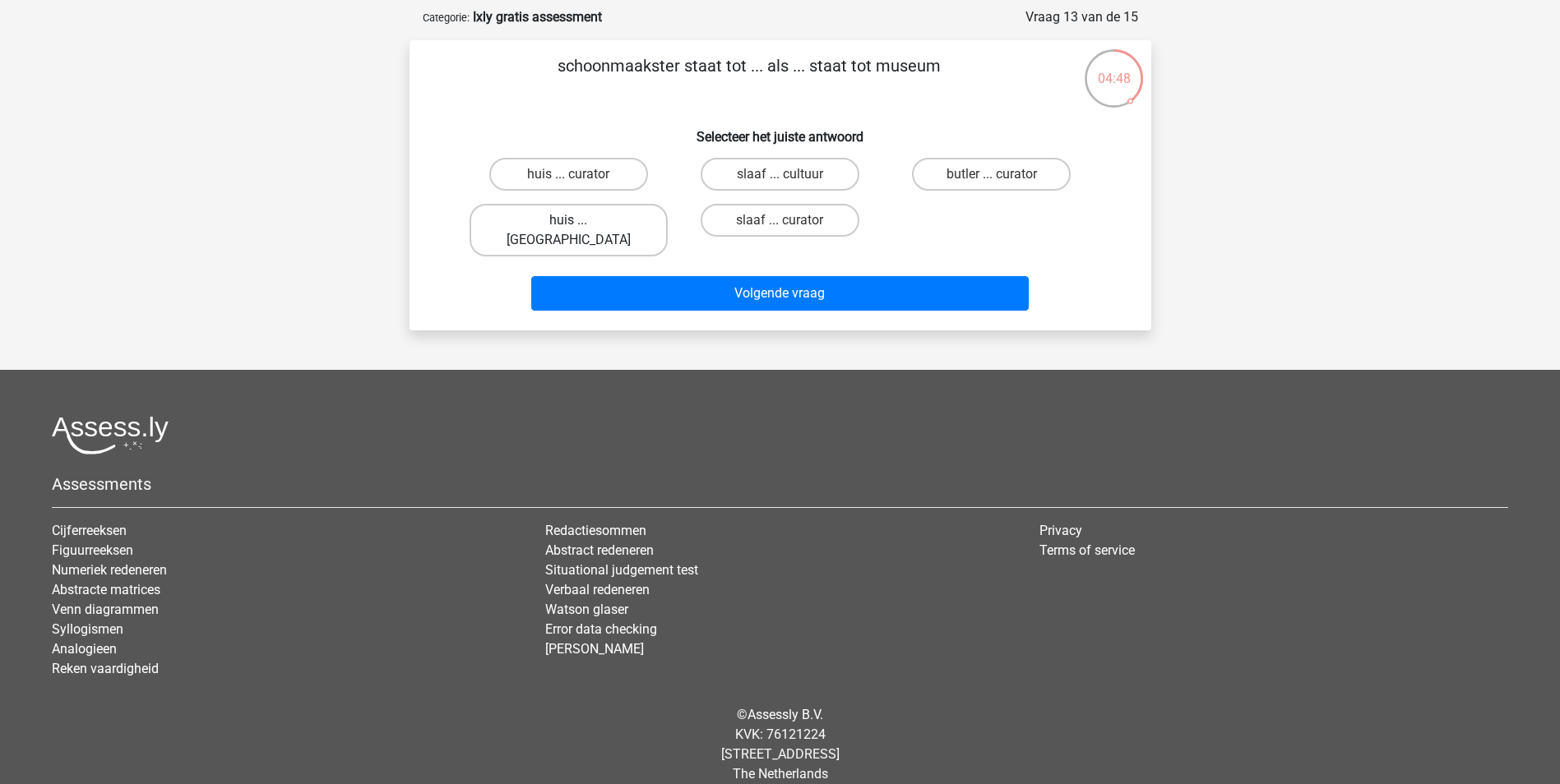
click at [603, 222] on label "huis ... louvre" at bounding box center [568, 230] width 198 height 53
click at [580, 222] on input "huis ... louvre" at bounding box center [574, 225] width 11 height 11
radio input "true"
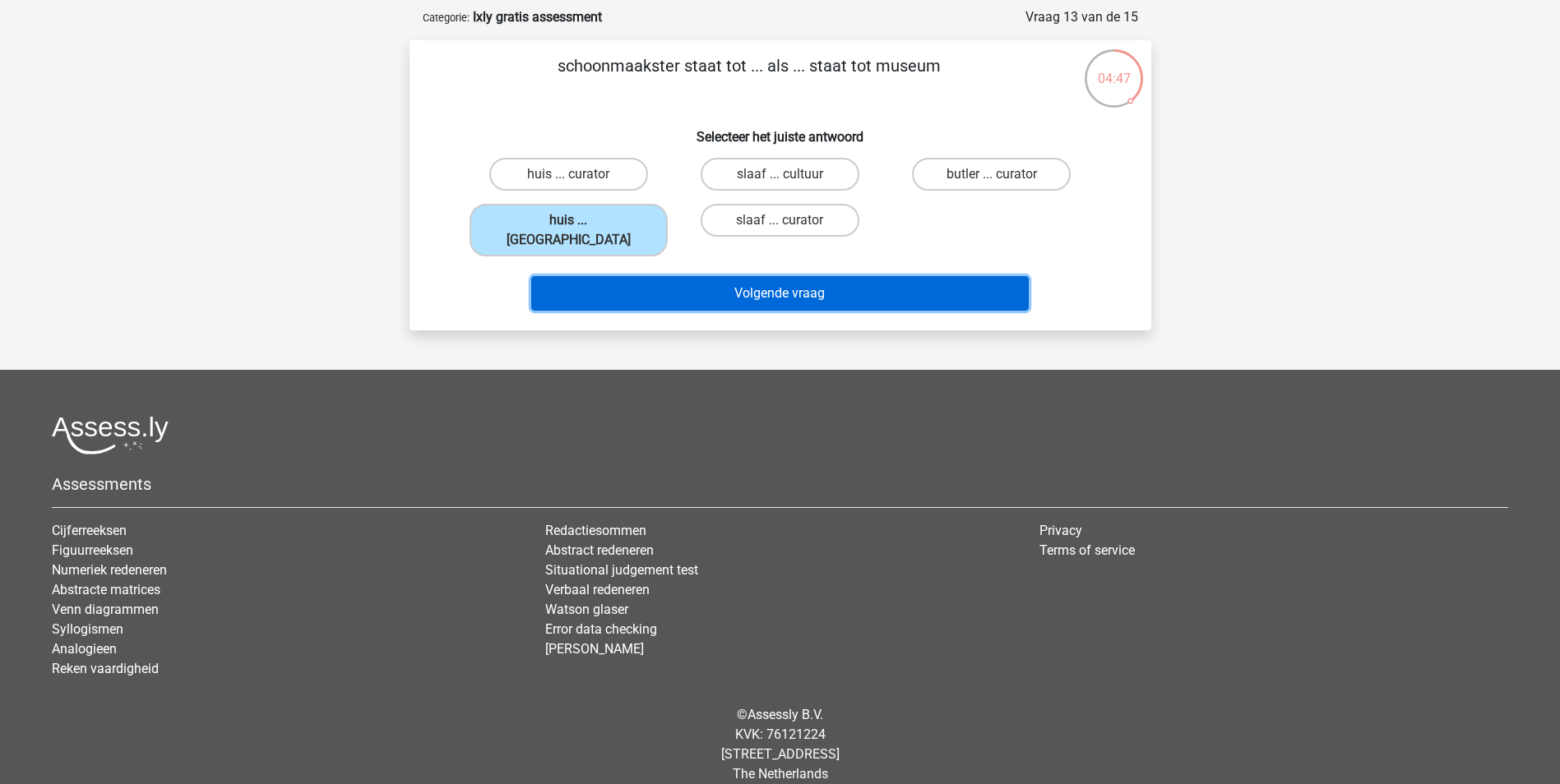
drag, startPoint x: 602, startPoint y: 267, endPoint x: 679, endPoint y: 362, distance: 122.3
click at [603, 276] on button "Volgende vraag" at bounding box center [780, 293] width 498 height 34
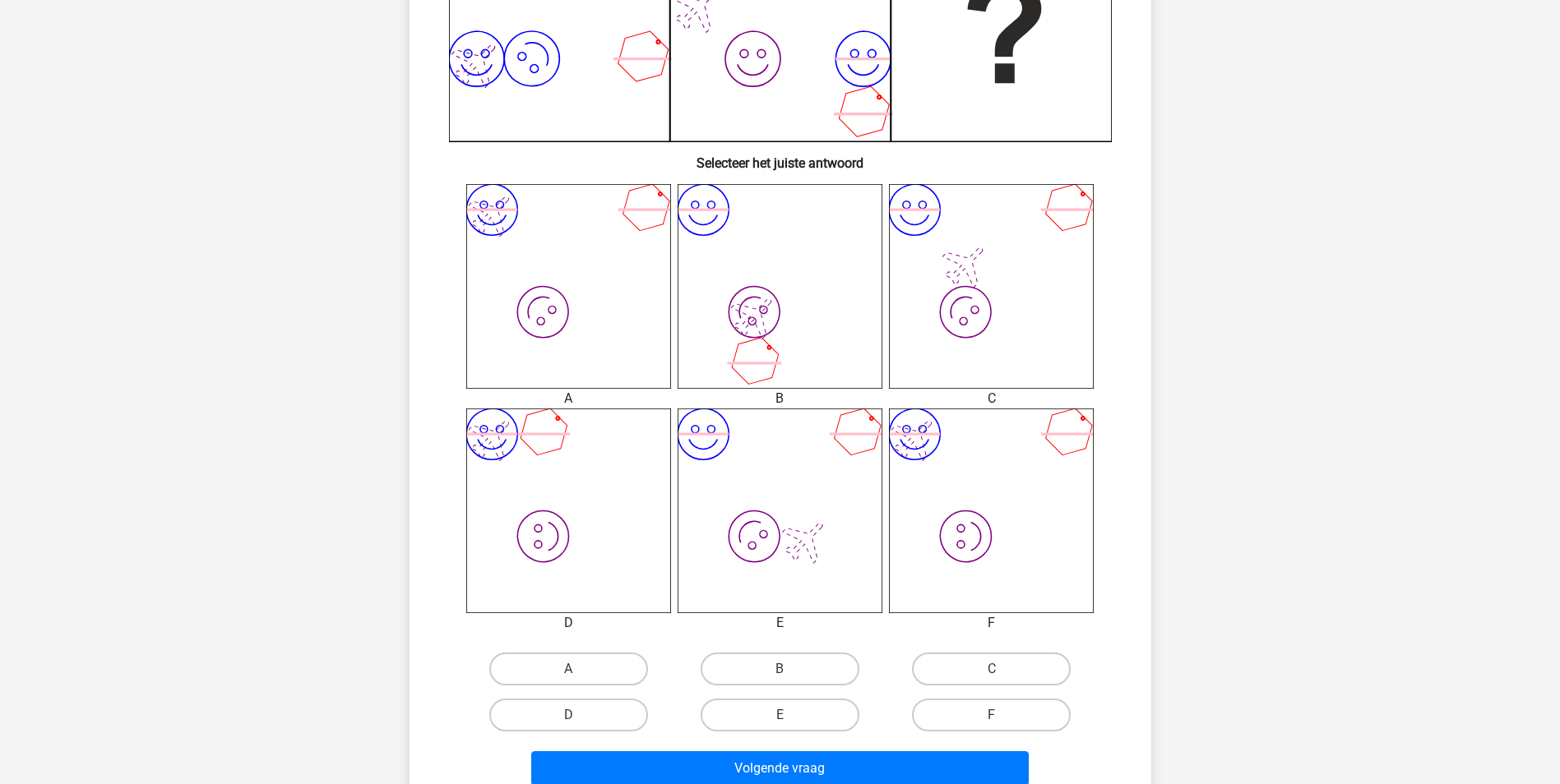
scroll to position [575, 0]
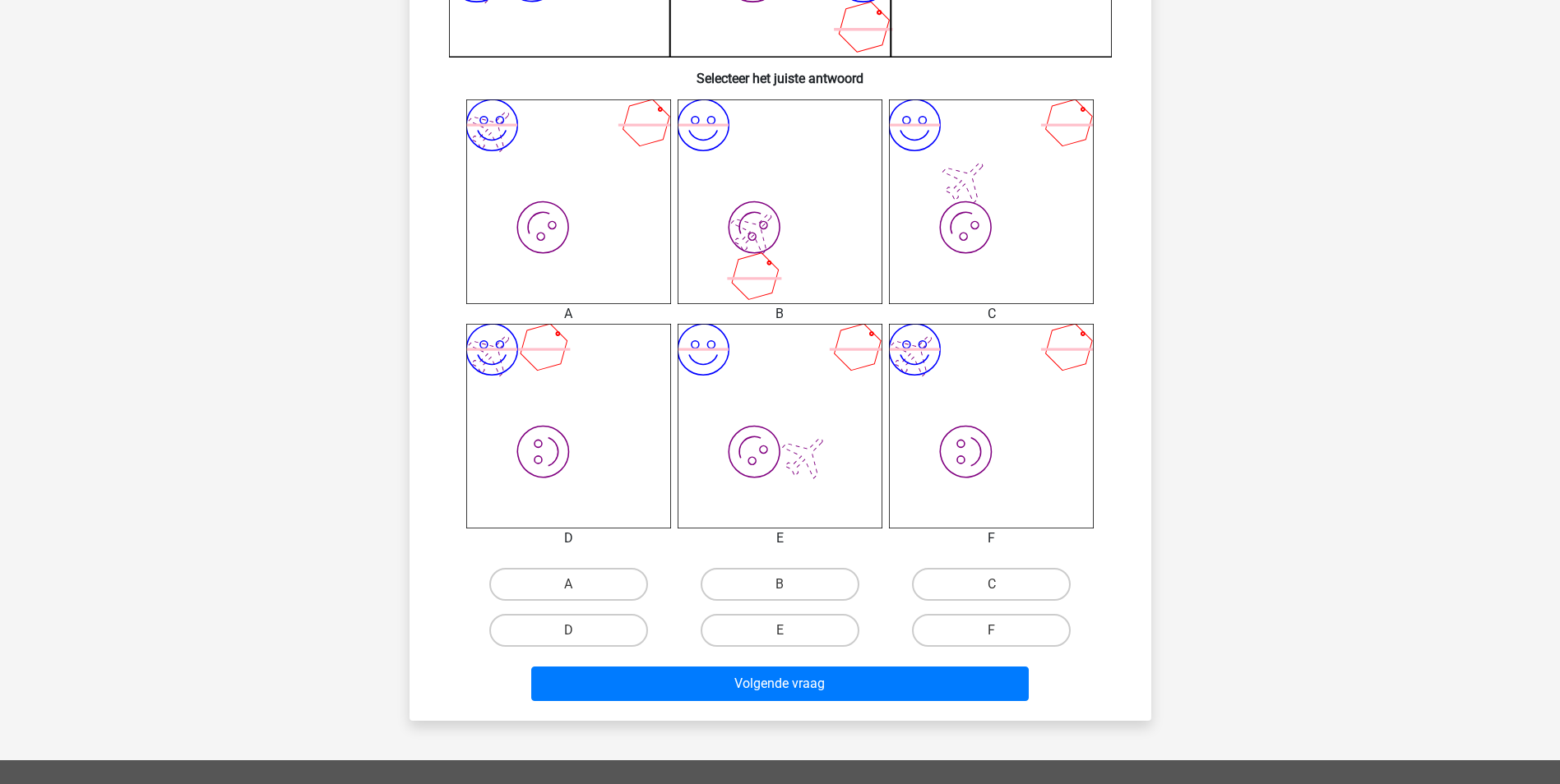
drag, startPoint x: 808, startPoint y: 582, endPoint x: 809, endPoint y: 610, distance: 28.0
click at [809, 582] on label "B" at bounding box center [780, 585] width 159 height 33
click at [790, 584] on input "B" at bounding box center [784, 589] width 11 height 11
radio input "true"
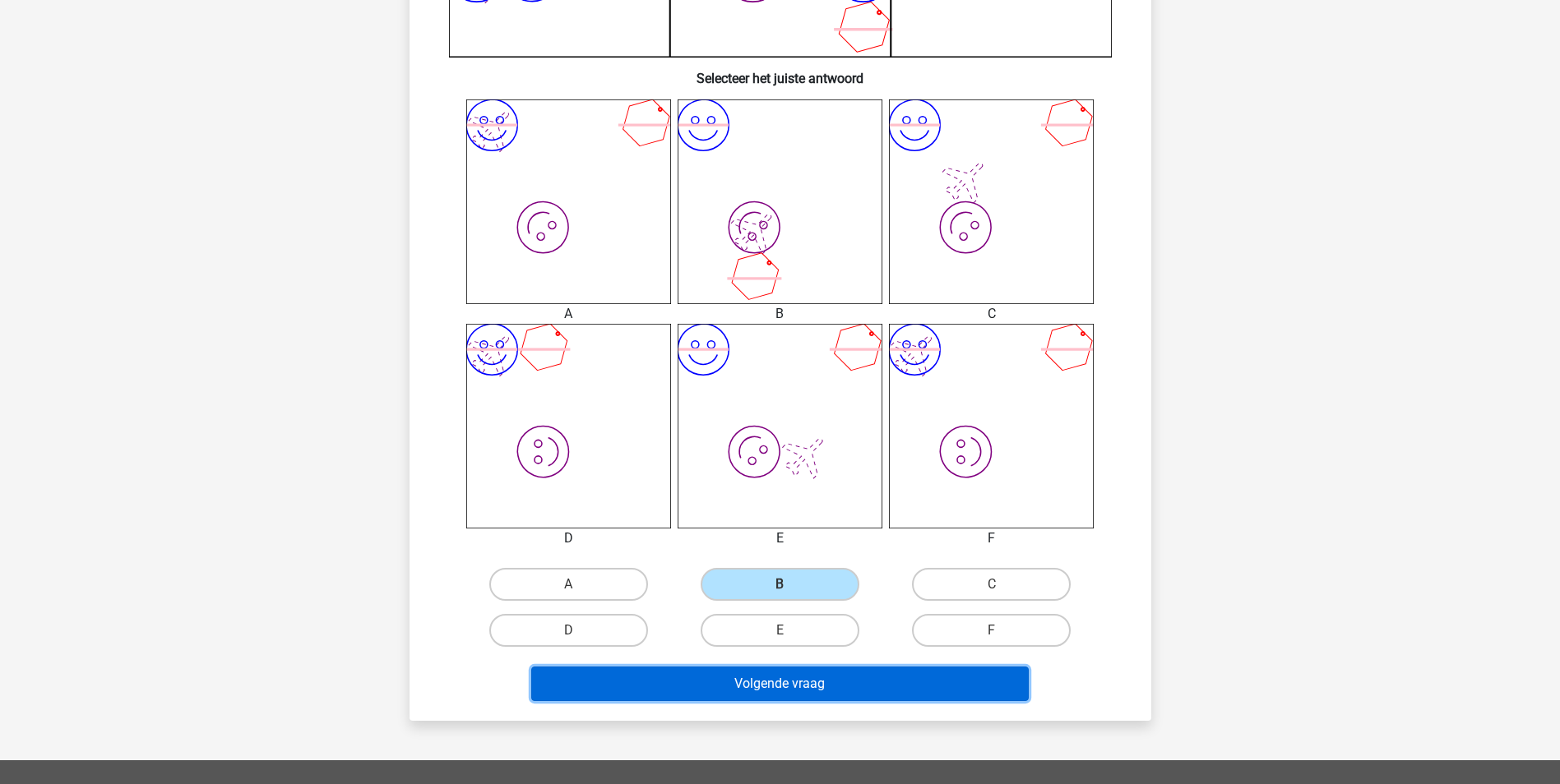
click at [835, 668] on button "Volgende vraag" at bounding box center [780, 684] width 498 height 34
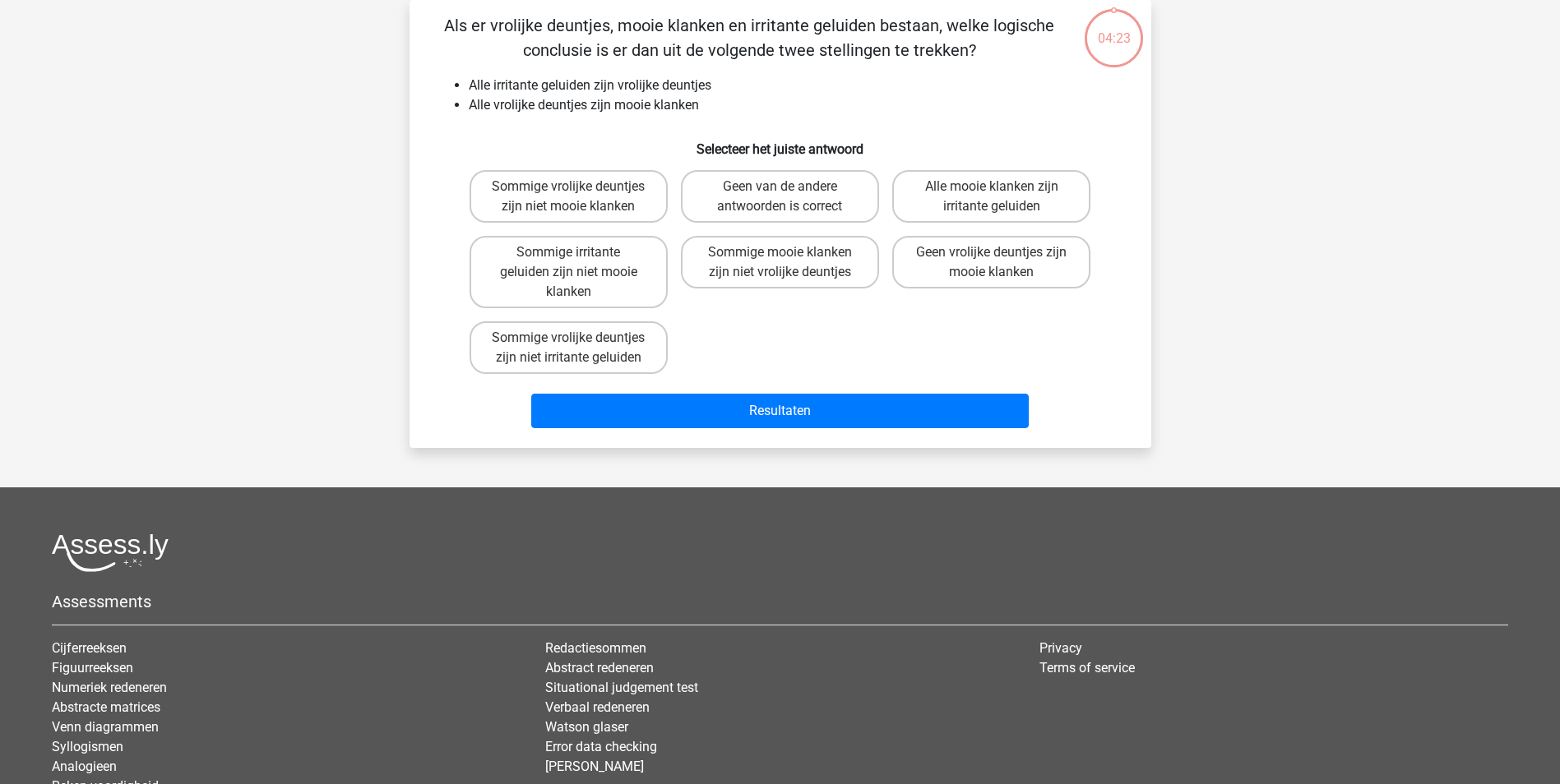
scroll to position [82, 0]
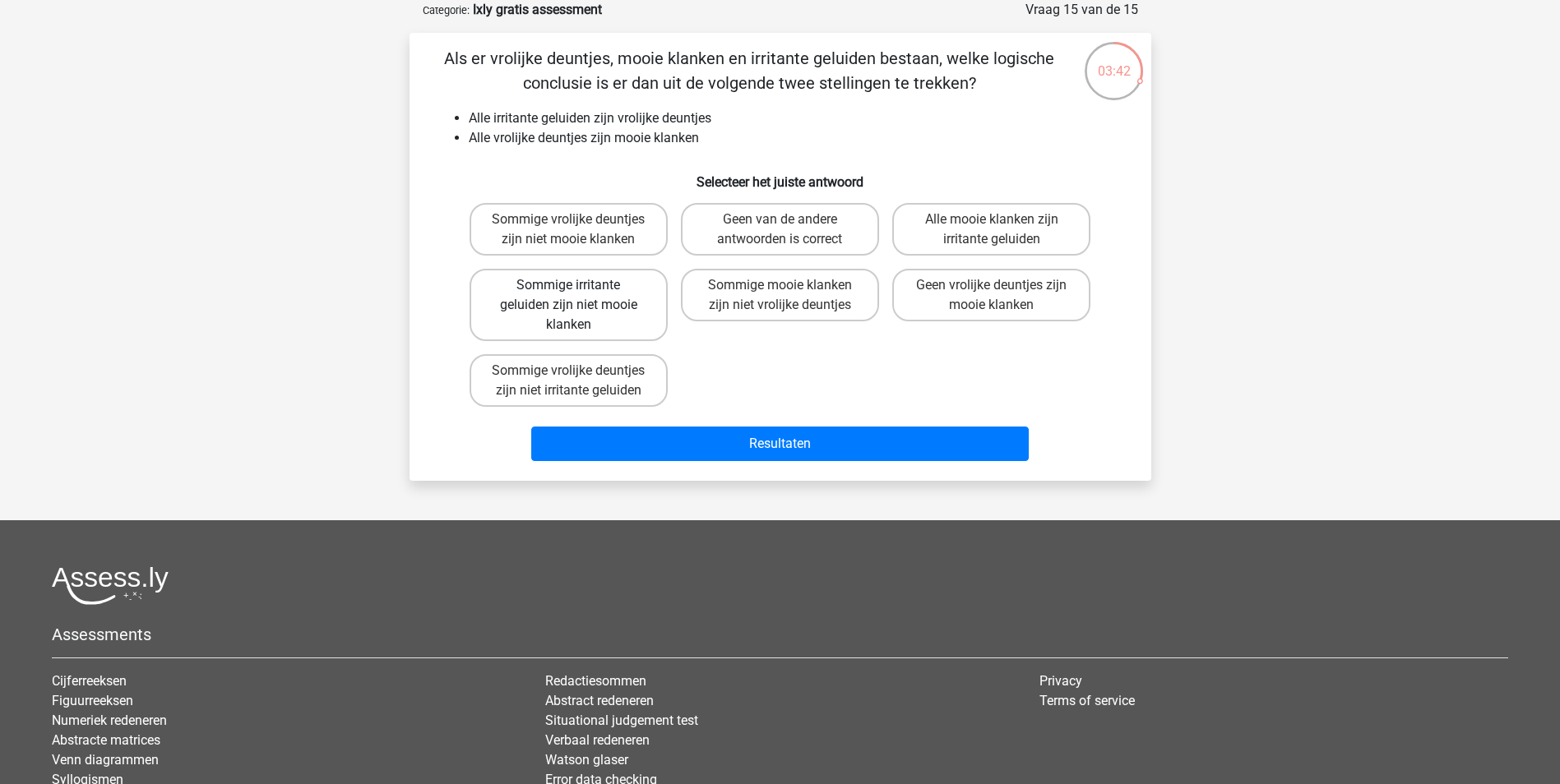
click at [571, 307] on label "Sommige irritante geluiden zijn niet mooie klanken" at bounding box center [568, 305] width 198 height 72
click at [571, 296] on input "Sommige irritante geluiden zijn niet mooie klanken" at bounding box center [574, 291] width 11 height 11
radio input "true"
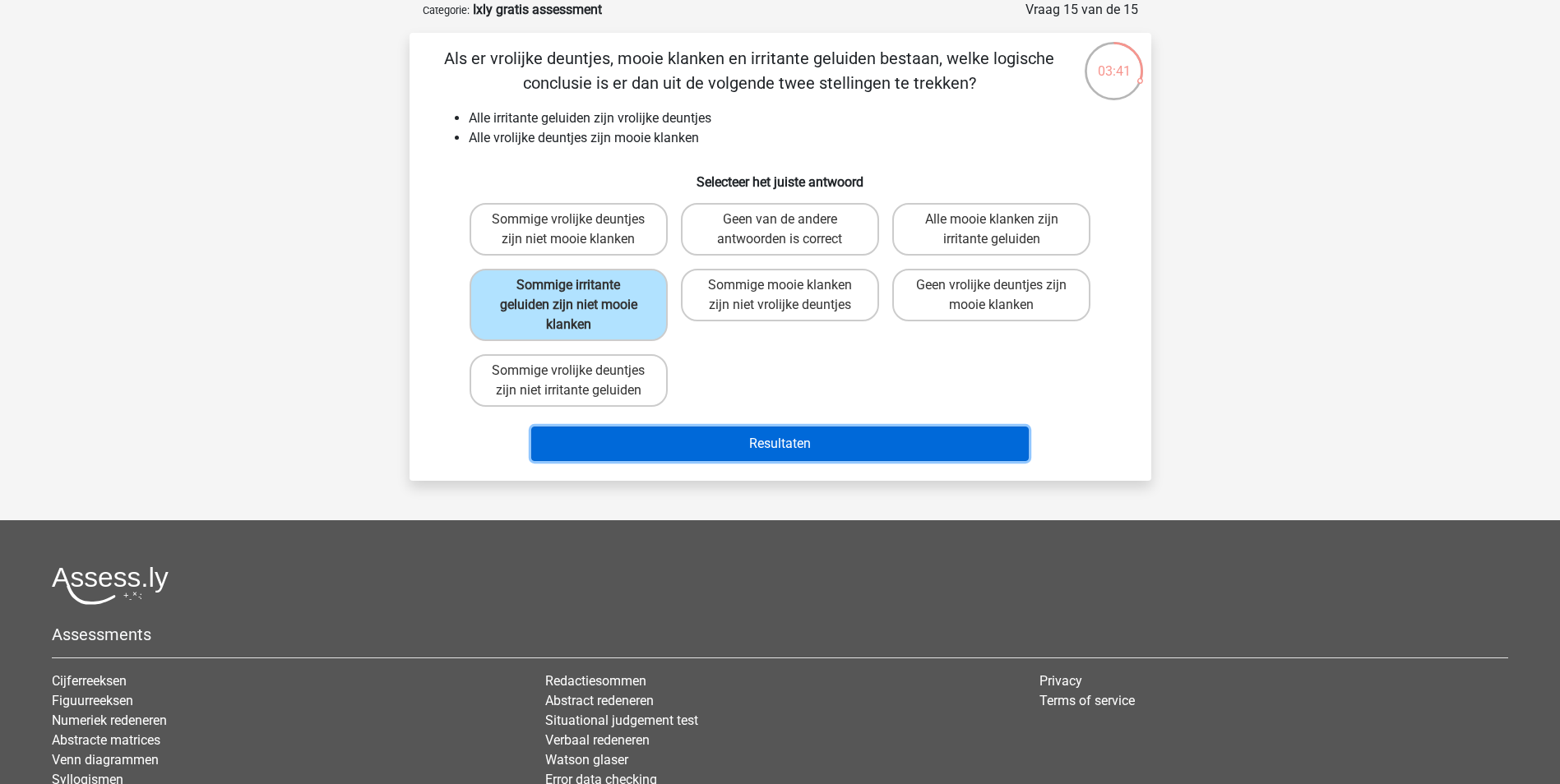
click at [647, 437] on button "Resultaten" at bounding box center [780, 444] width 498 height 34
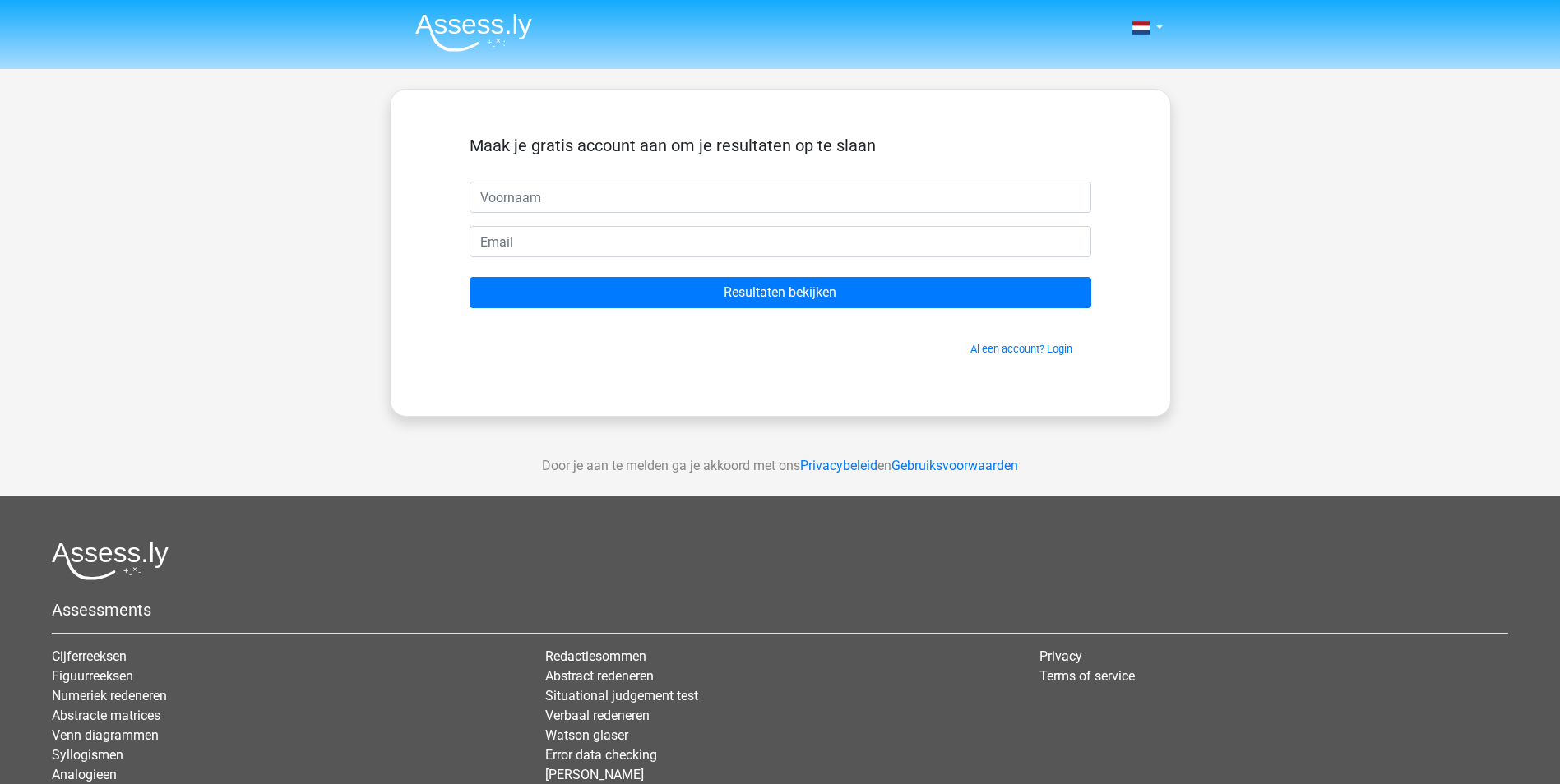
click at [718, 208] on input "text" at bounding box center [780, 197] width 621 height 31
type input "aruna"
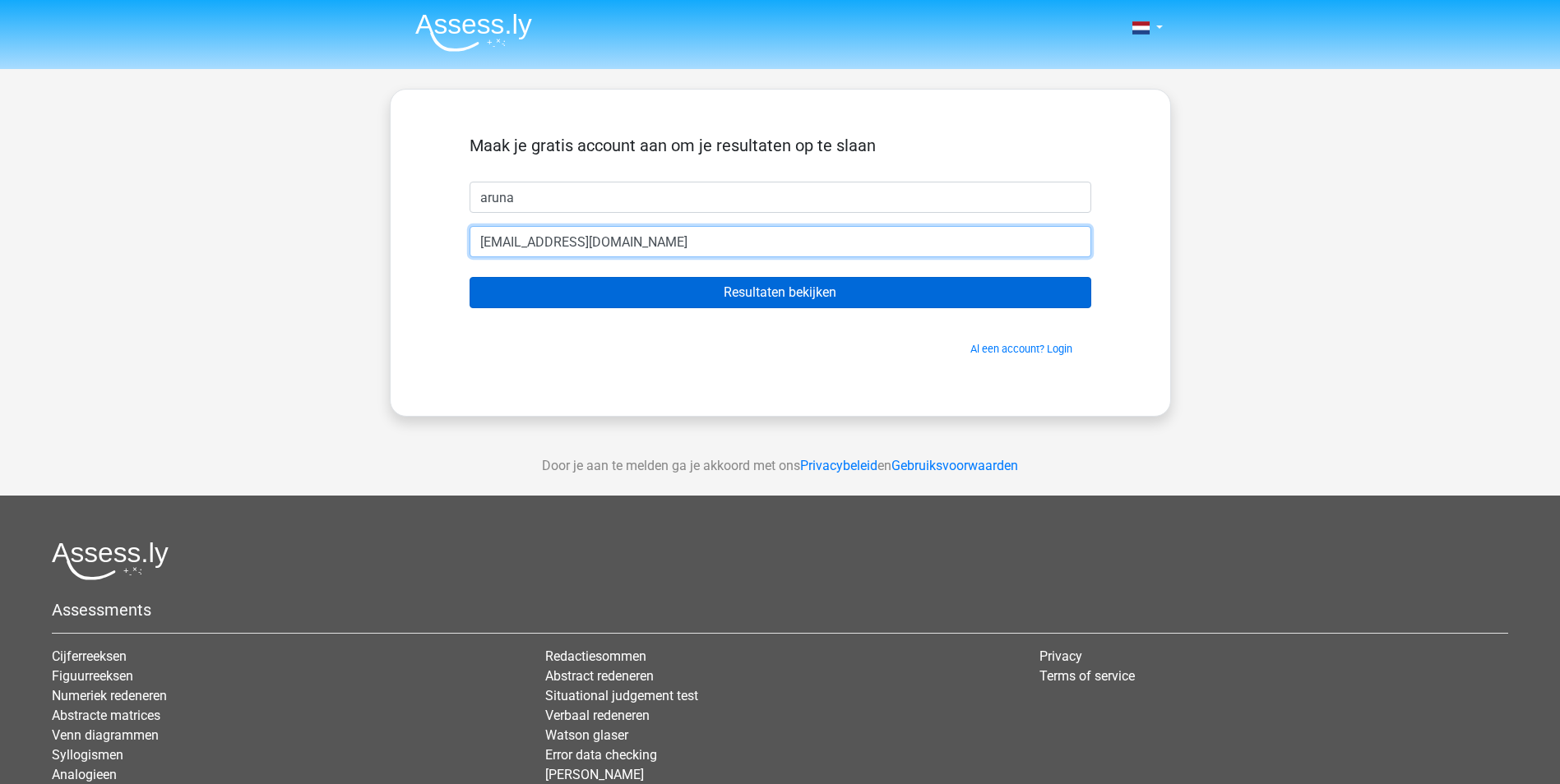
type input "[EMAIL_ADDRESS][DOMAIN_NAME]"
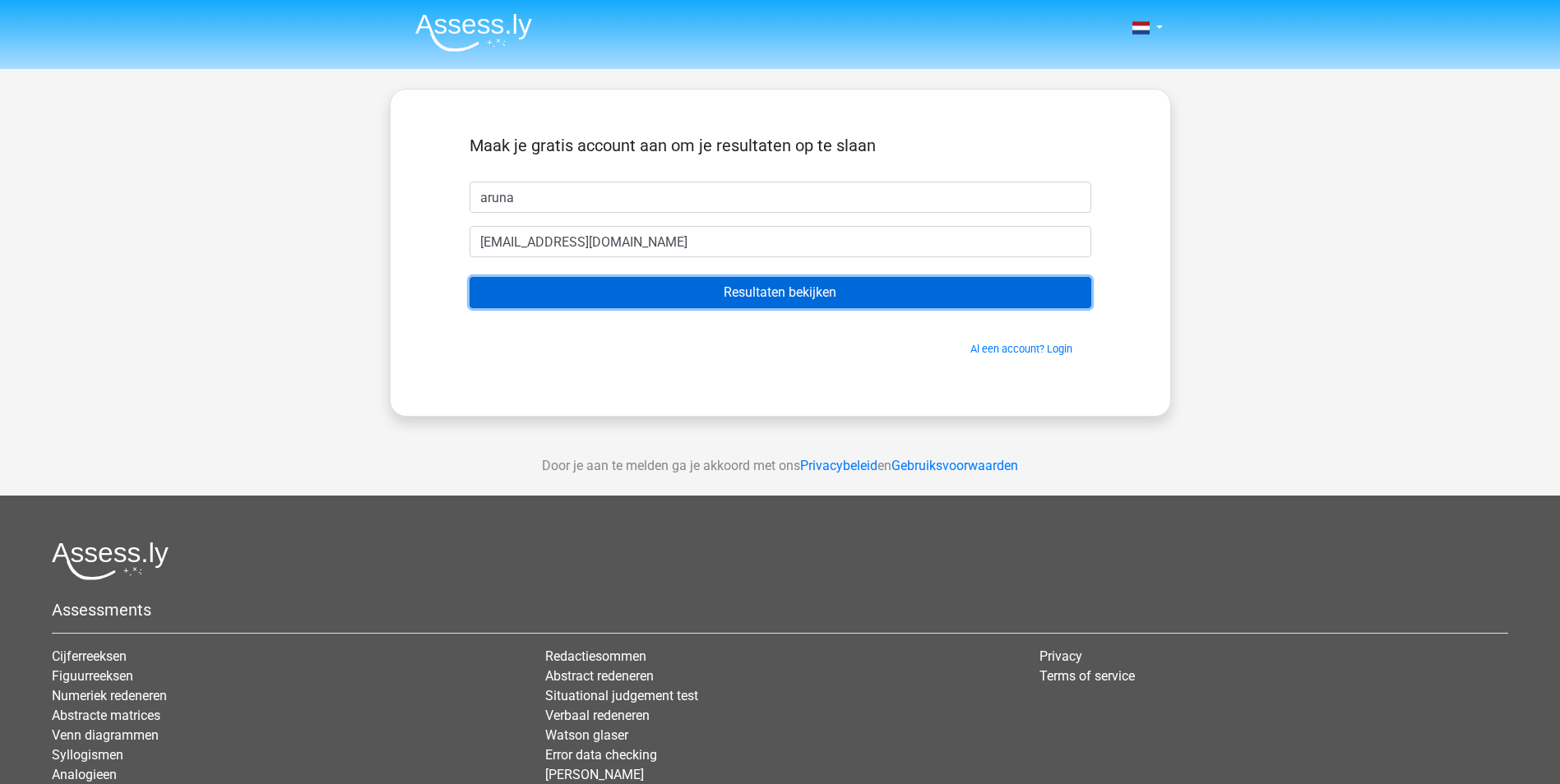
click at [719, 284] on input "Resultaten bekijken" at bounding box center [780, 293] width 621 height 31
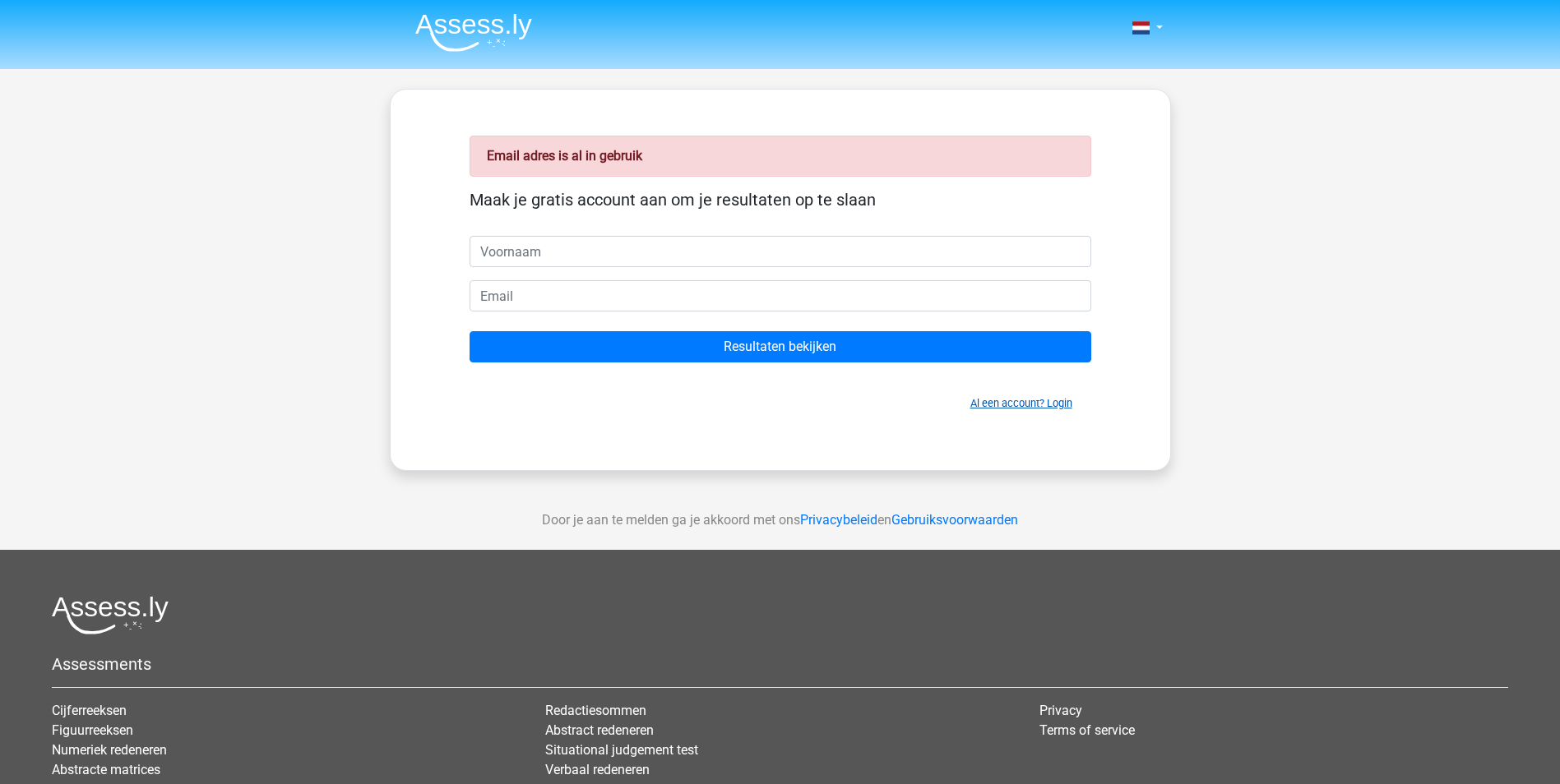
click at [1015, 401] on link "Al een account? Login" at bounding box center [1021, 403] width 102 height 13
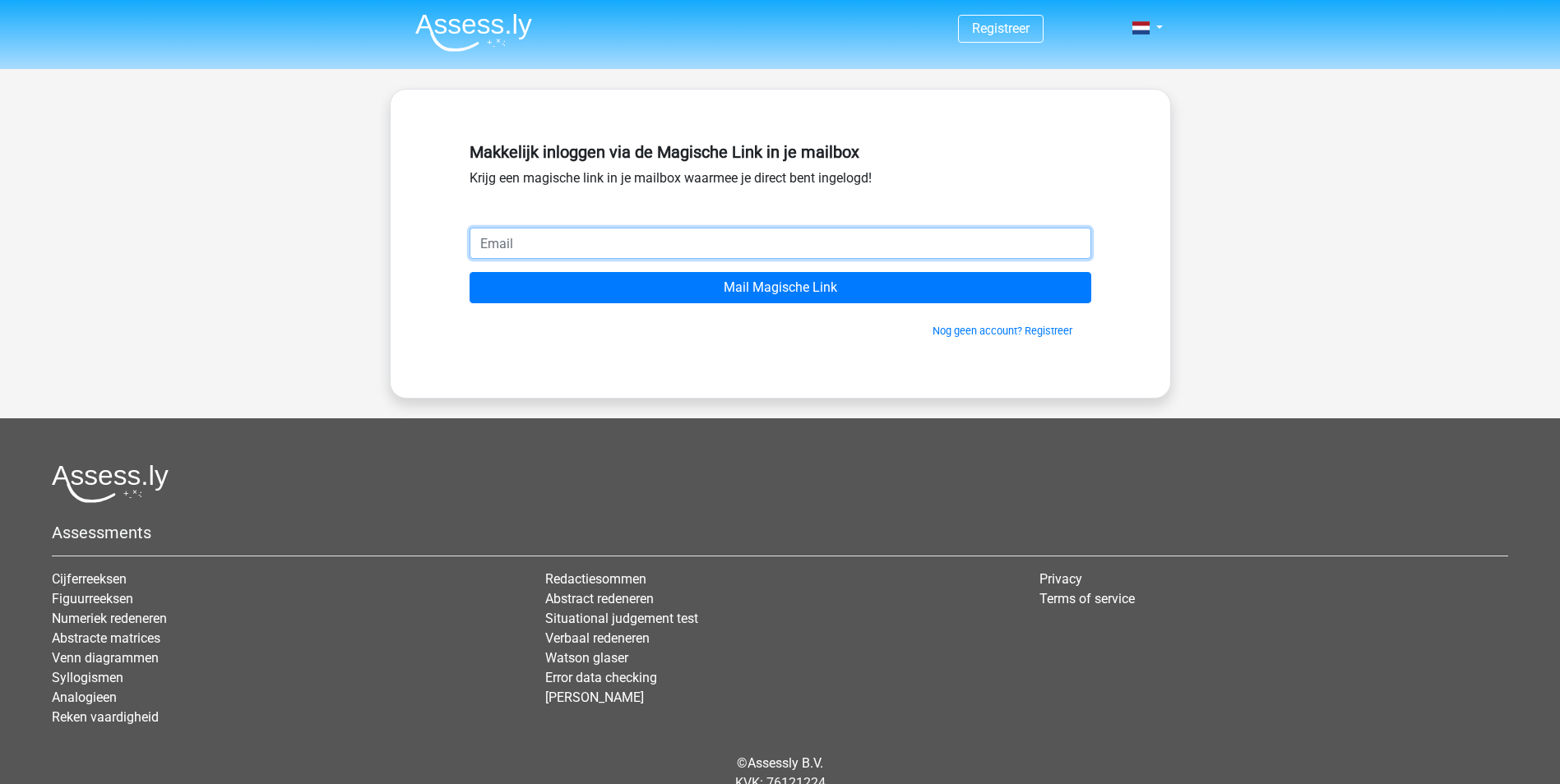
click at [987, 254] on input "email" at bounding box center [780, 244] width 621 height 31
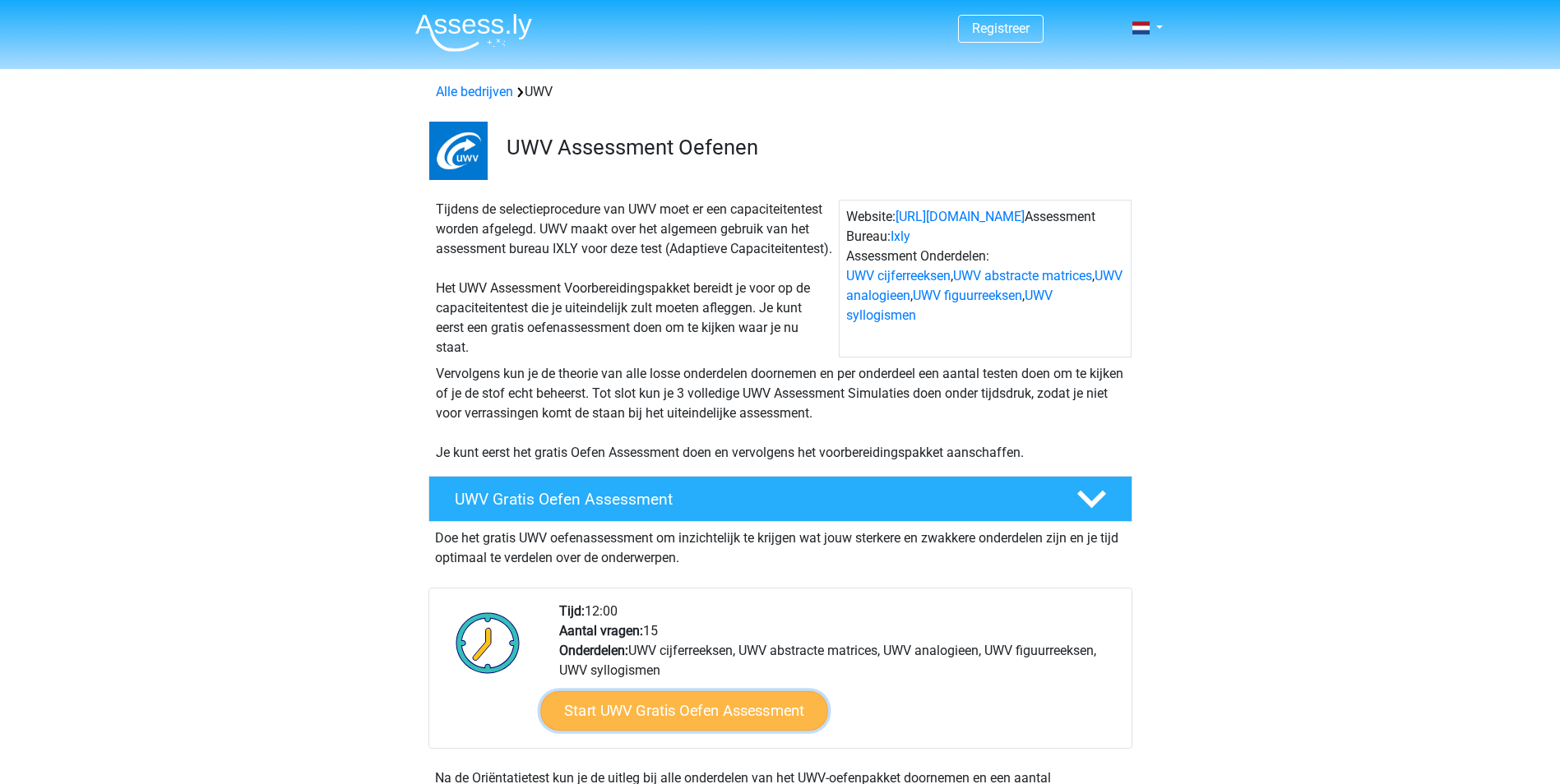
drag, startPoint x: 648, startPoint y: 726, endPoint x: 663, endPoint y: 725, distance: 15.0
click at [648, 726] on link "Start UWV Gratis Oefen Assessment" at bounding box center [684, 711] width 288 height 39
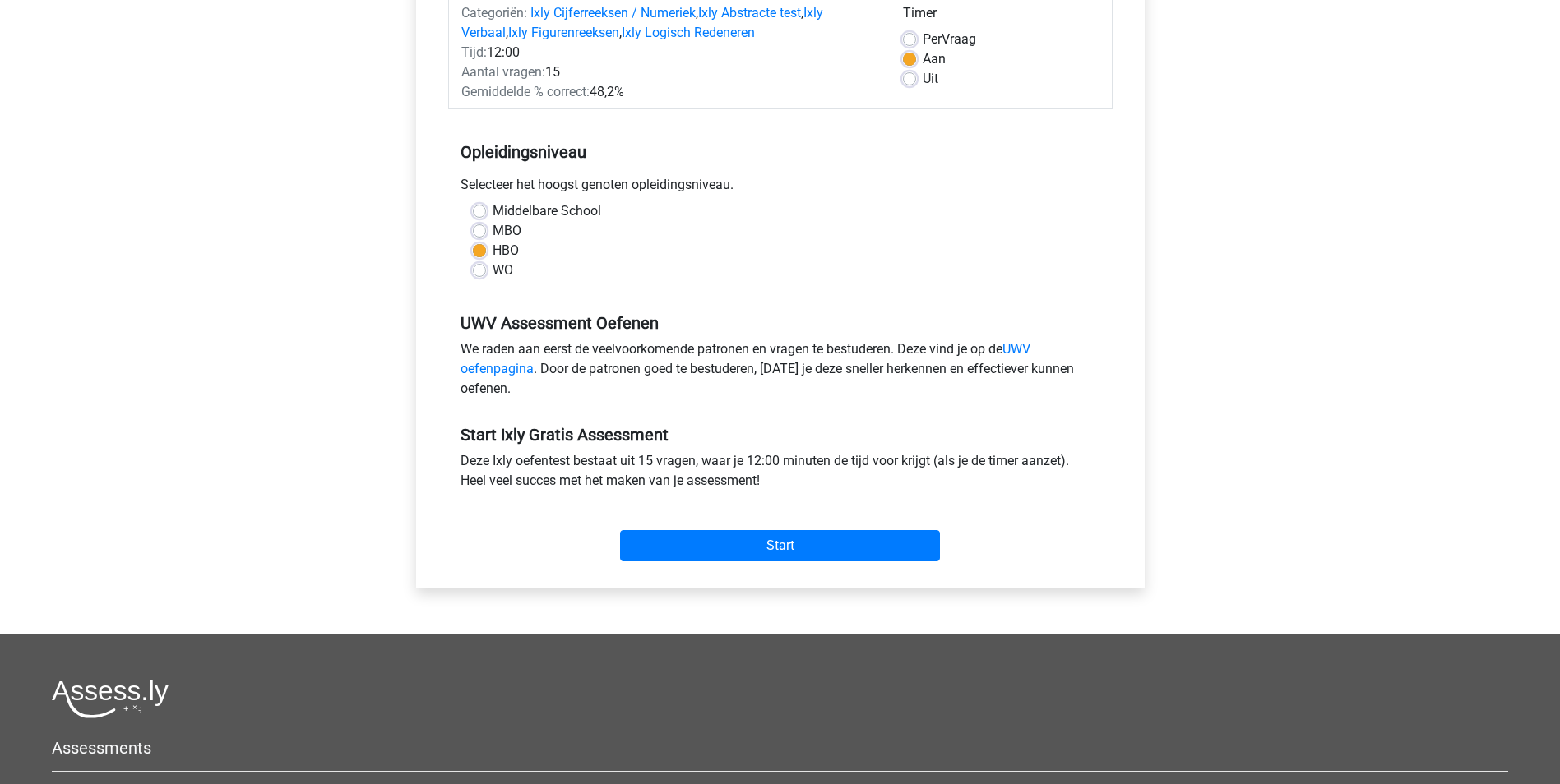
scroll to position [247, 0]
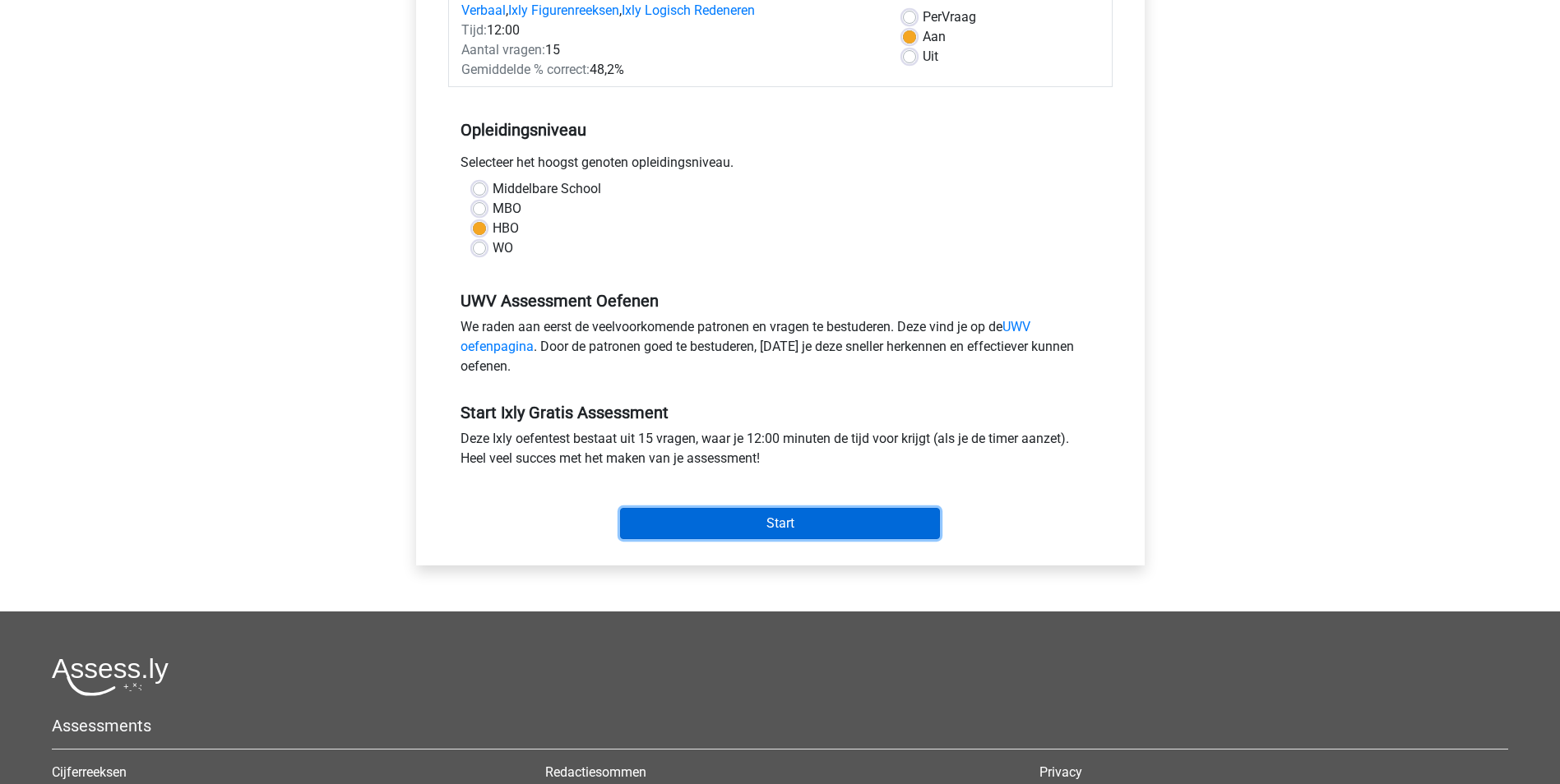
click at [784, 526] on input "Start" at bounding box center [780, 524] width 320 height 31
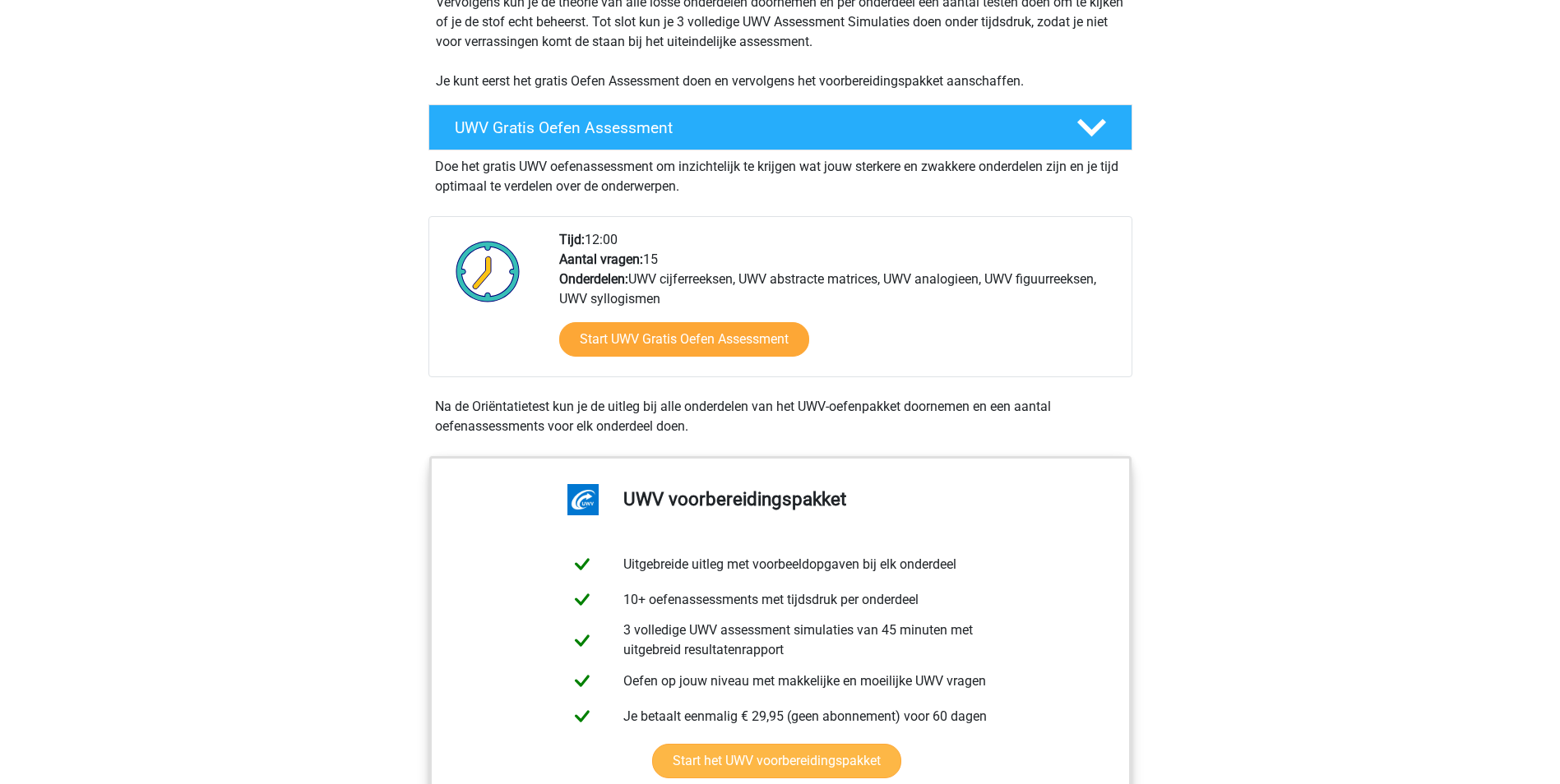
scroll to position [575, 0]
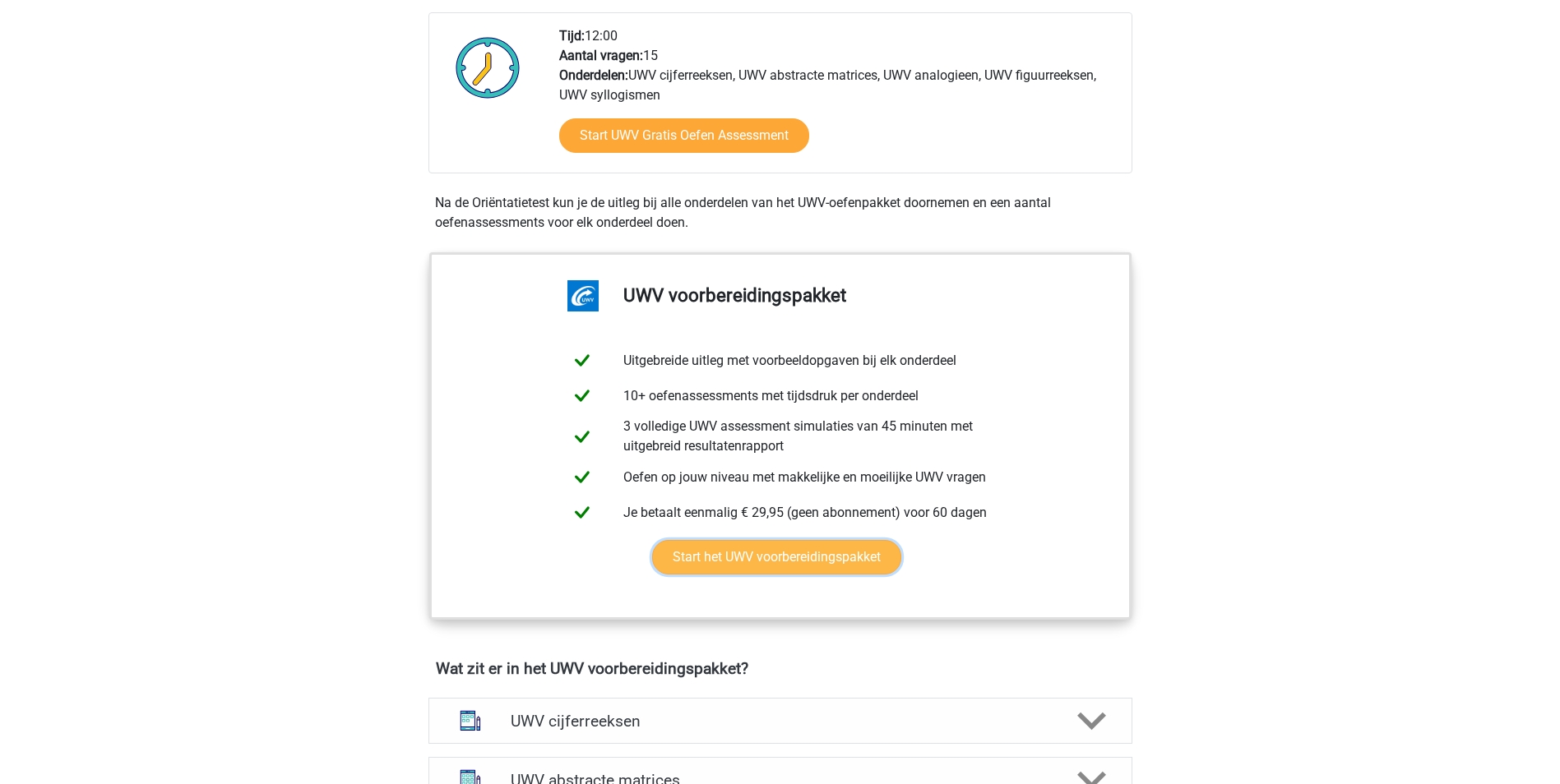
click at [864, 574] on link "Start het UWV voorbereidingspakket" at bounding box center [777, 557] width 249 height 34
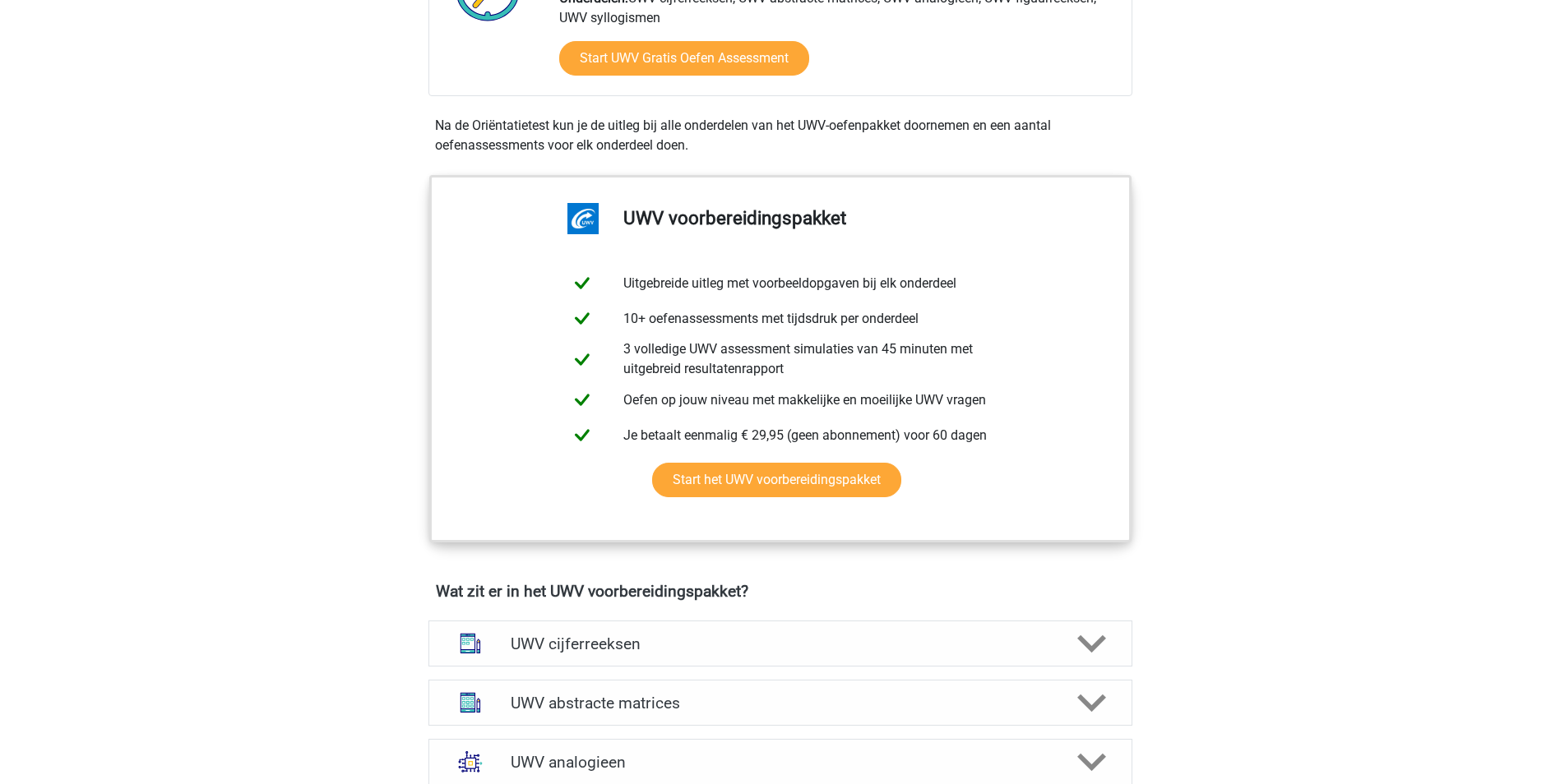
scroll to position [822, 0]
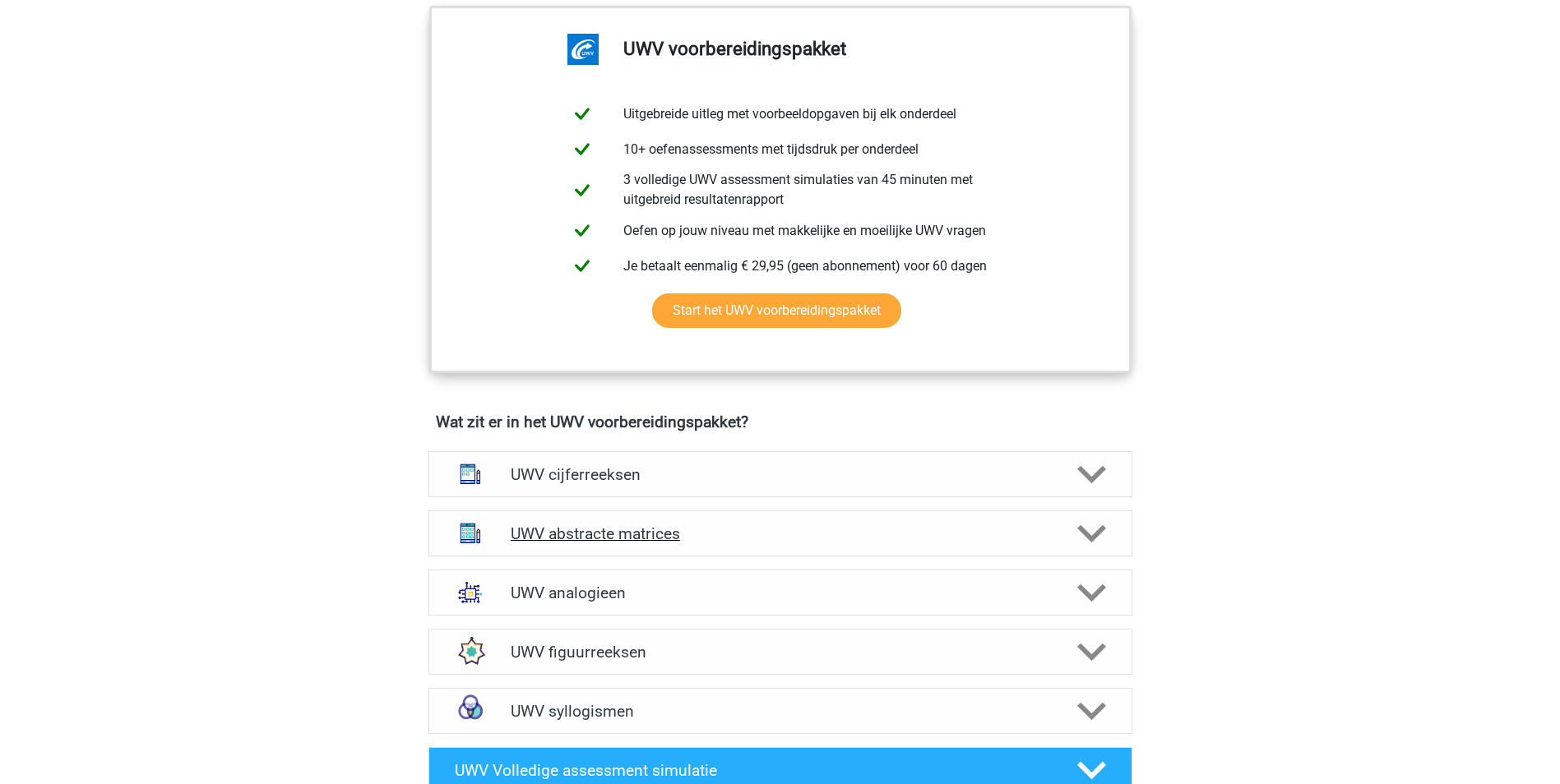
click at [590, 543] on h4 "UWV abstracte matrices" at bounding box center [780, 533] width 539 height 19
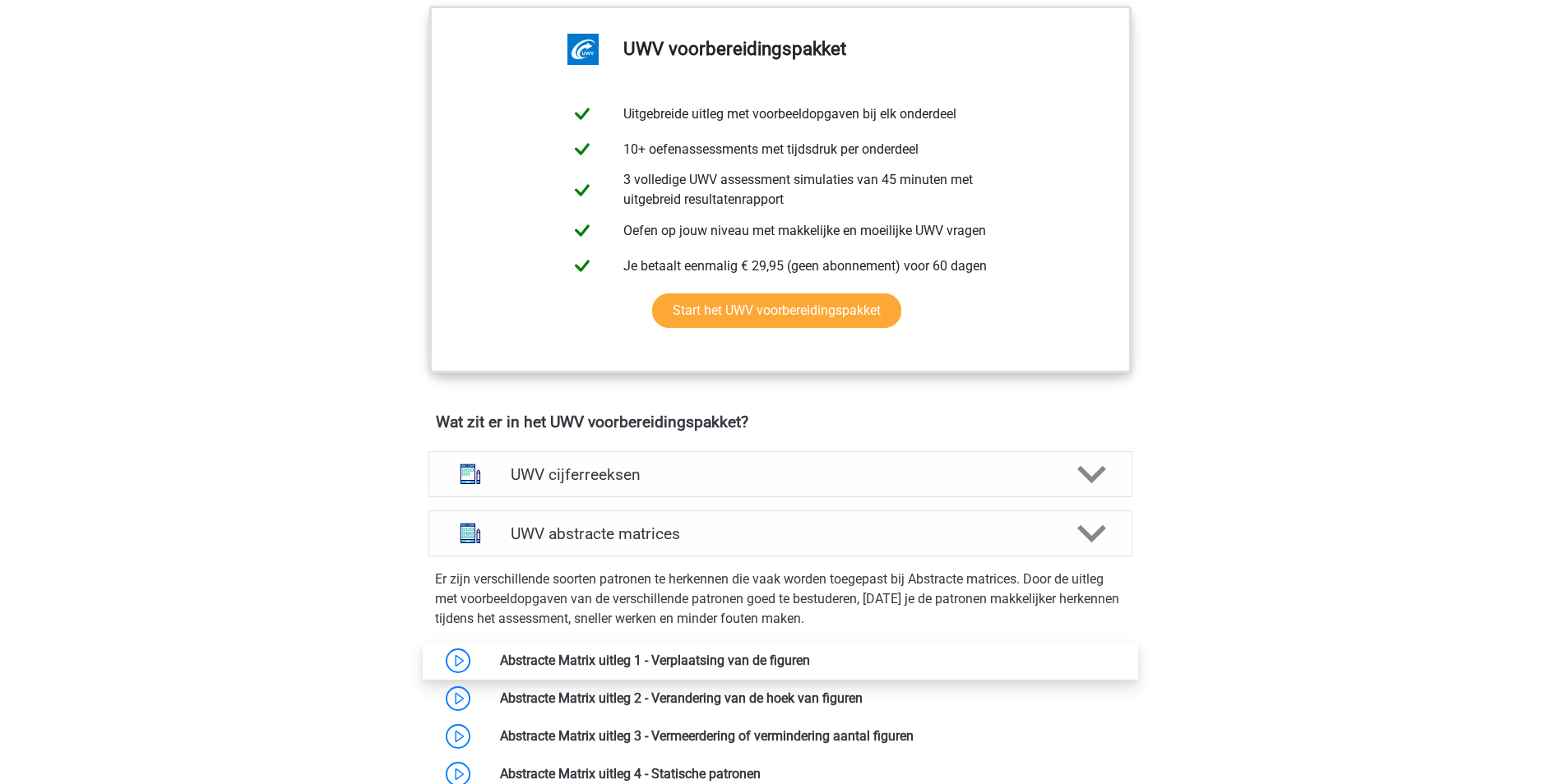
click at [810, 668] on link at bounding box center [810, 660] width 0 height 16
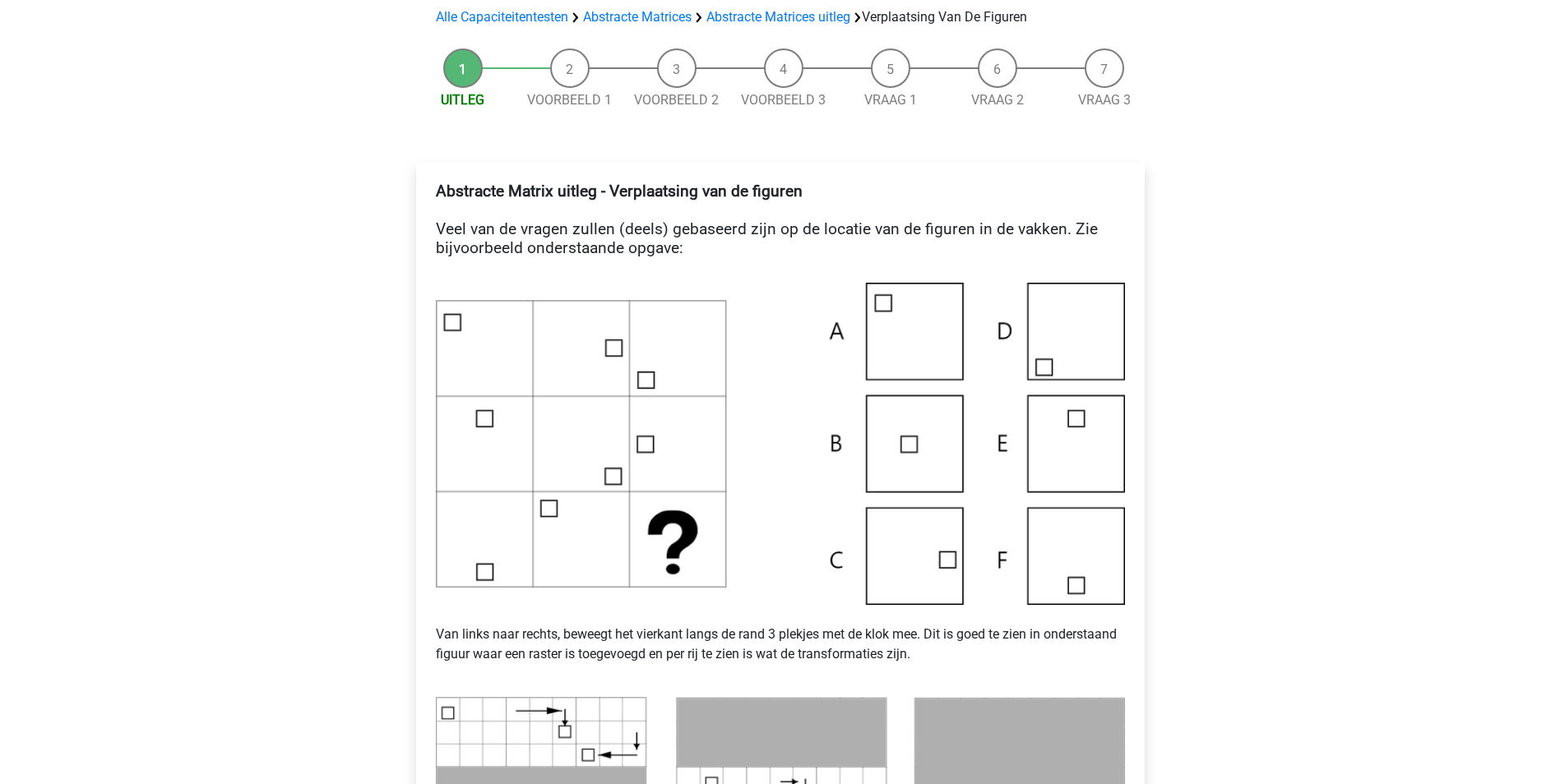
scroll to position [165, 0]
